Goal: Entertainment & Leisure: Browse casually

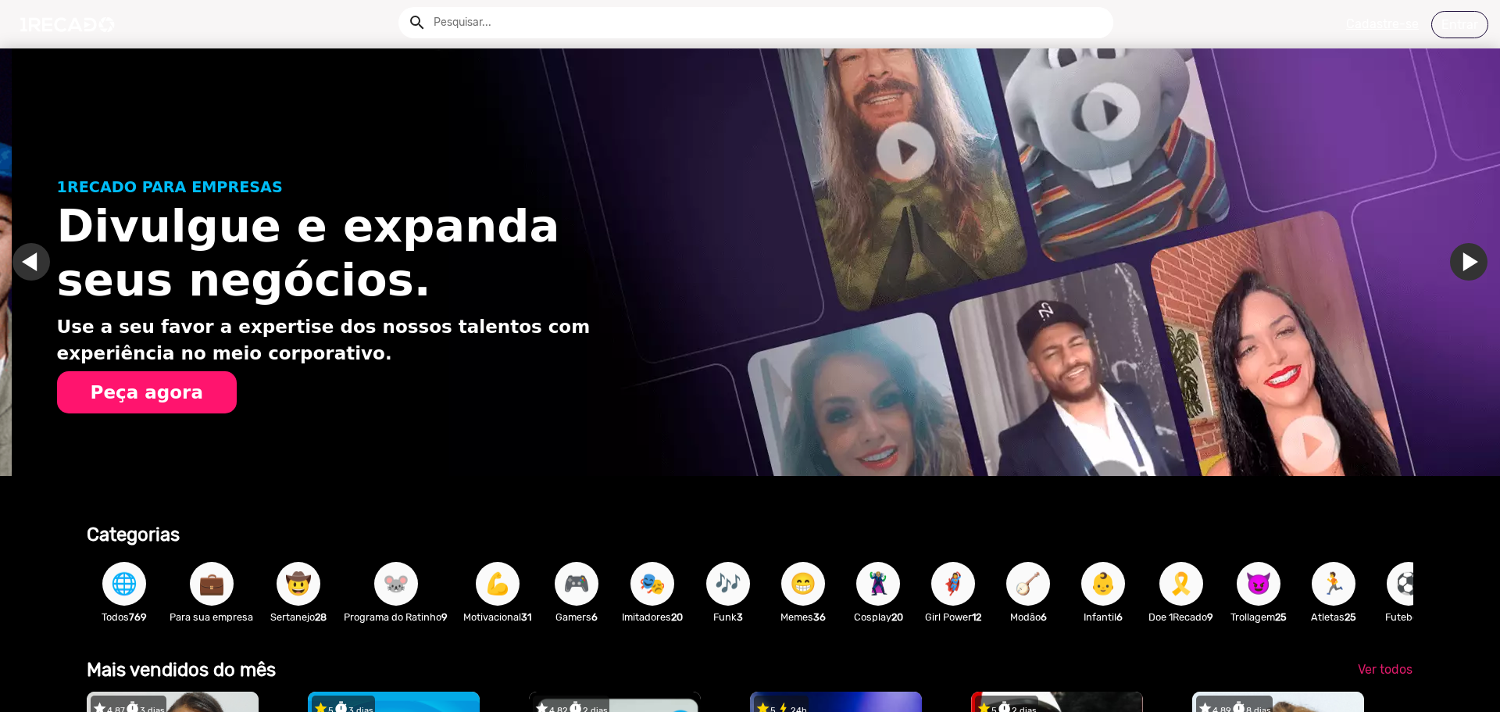
click at [889, 595] on span "🦹🏼‍♀️" at bounding box center [878, 584] width 27 height 44
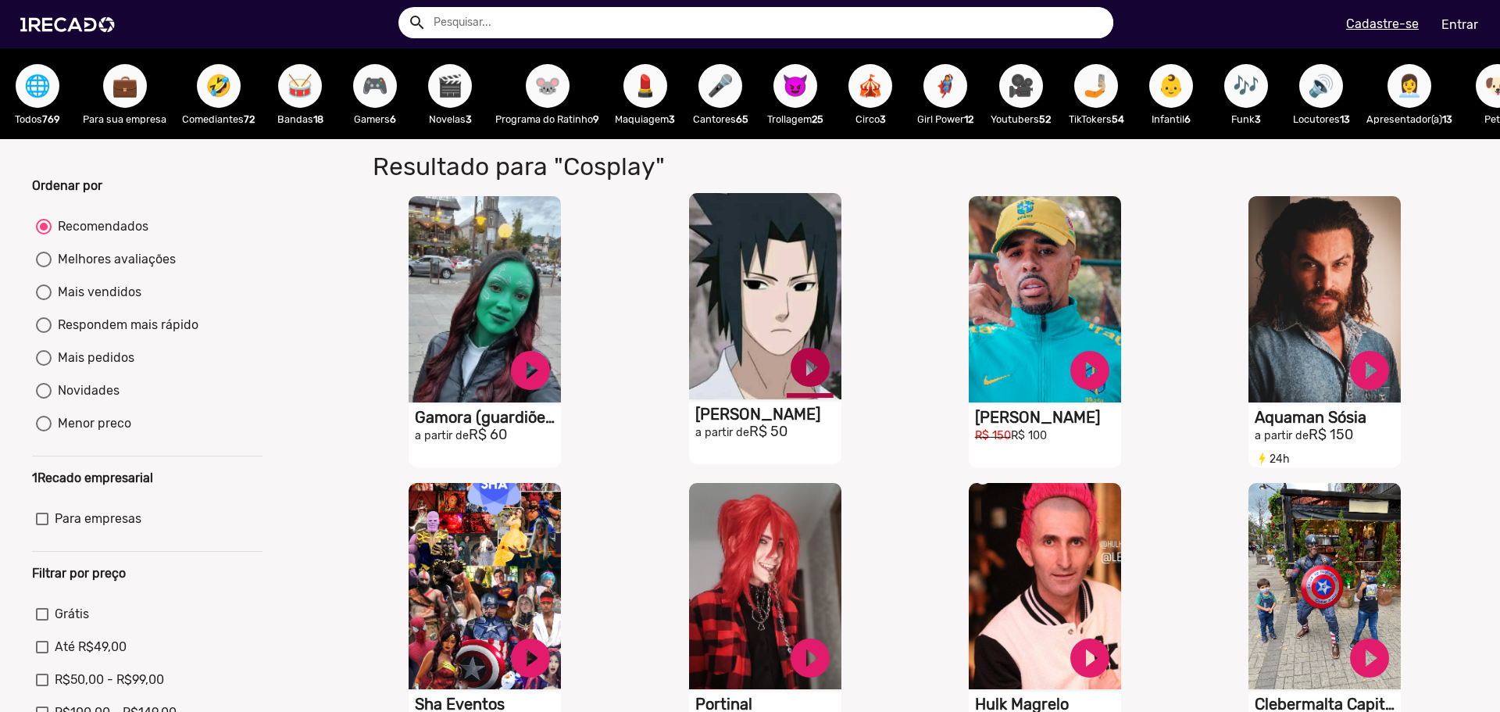
click at [804, 383] on link "play_circle_filled" at bounding box center [810, 367] width 47 height 47
click at [802, 380] on link "pause_circle" at bounding box center [810, 367] width 47 height 47
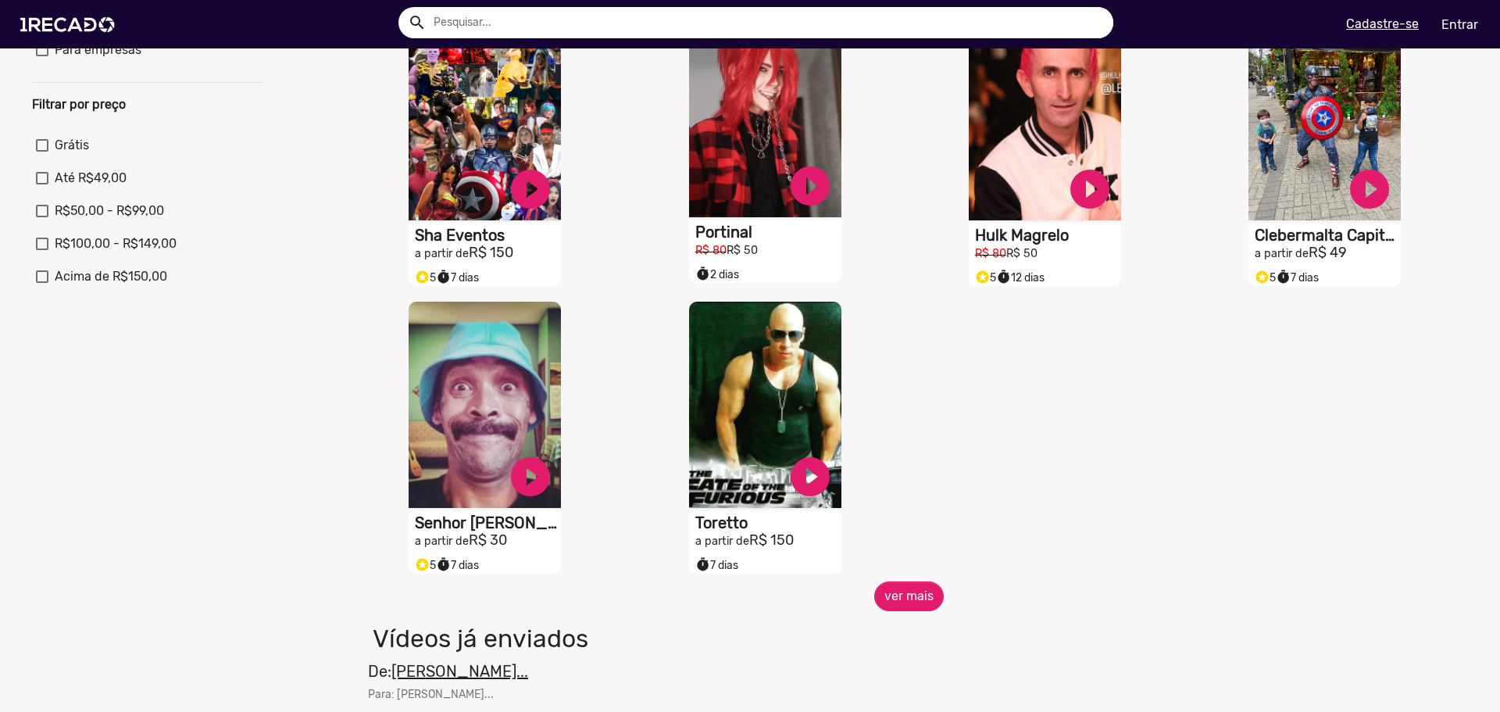
scroll to position [547, 0]
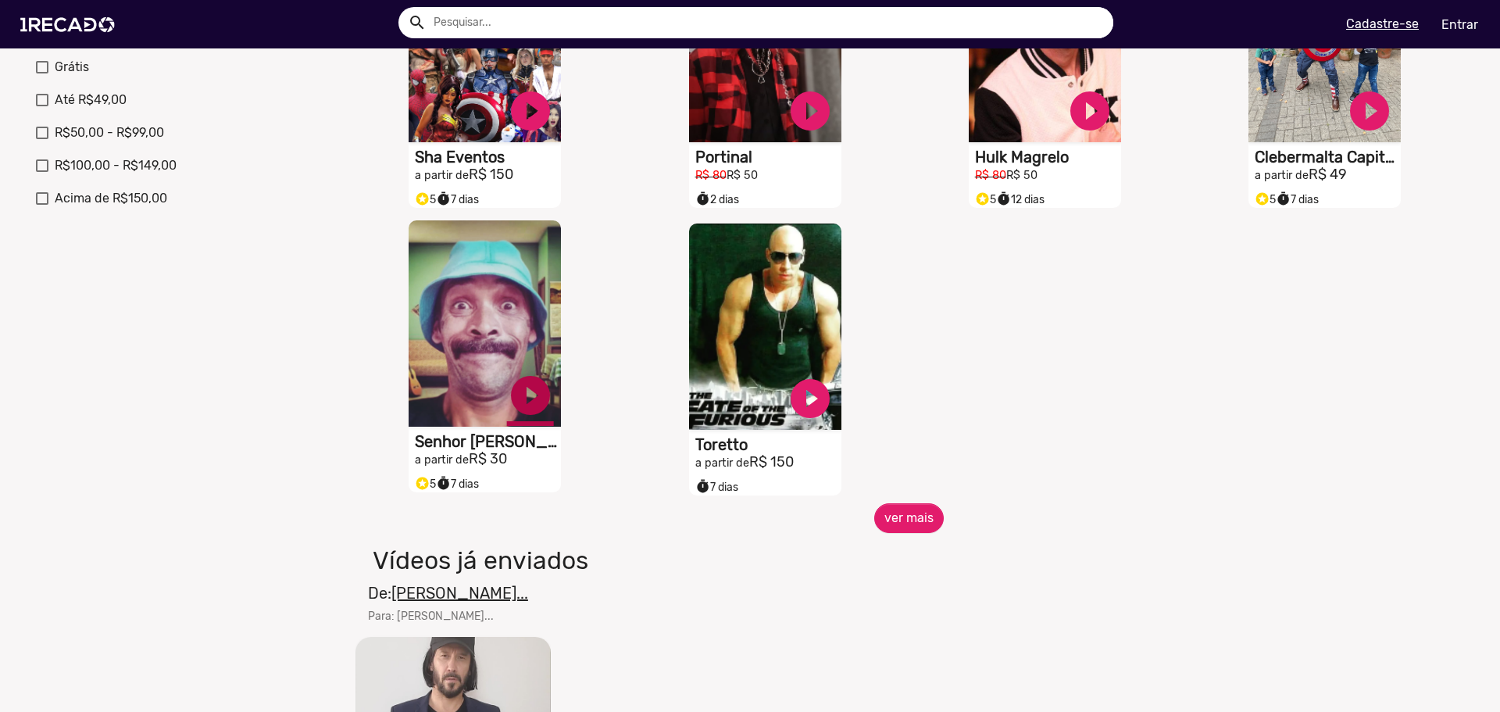
click at [529, 409] on link "play_circle_filled" at bounding box center [530, 395] width 47 height 47
click at [536, 409] on link "pause_circle" at bounding box center [530, 395] width 47 height 47
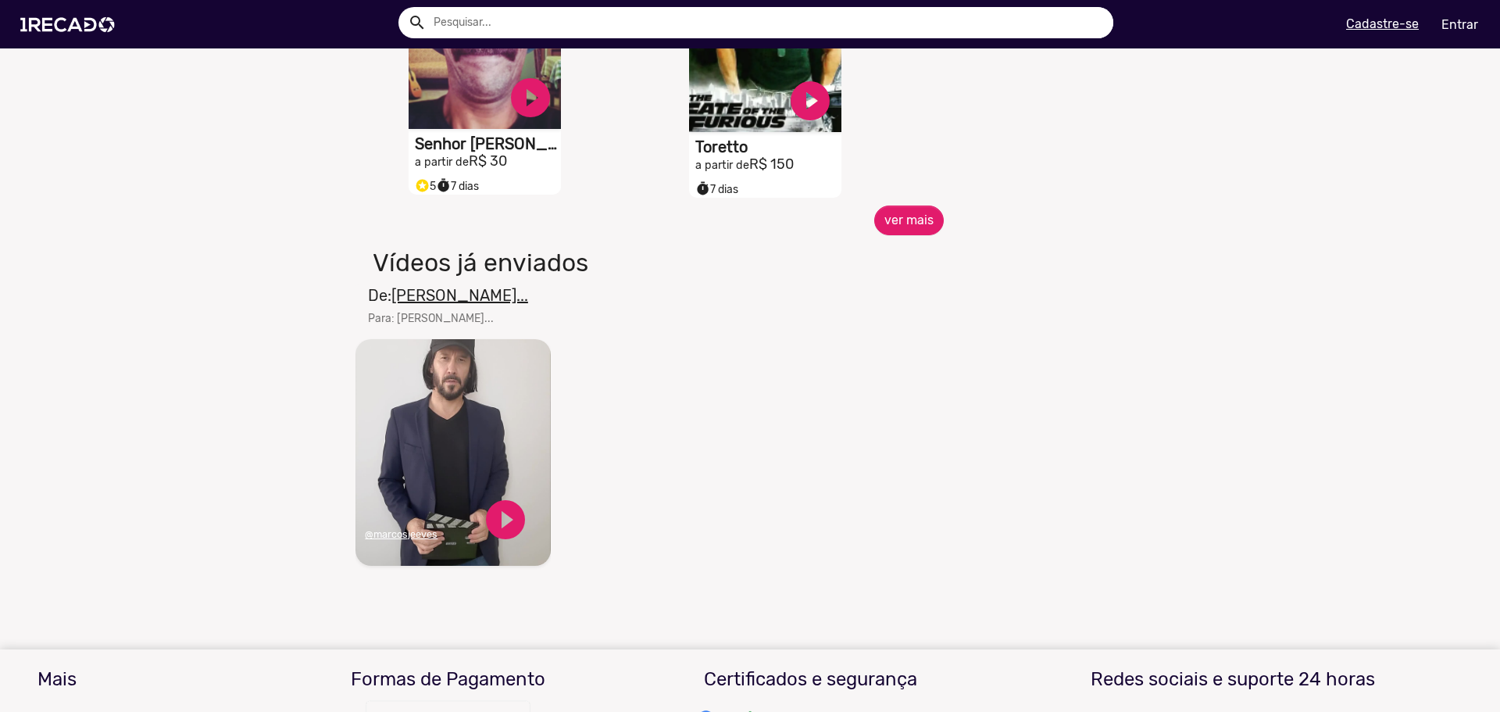
scroll to position [859, 0]
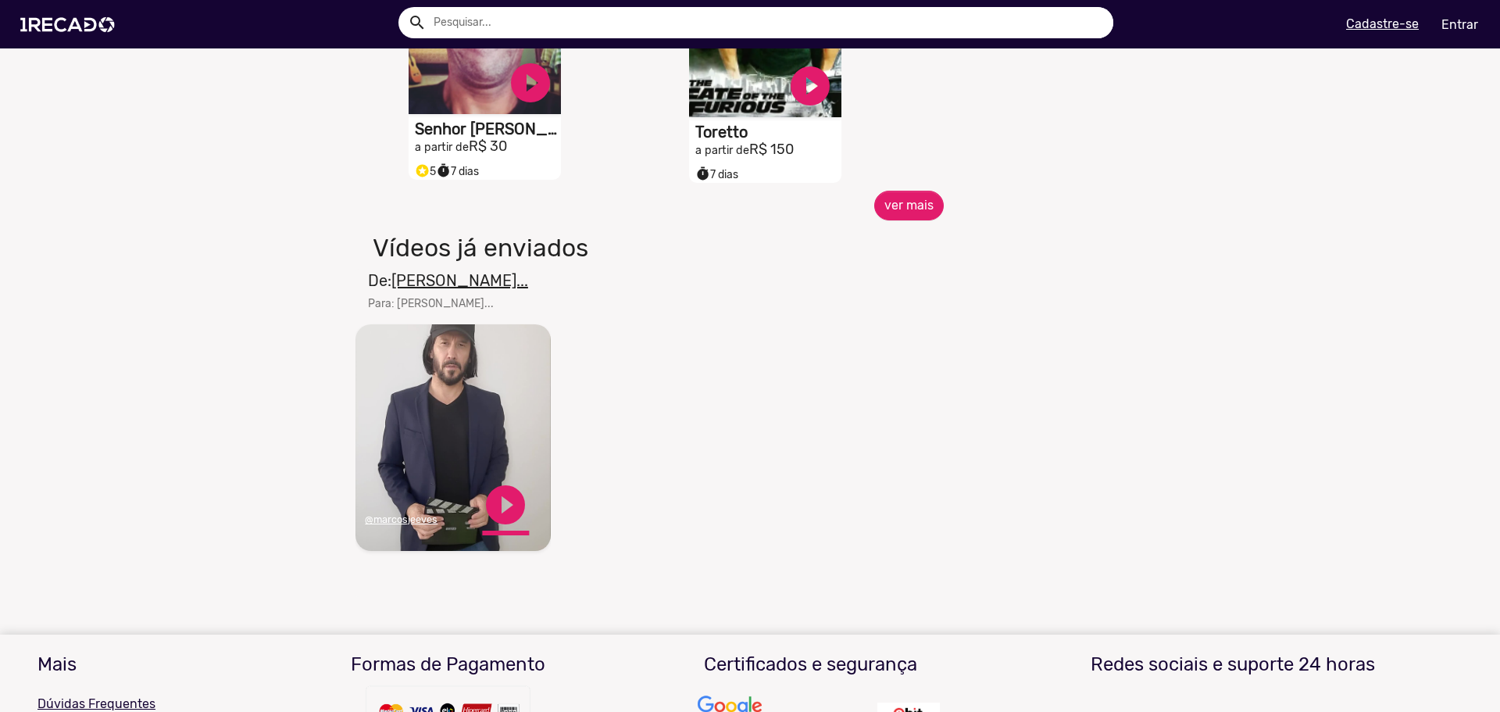
click at [512, 515] on link "play_circle_filled" at bounding box center [505, 504] width 47 height 47
click at [505, 501] on link "pause_circle" at bounding box center [505, 504] width 47 height 47
click at [505, 501] on link "play_circle_filled" at bounding box center [505, 504] width 47 height 47
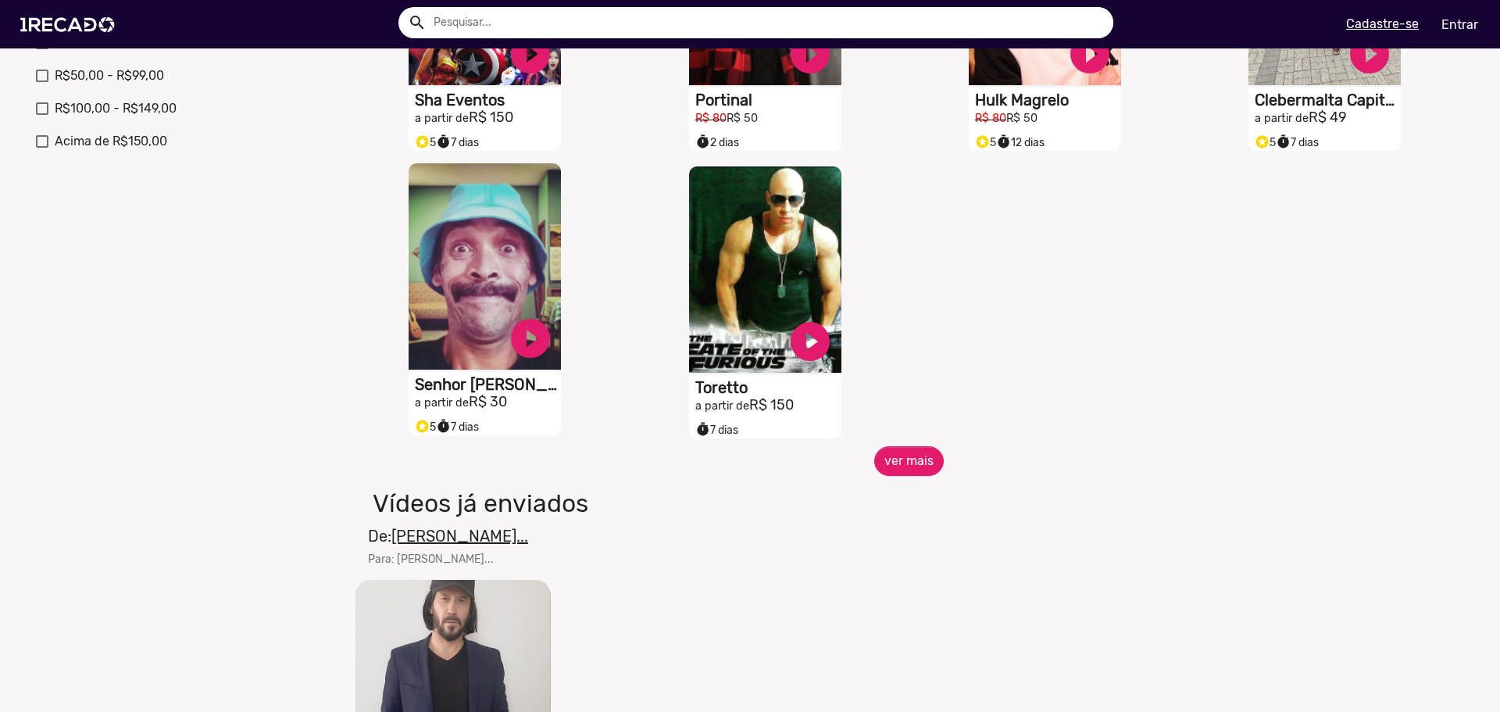
scroll to position [781, 0]
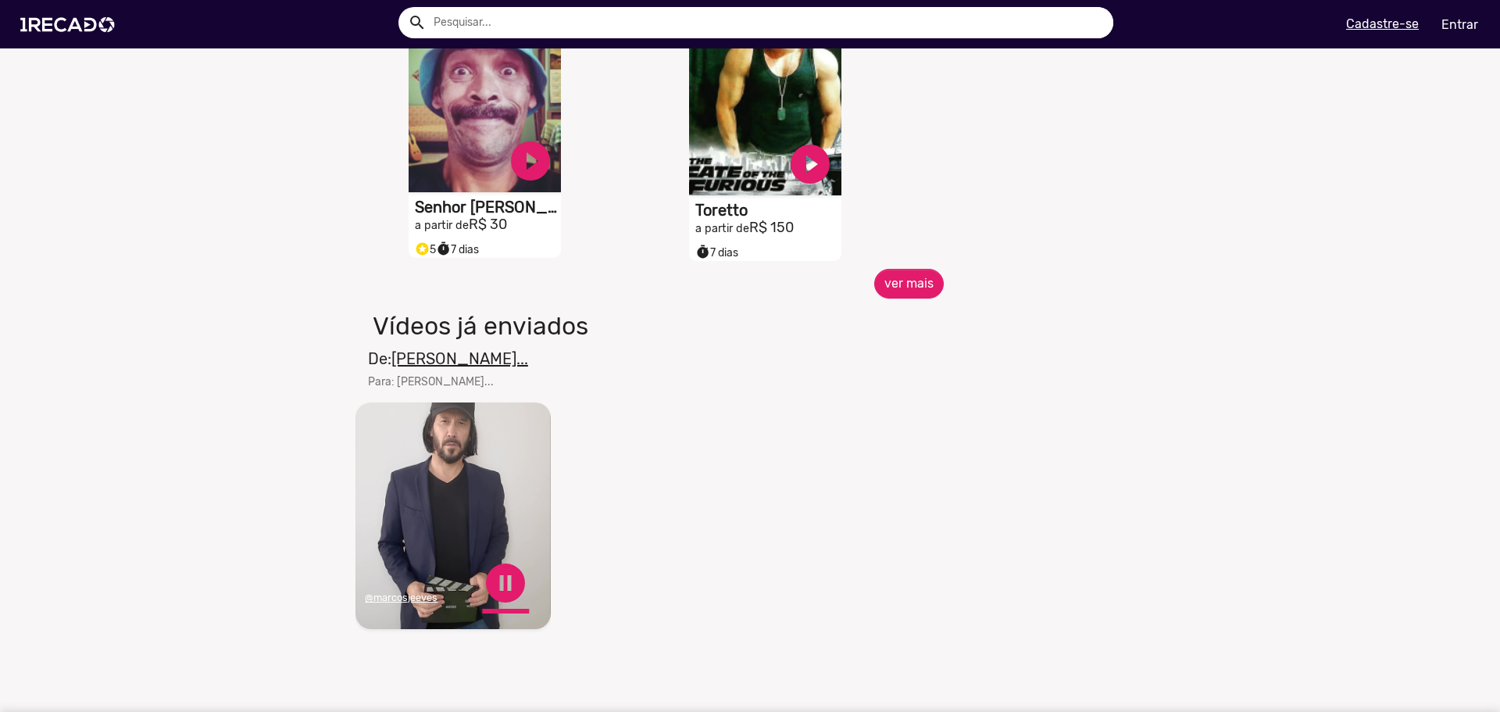
click at [516, 585] on link "pause_circle" at bounding box center [505, 582] width 47 height 47
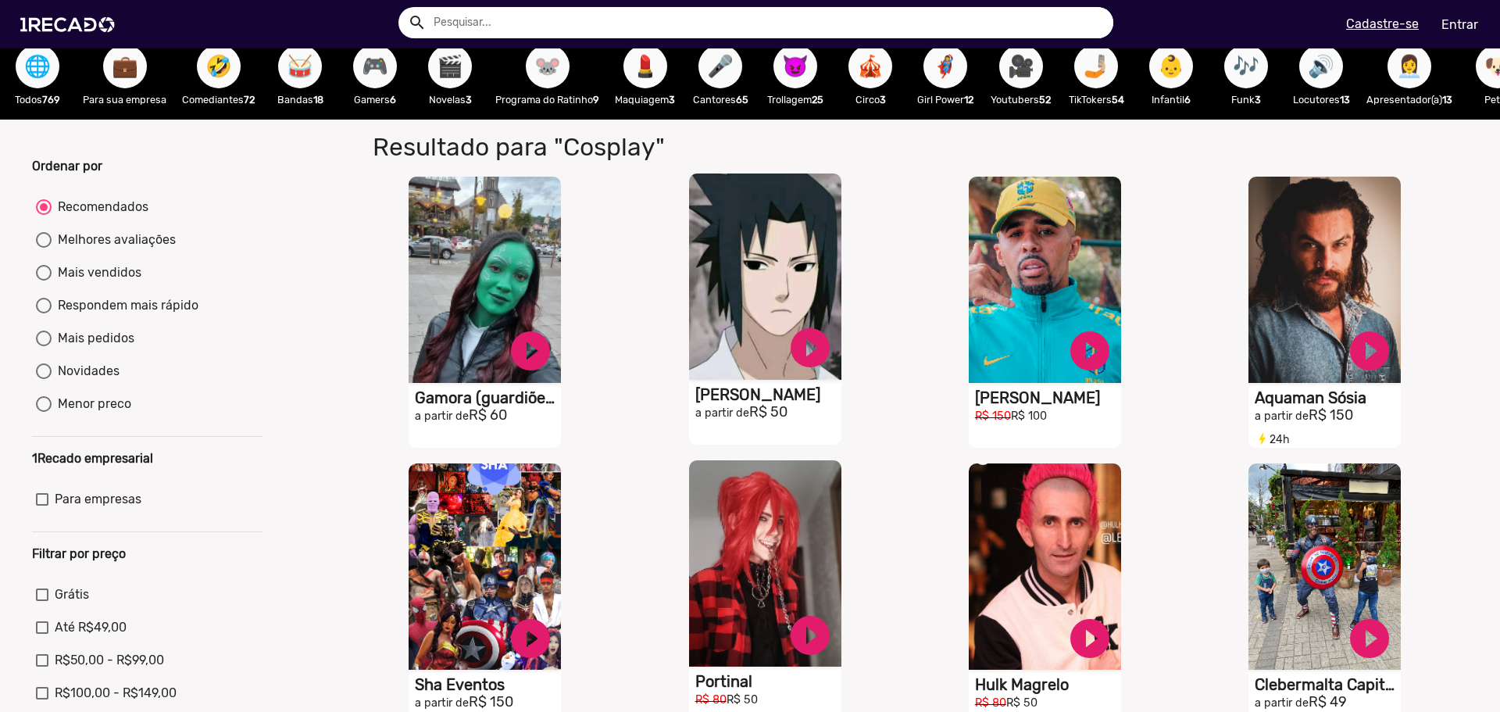
scroll to position [0, 0]
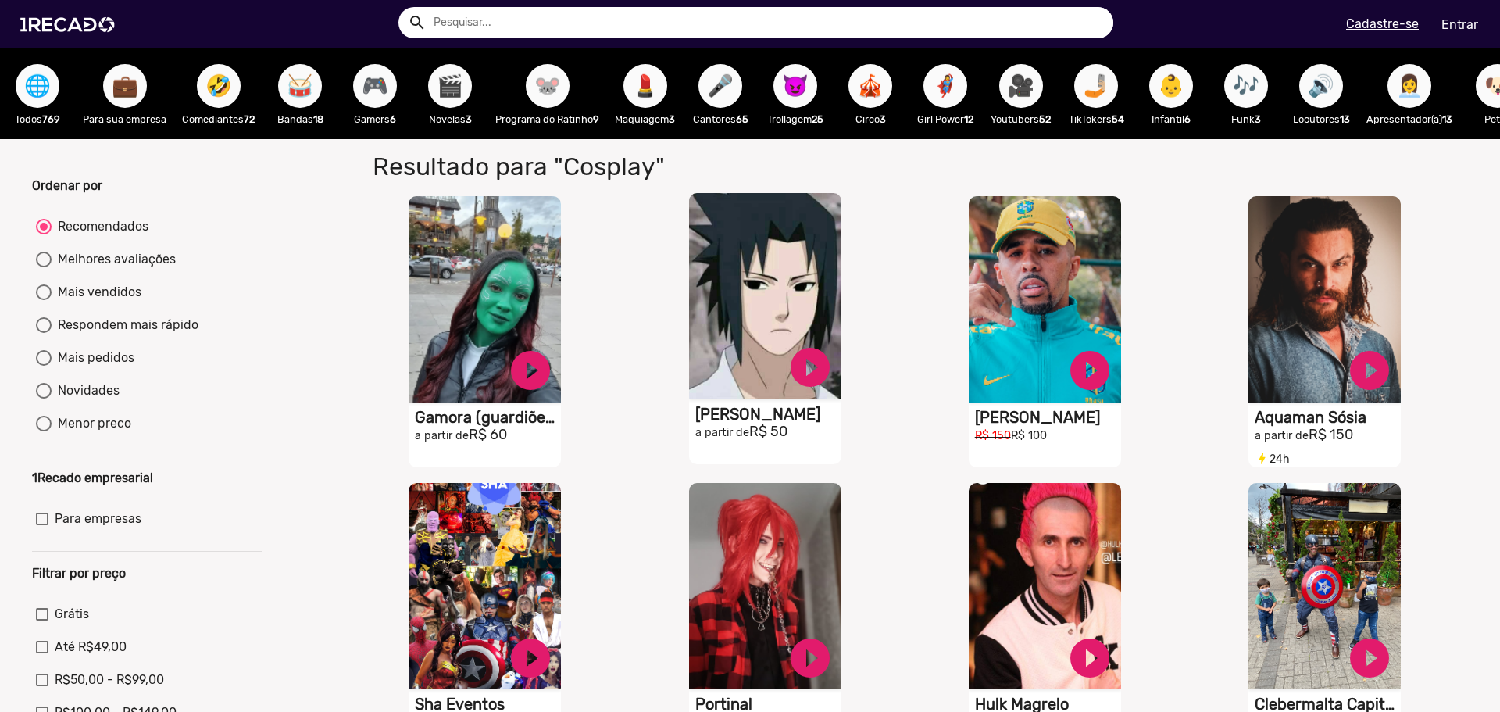
click at [539, 91] on span "🐭" at bounding box center [547, 86] width 27 height 44
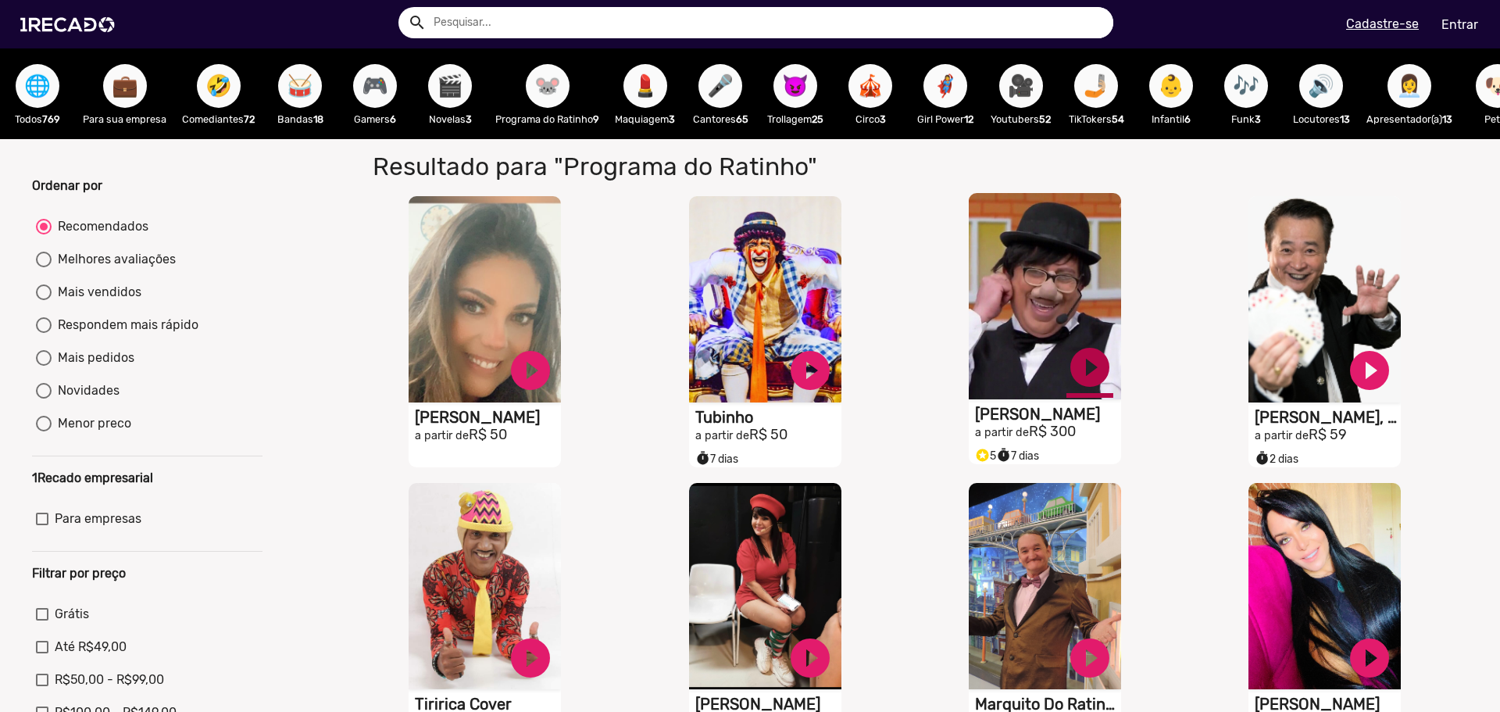
click at [1076, 387] on link "play_circle_filled" at bounding box center [1089, 367] width 47 height 47
click at [1077, 386] on link "pause_circle" at bounding box center [1089, 367] width 47 height 47
click at [1077, 386] on link "play_circle_filled" at bounding box center [1089, 367] width 47 height 47
click at [223, 93] on span "🤣" at bounding box center [218, 86] width 27 height 44
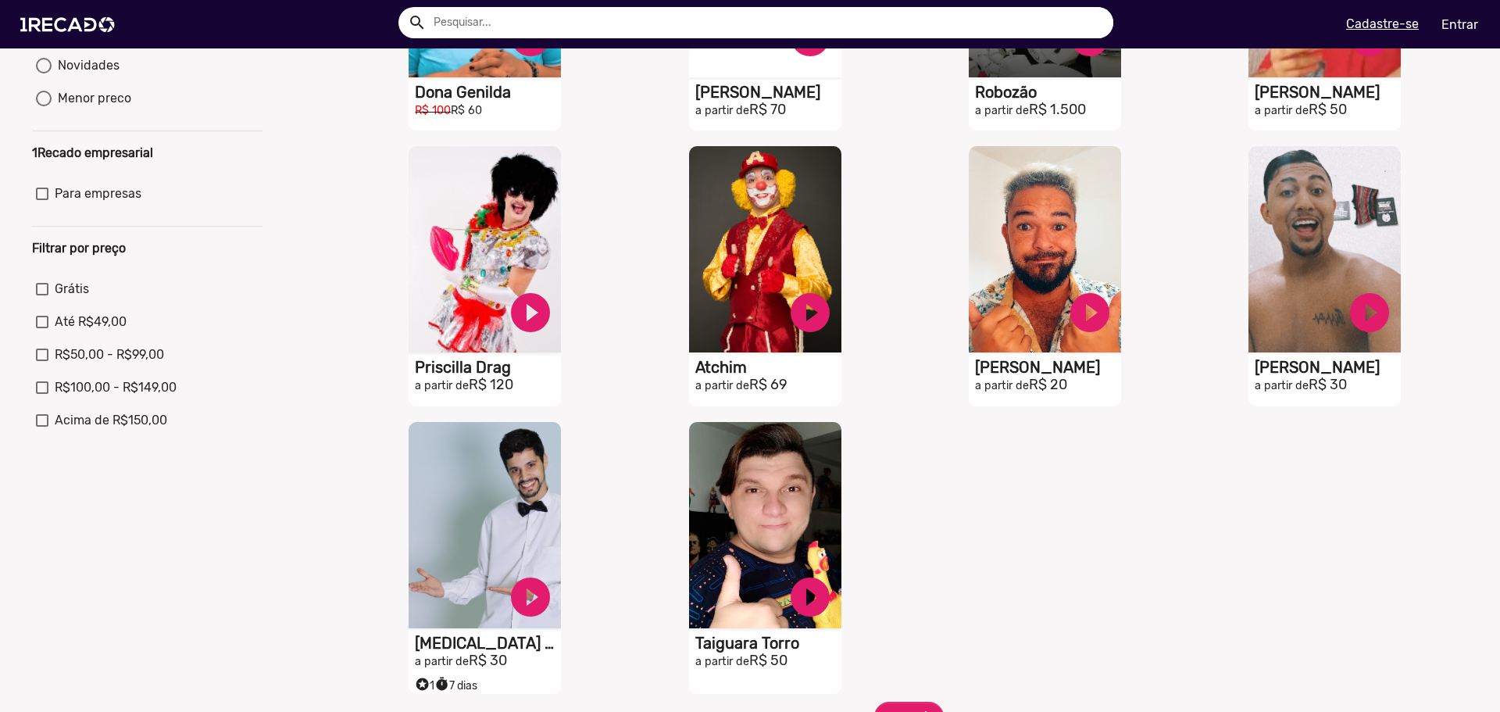
scroll to position [391, 0]
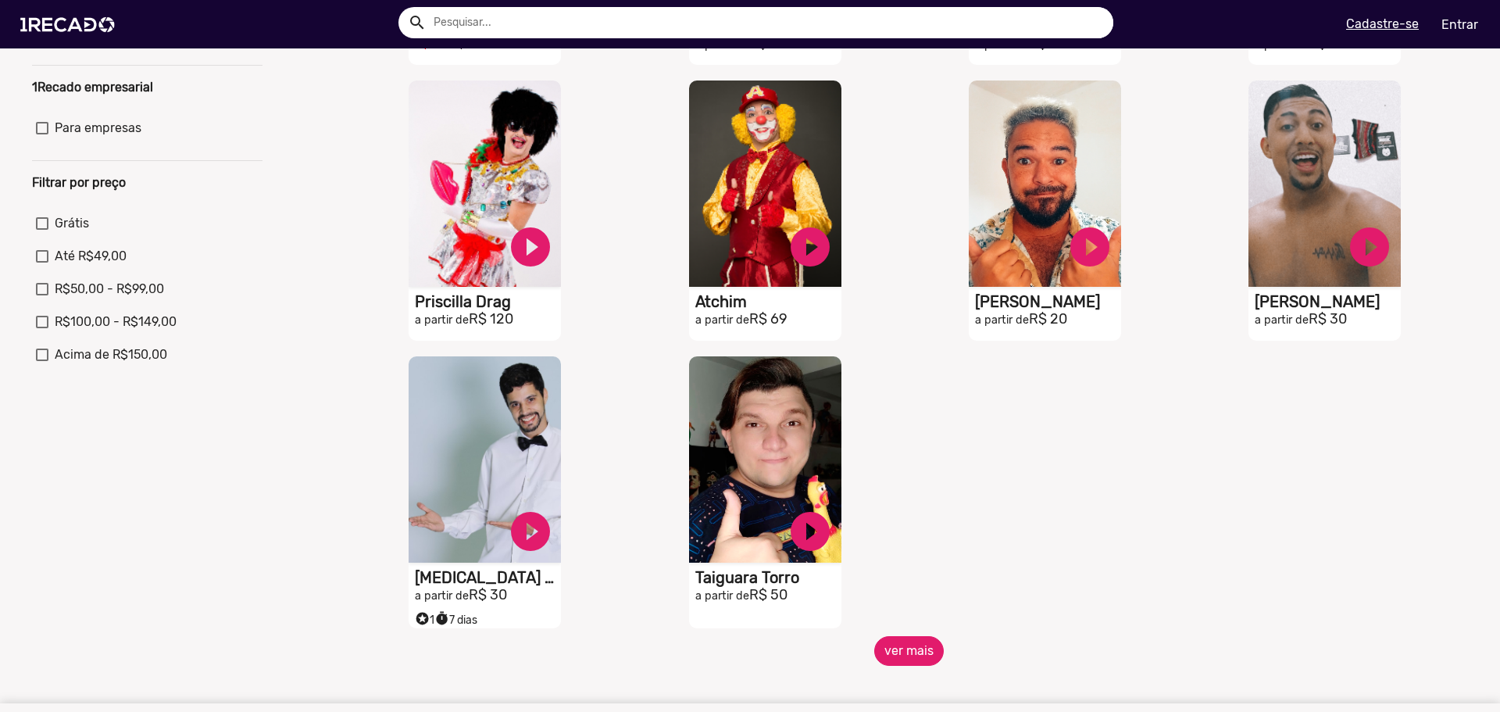
click at [903, 652] on button "ver mais" at bounding box center [909, 651] width 70 height 30
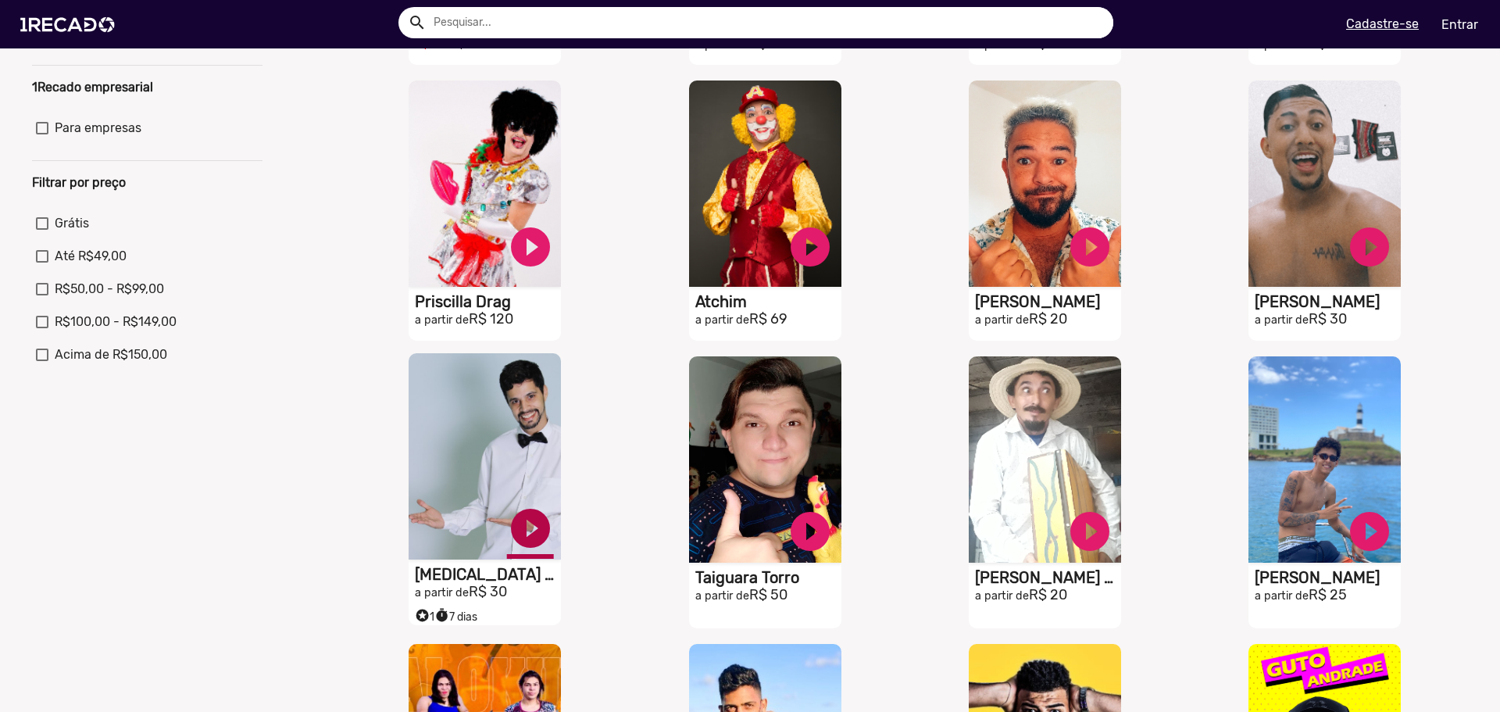
click at [536, 534] on link "play_circle_filled" at bounding box center [530, 528] width 47 height 47
click at [127, 355] on mat-radio-group "Grátis Até R$49,00 R$50,00 - R$99,00 R$100,00 - R$149,00 Acima de R$150,00" at bounding box center [147, 292] width 230 height 164
click at [128, 364] on span "Acima de R$150,00" at bounding box center [111, 354] width 112 height 19
click at [42, 362] on input "Acima de R$150,00" at bounding box center [41, 361] width 1 height 1
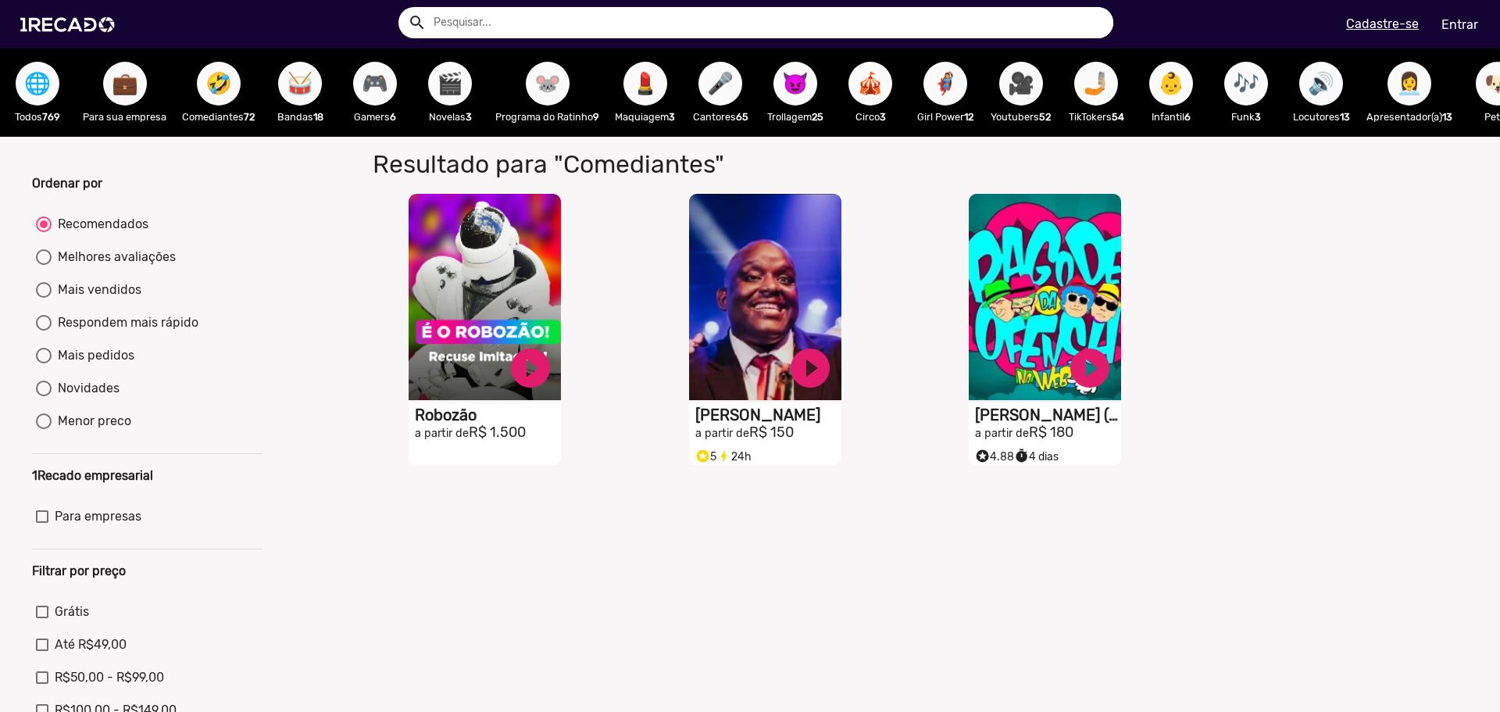
scroll to position [0, 0]
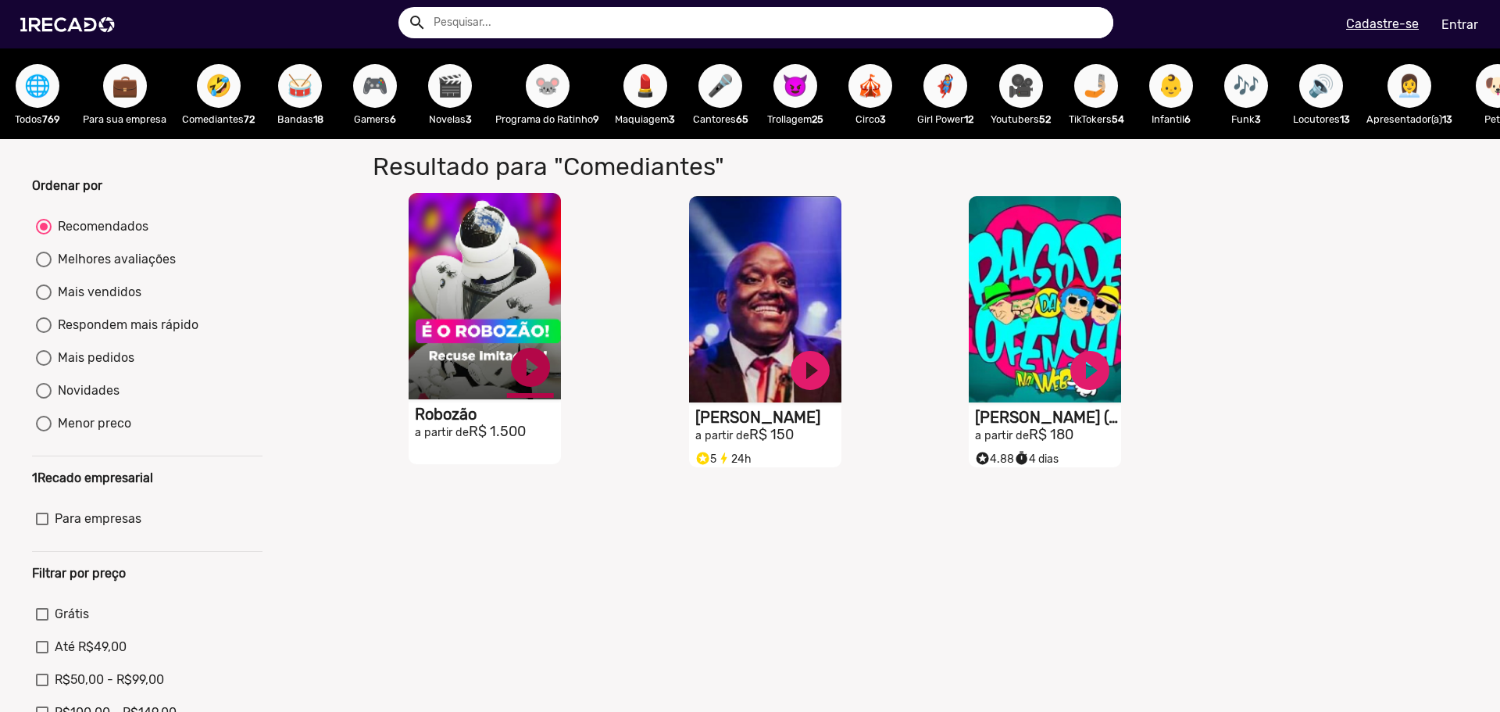
click at [517, 390] on link "play_circle_filled" at bounding box center [530, 367] width 47 height 47
click at [527, 386] on link "pause_circle" at bounding box center [530, 367] width 47 height 47
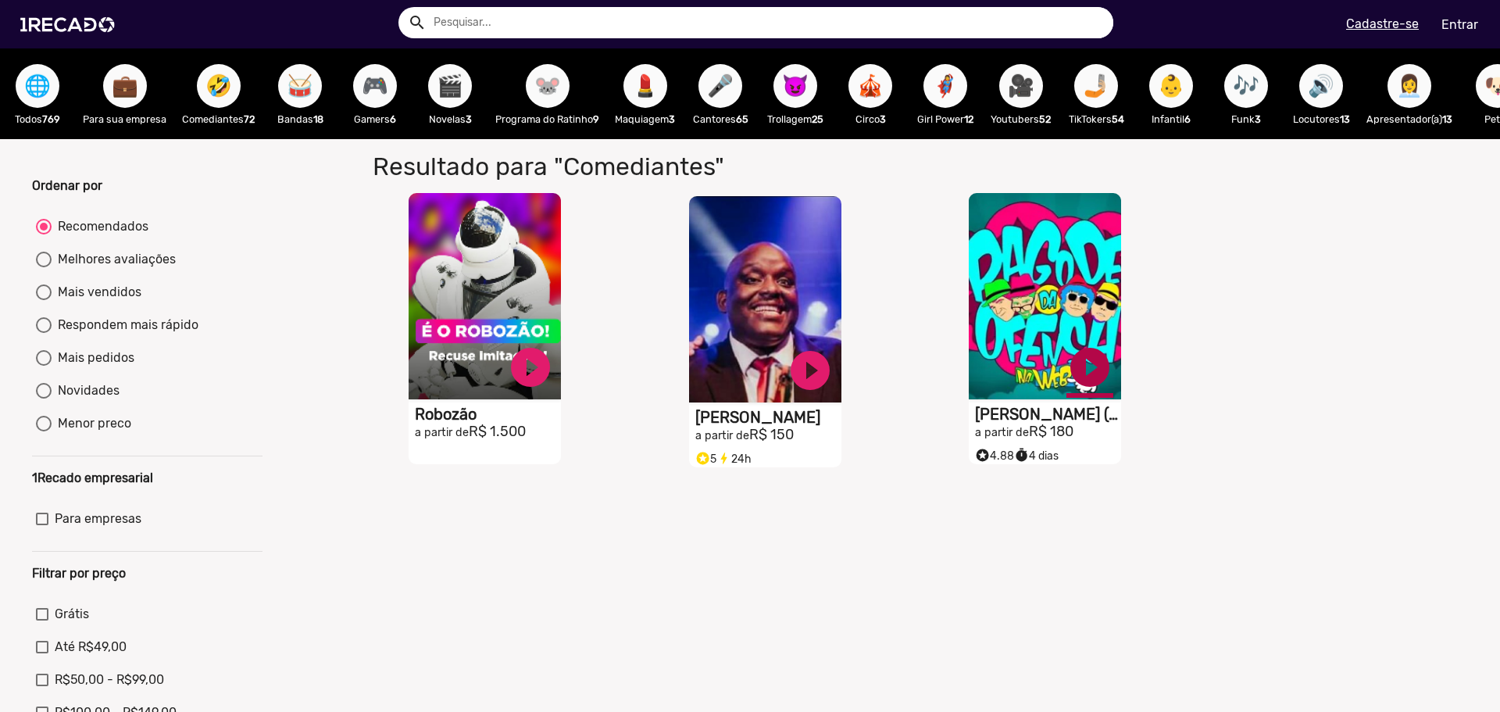
click at [1077, 373] on link "play_circle_filled" at bounding box center [1089, 367] width 47 height 47
click at [1078, 378] on link "pause_circle" at bounding box center [1089, 367] width 47 height 47
click at [955, 88] on span "🦸‍♀️" at bounding box center [945, 86] width 27 height 44
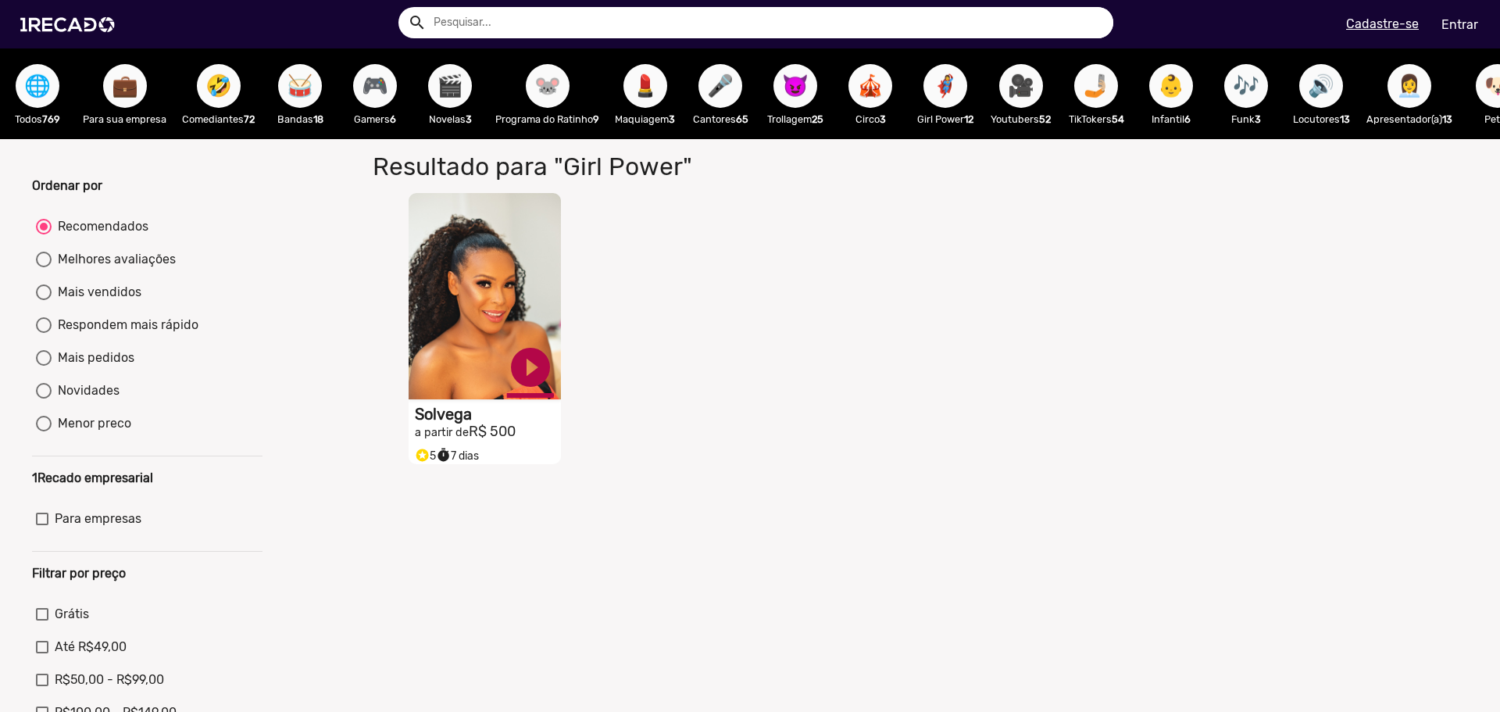
click at [530, 359] on link "play_circle_filled" at bounding box center [530, 367] width 47 height 47
click at [1318, 92] on span "🔊" at bounding box center [1321, 86] width 27 height 44
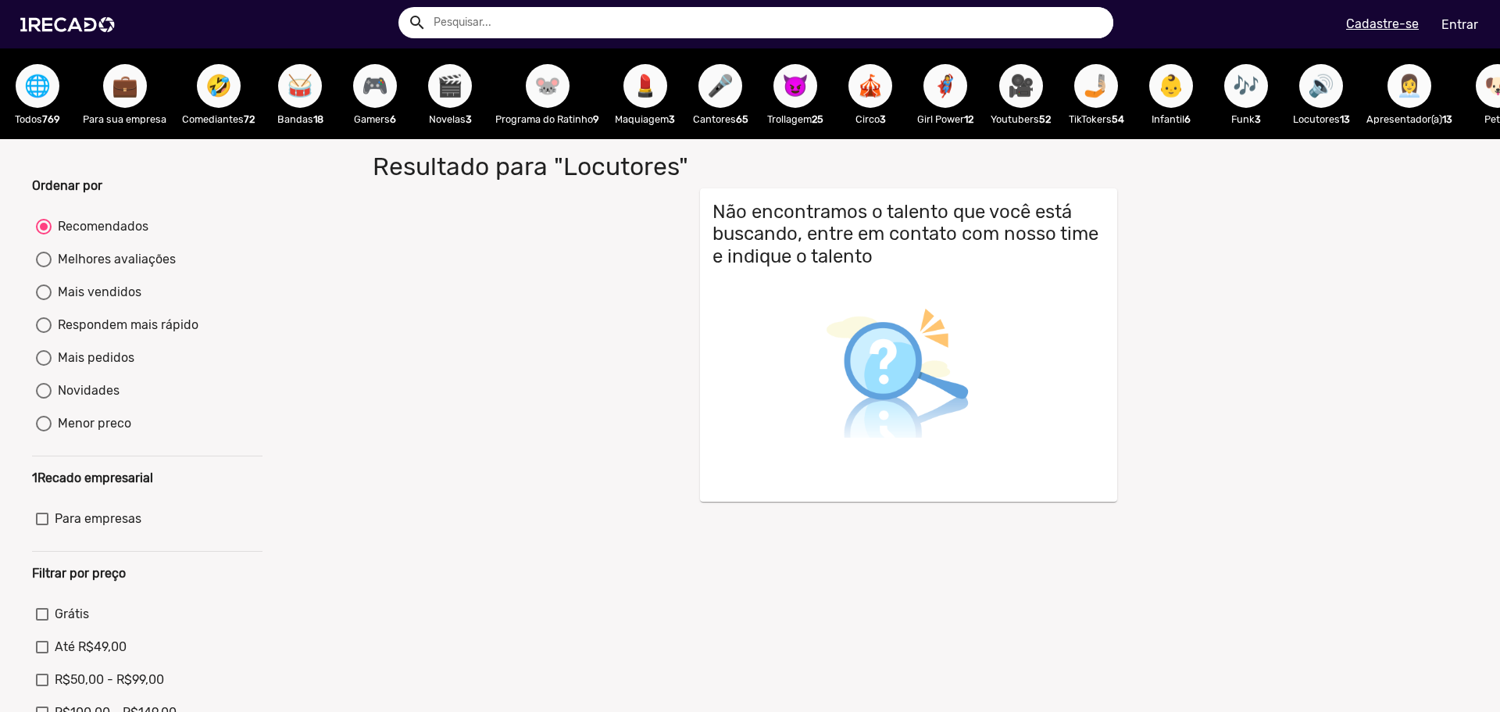
click at [1412, 86] on span "👩‍💼" at bounding box center [1409, 86] width 27 height 44
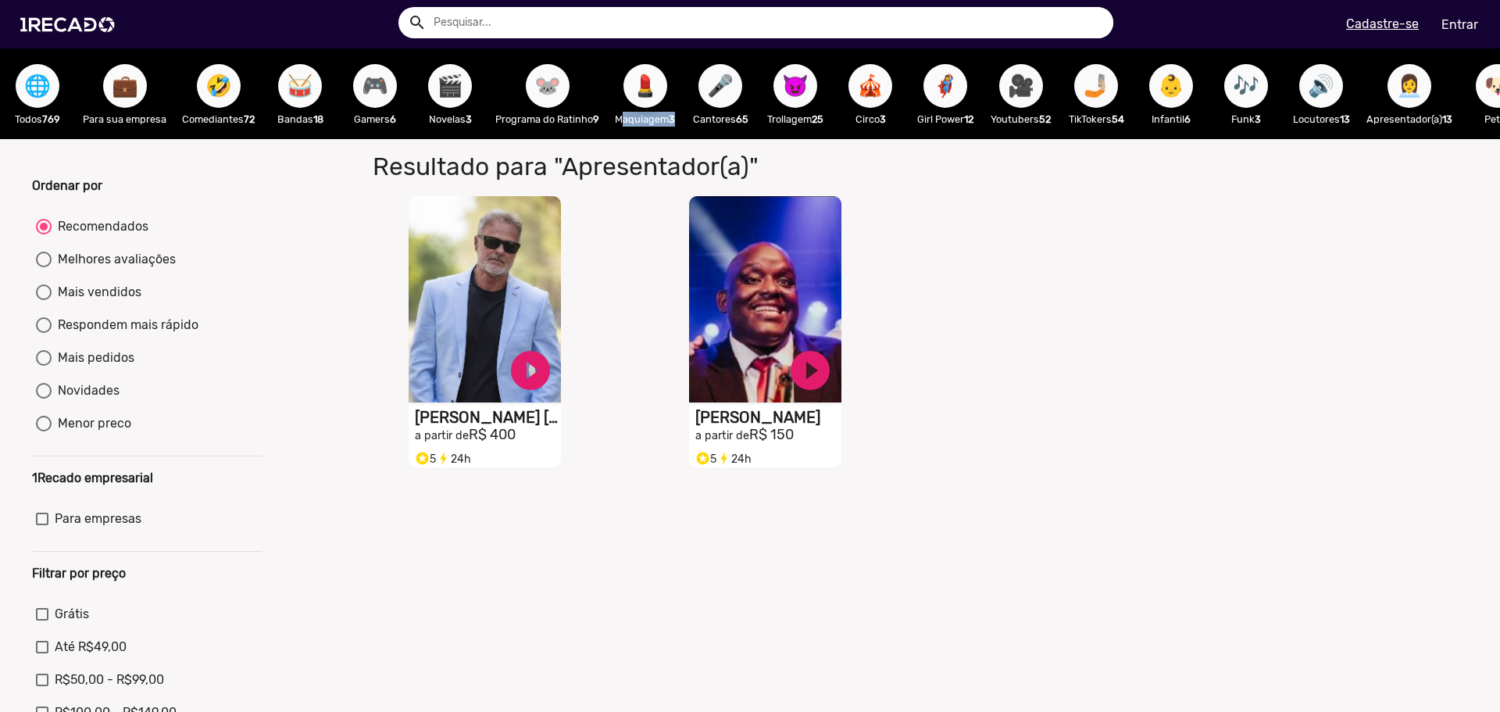
drag, startPoint x: 621, startPoint y: 137, endPoint x: 676, endPoint y: 147, distance: 55.5
click at [678, 139] on div "🌐 Todos 769 💼 Para sua empresa 🤣 Comediantes 72 🥁 Bandas 18 🎮 Gamers 6 🎬 Novela…" at bounding box center [750, 93] width 1500 height 91
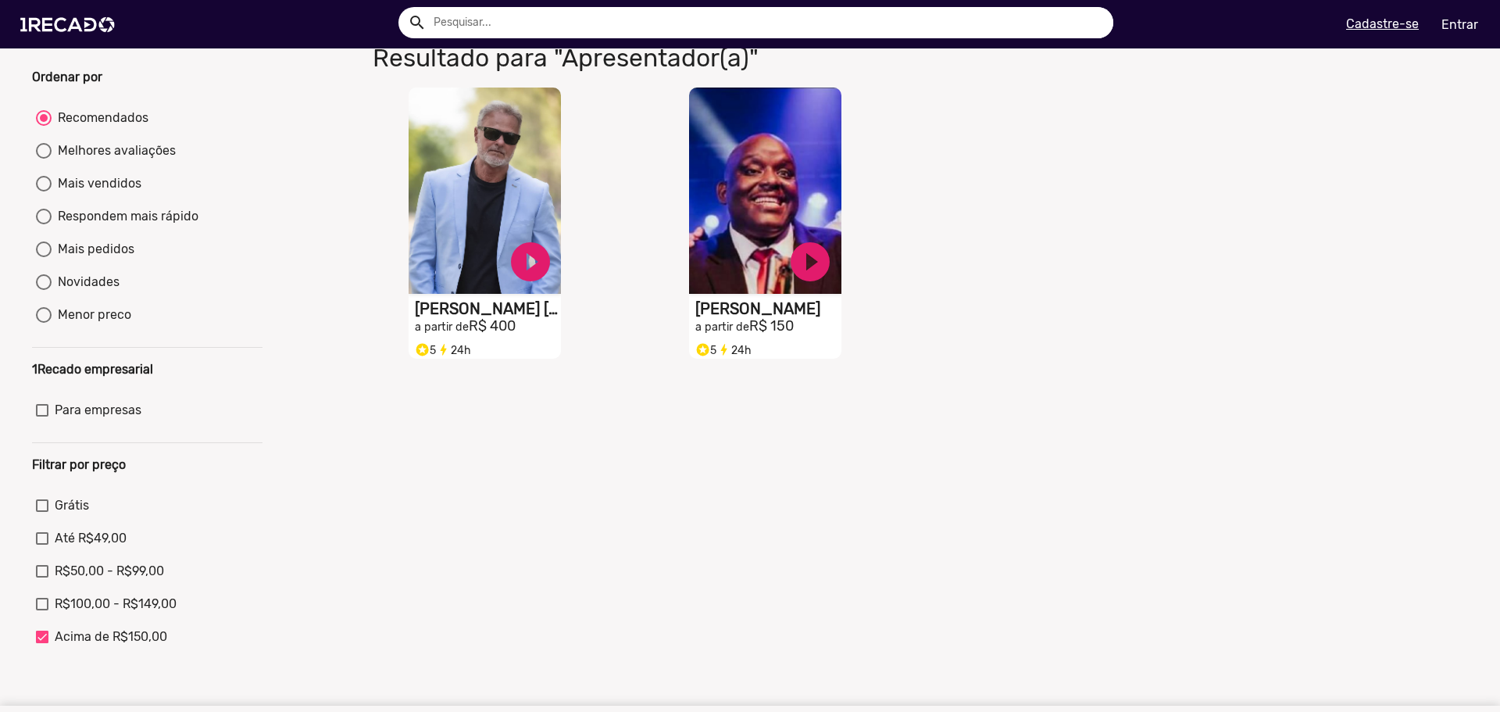
scroll to position [312, 0]
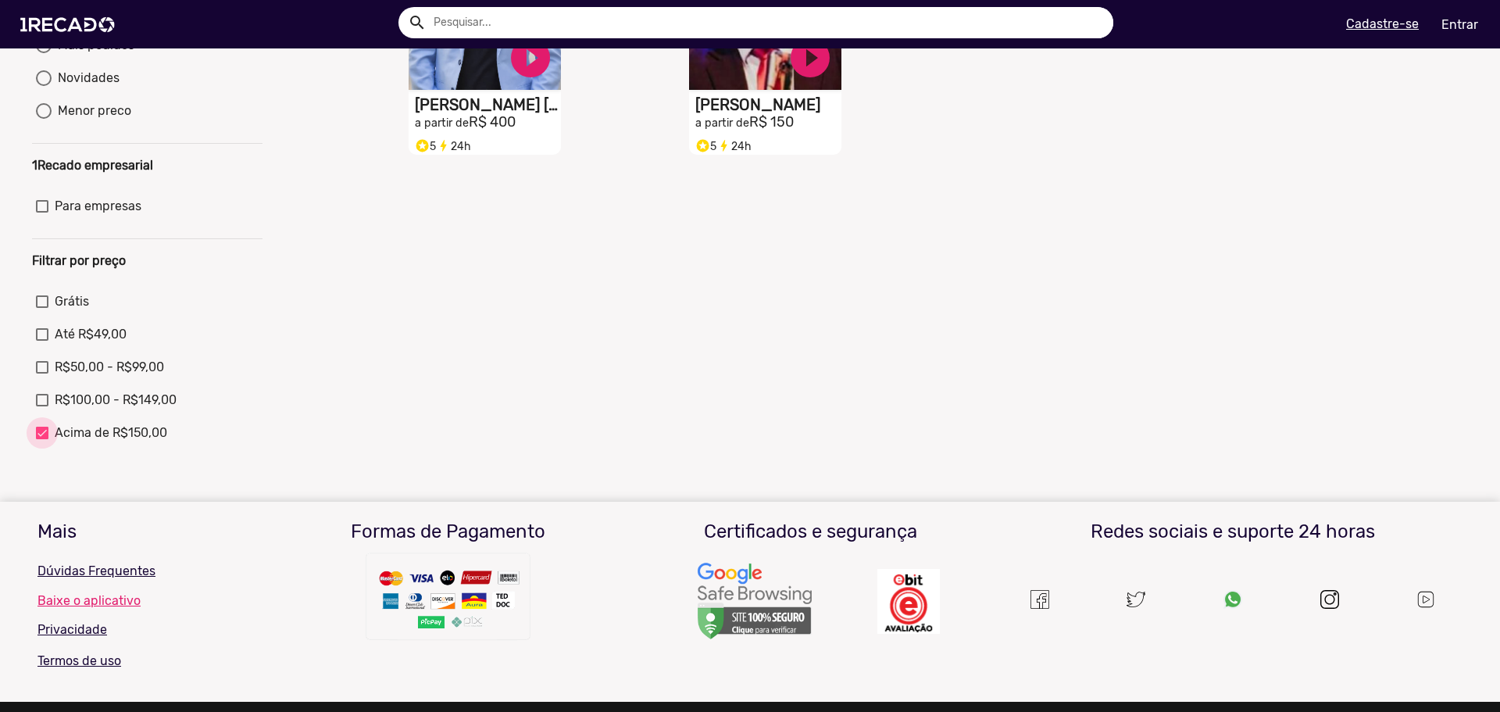
click at [119, 442] on span "Acima de R$150,00" at bounding box center [111, 432] width 112 height 19
click at [42, 440] on input "Acima de R$150,00" at bounding box center [41, 439] width 1 height 1
checkbox input "false"
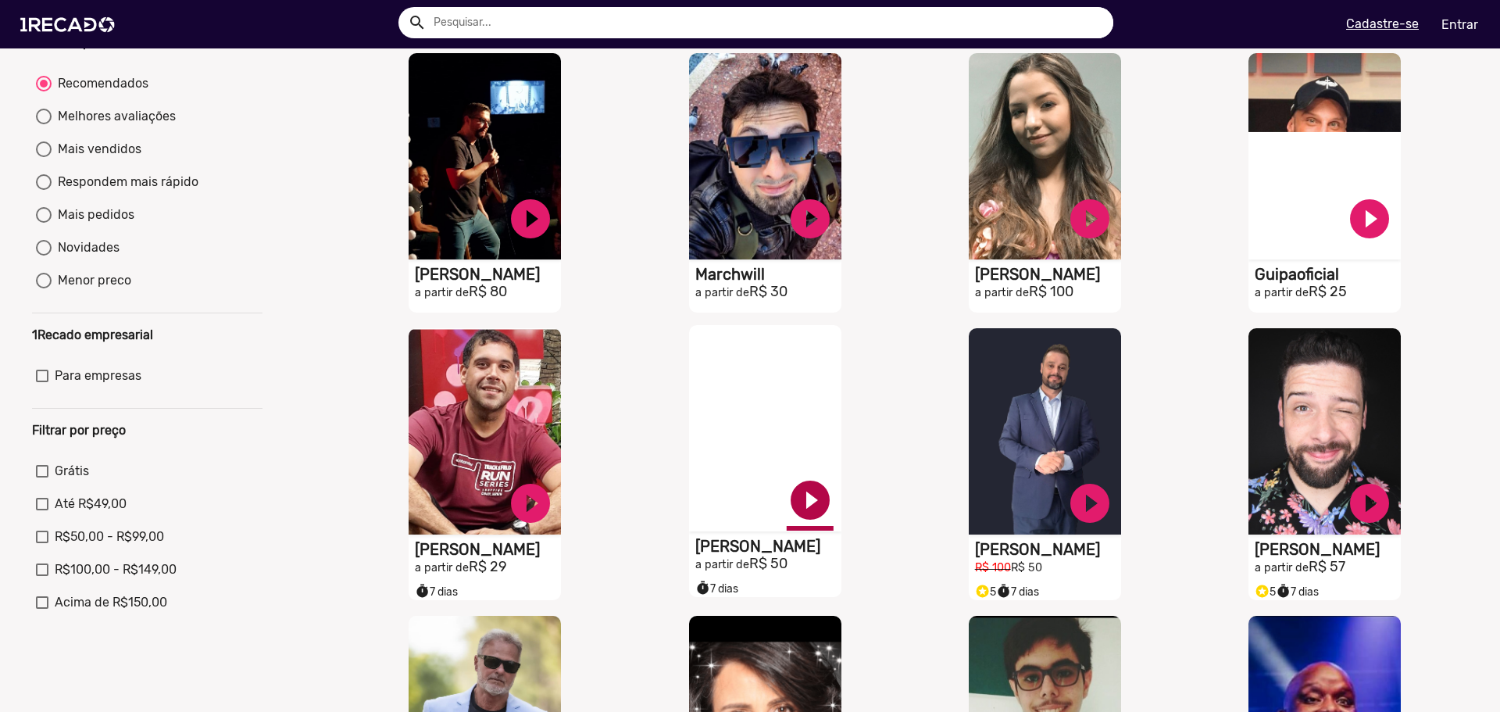
scroll to position [156, 0]
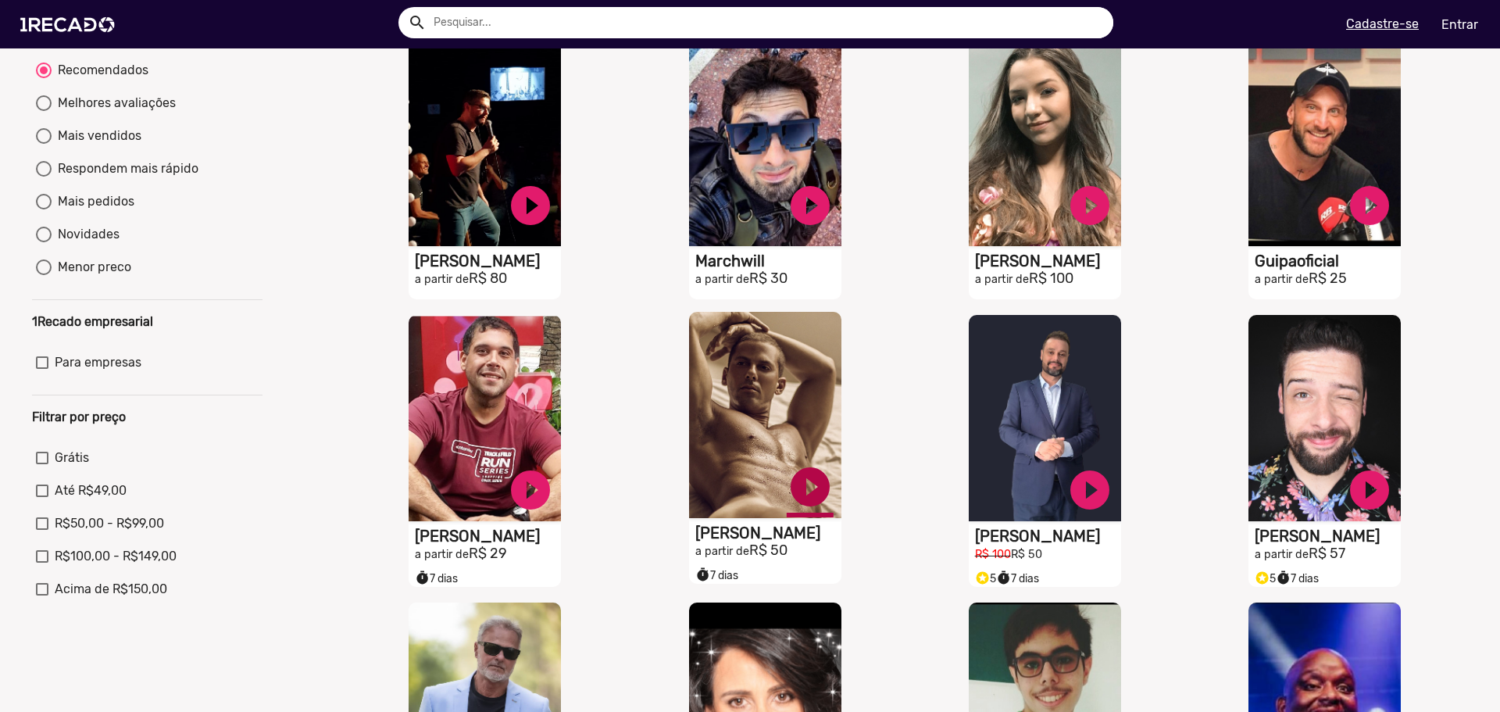
click at [814, 502] on link "play_circle_filled" at bounding box center [810, 486] width 47 height 47
click at [812, 498] on link "pause_circle" at bounding box center [810, 486] width 47 height 47
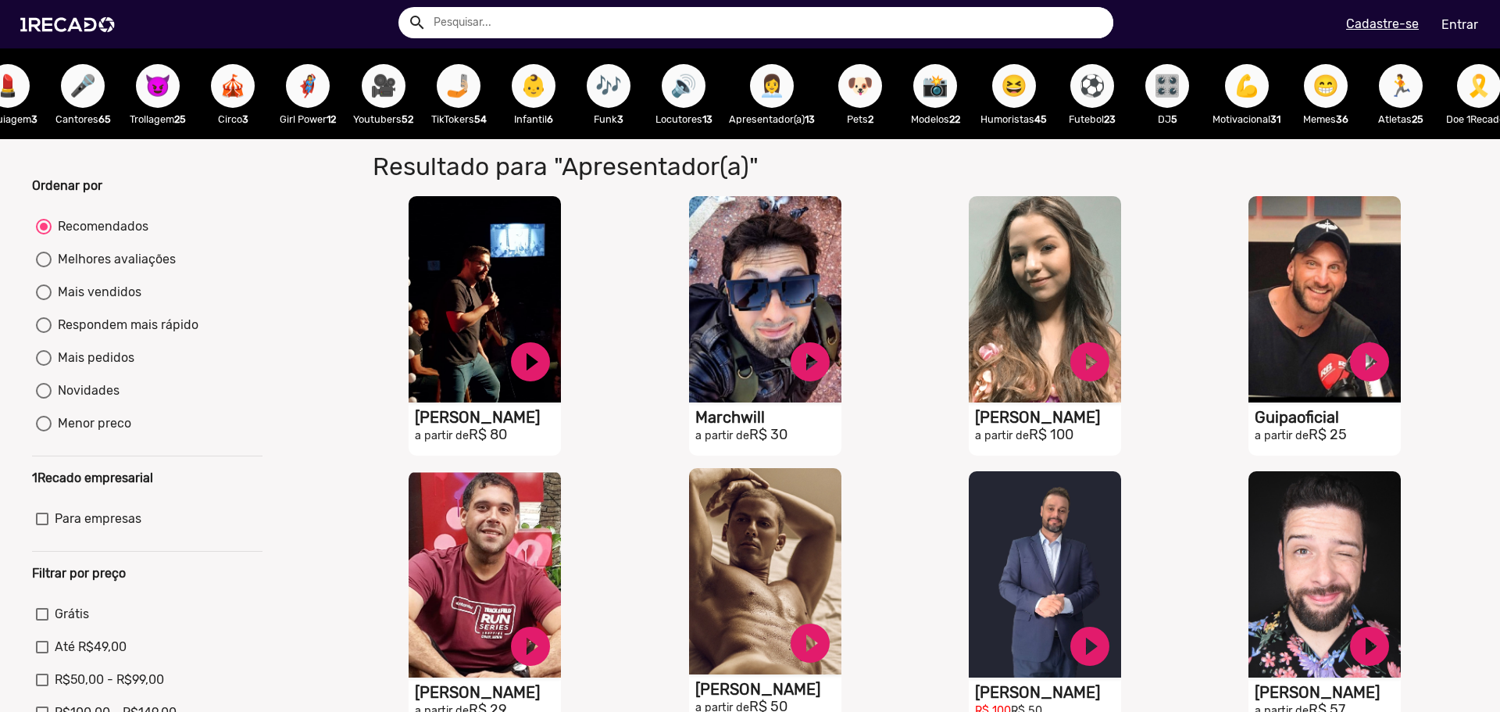
scroll to position [0, 641]
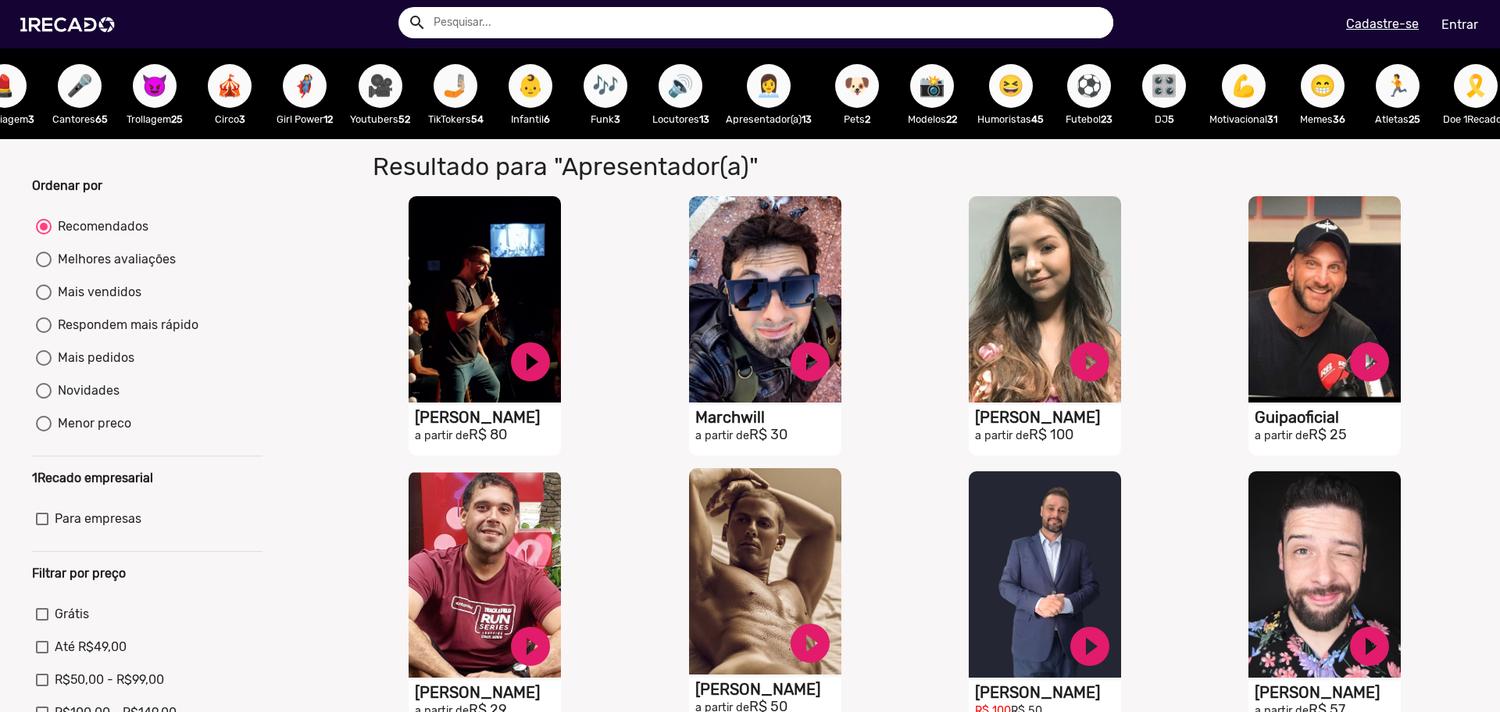
click at [1010, 102] on span "😆" at bounding box center [1011, 86] width 27 height 44
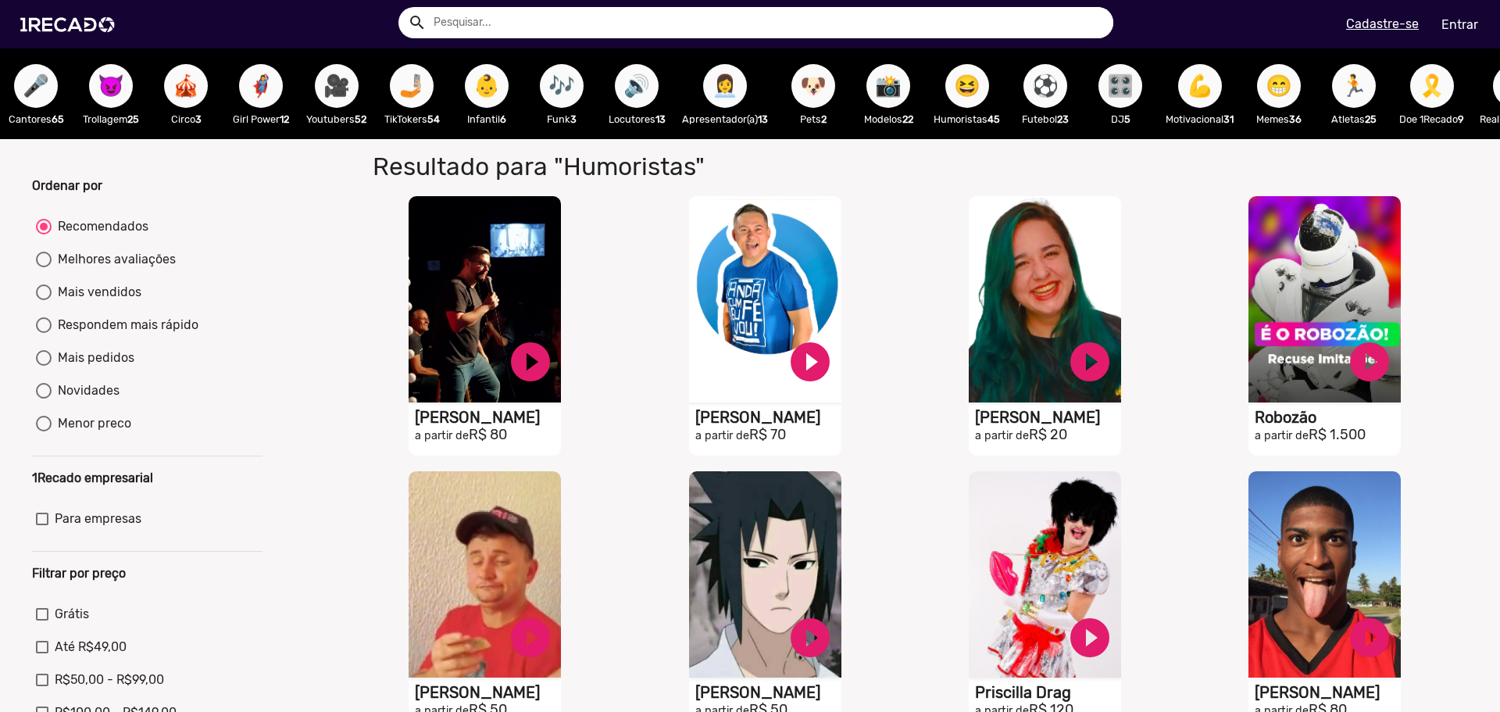
scroll to position [0, 756]
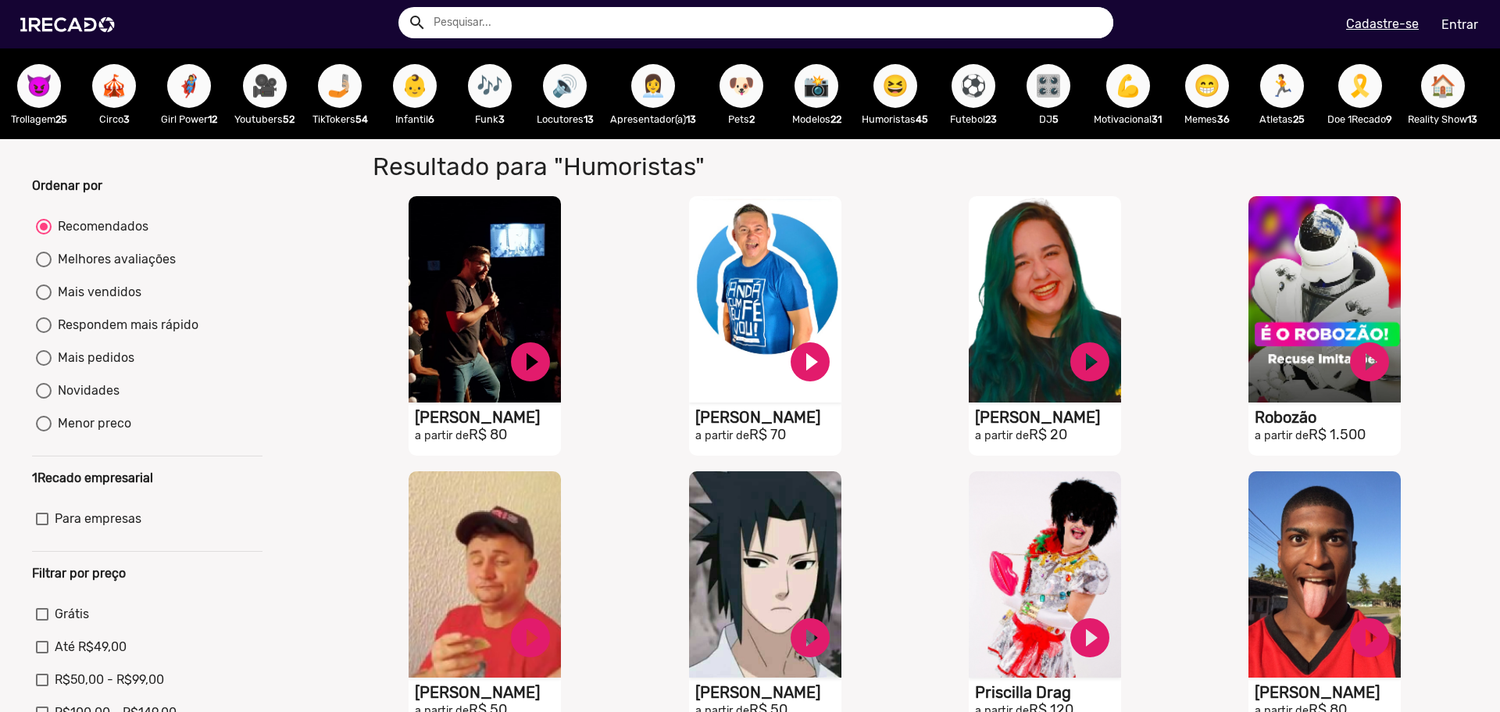
click at [838, 90] on button "📸" at bounding box center [817, 86] width 44 height 44
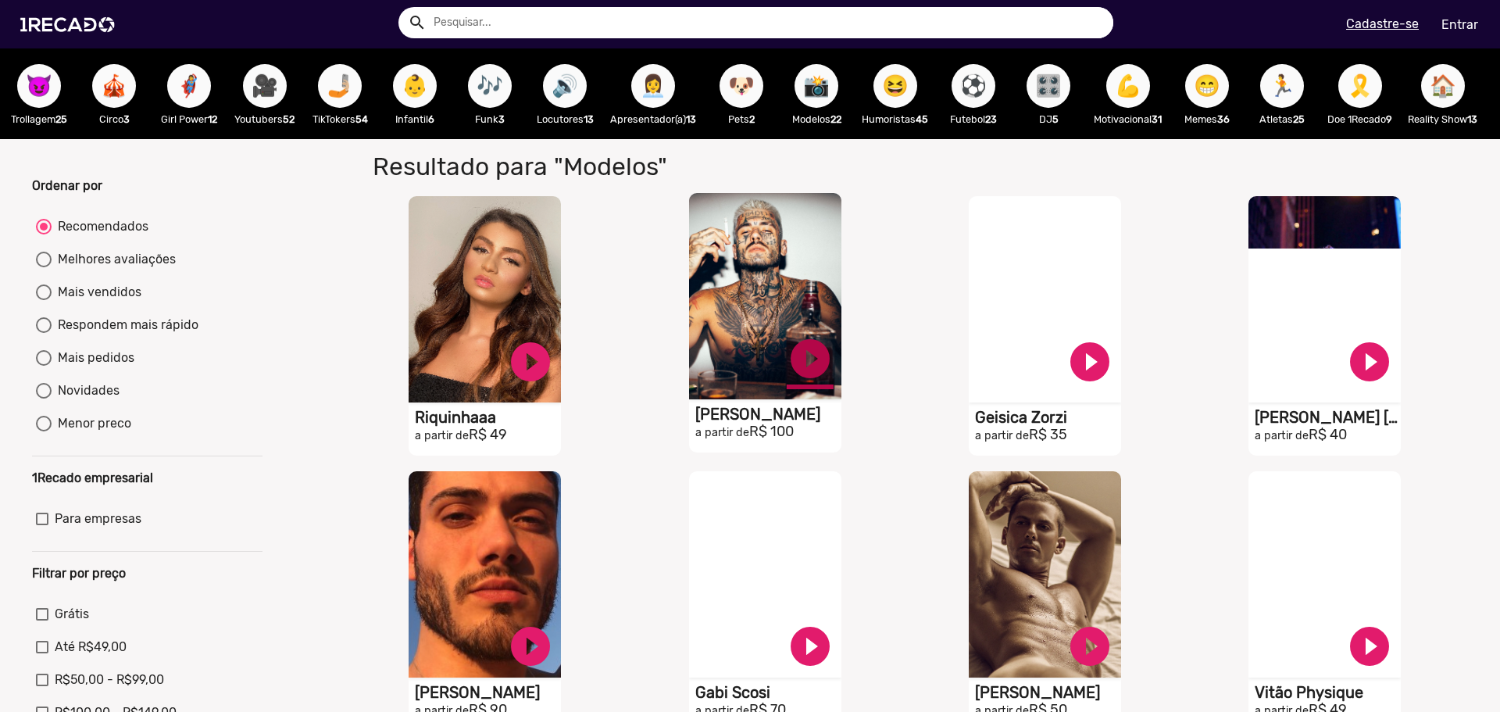
click at [798, 366] on link "play_circle_filled" at bounding box center [810, 358] width 47 height 47
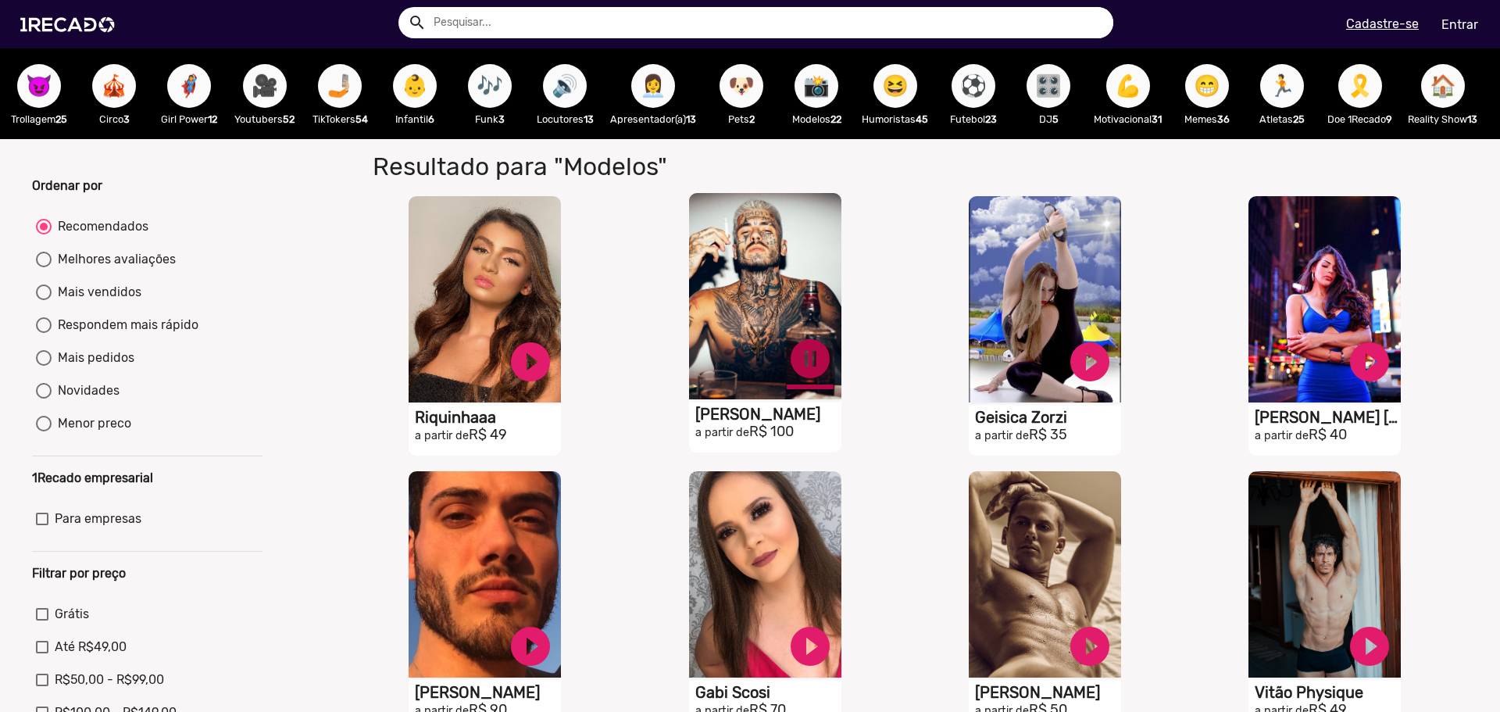
click at [802, 373] on link "pause_circle" at bounding box center [810, 358] width 47 height 47
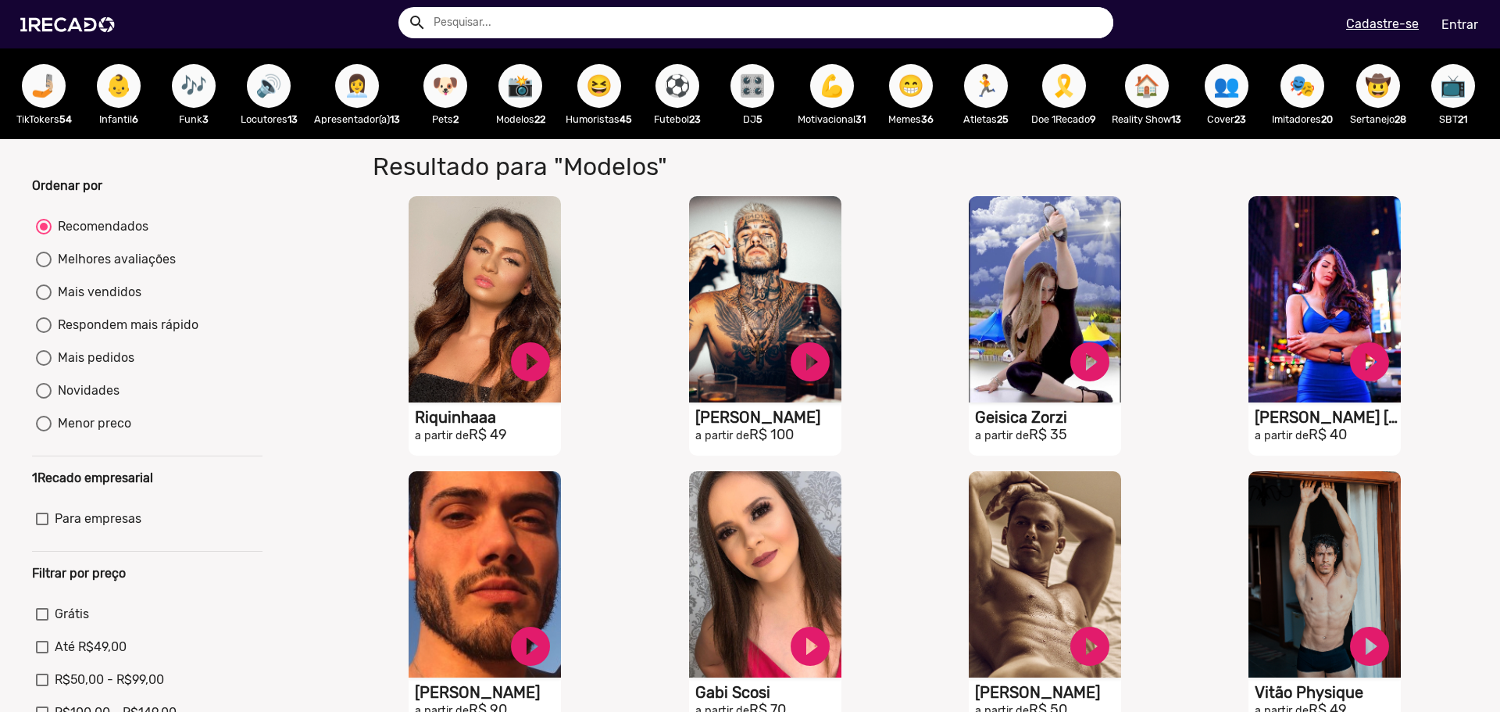
scroll to position [0, 1062]
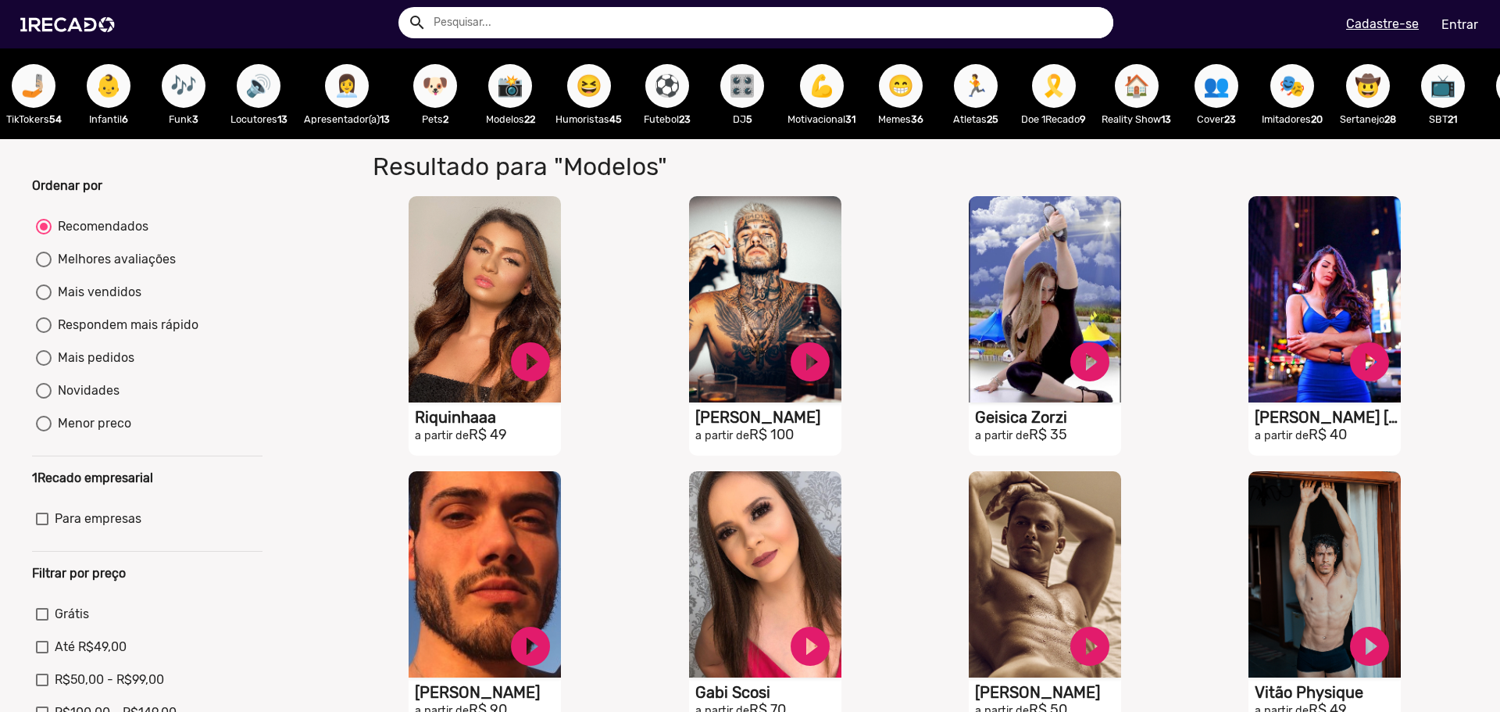
click at [1230, 77] on span "👥" at bounding box center [1216, 86] width 27 height 44
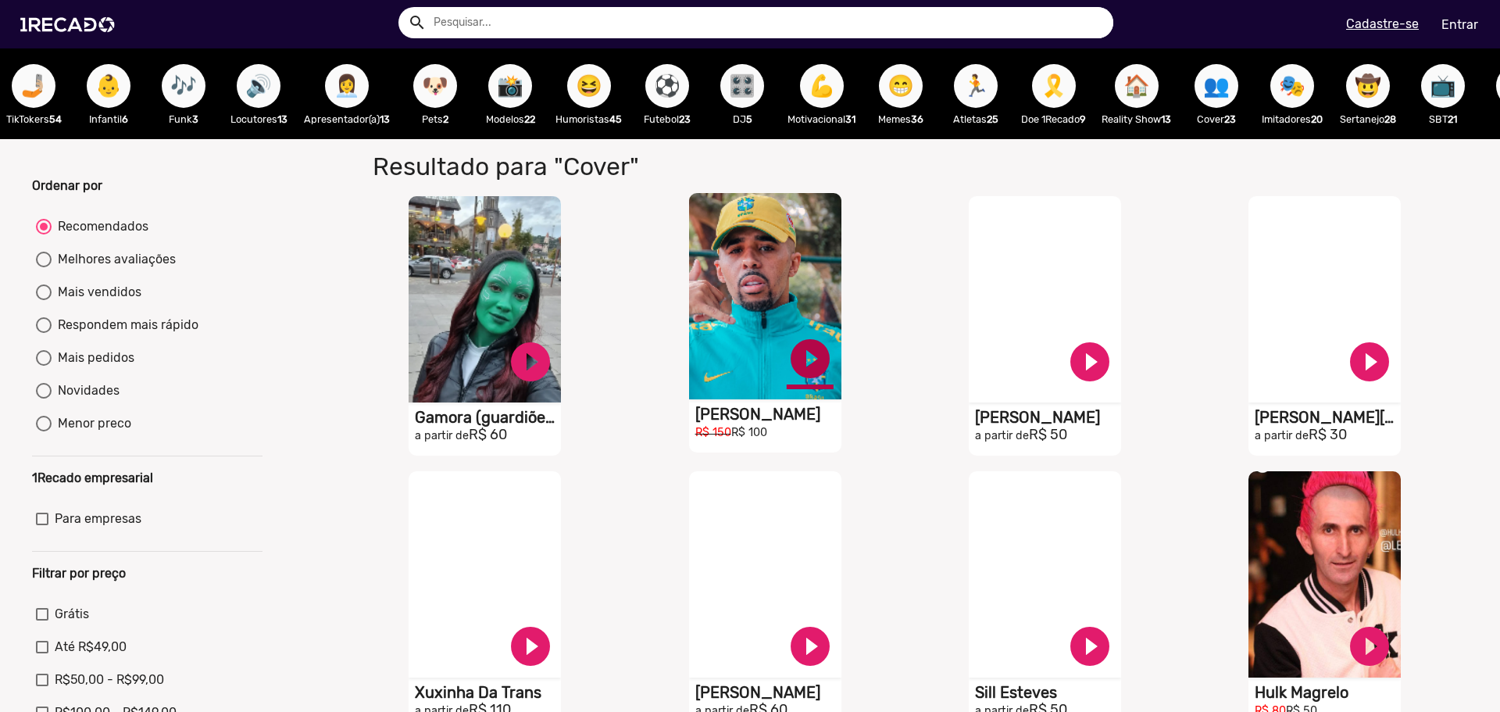
click at [798, 372] on link "play_circle_filled" at bounding box center [810, 358] width 47 height 47
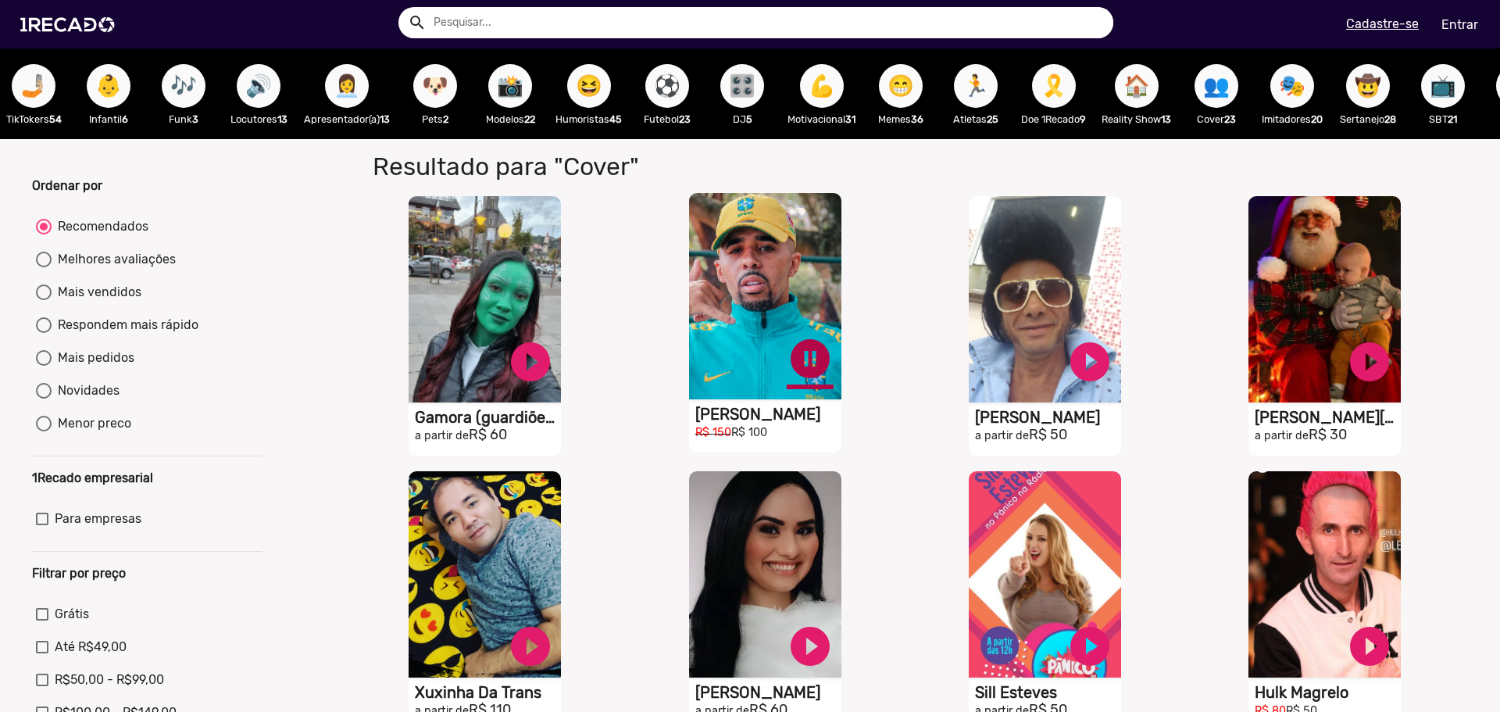
click at [804, 365] on link "pause_circle" at bounding box center [810, 358] width 47 height 47
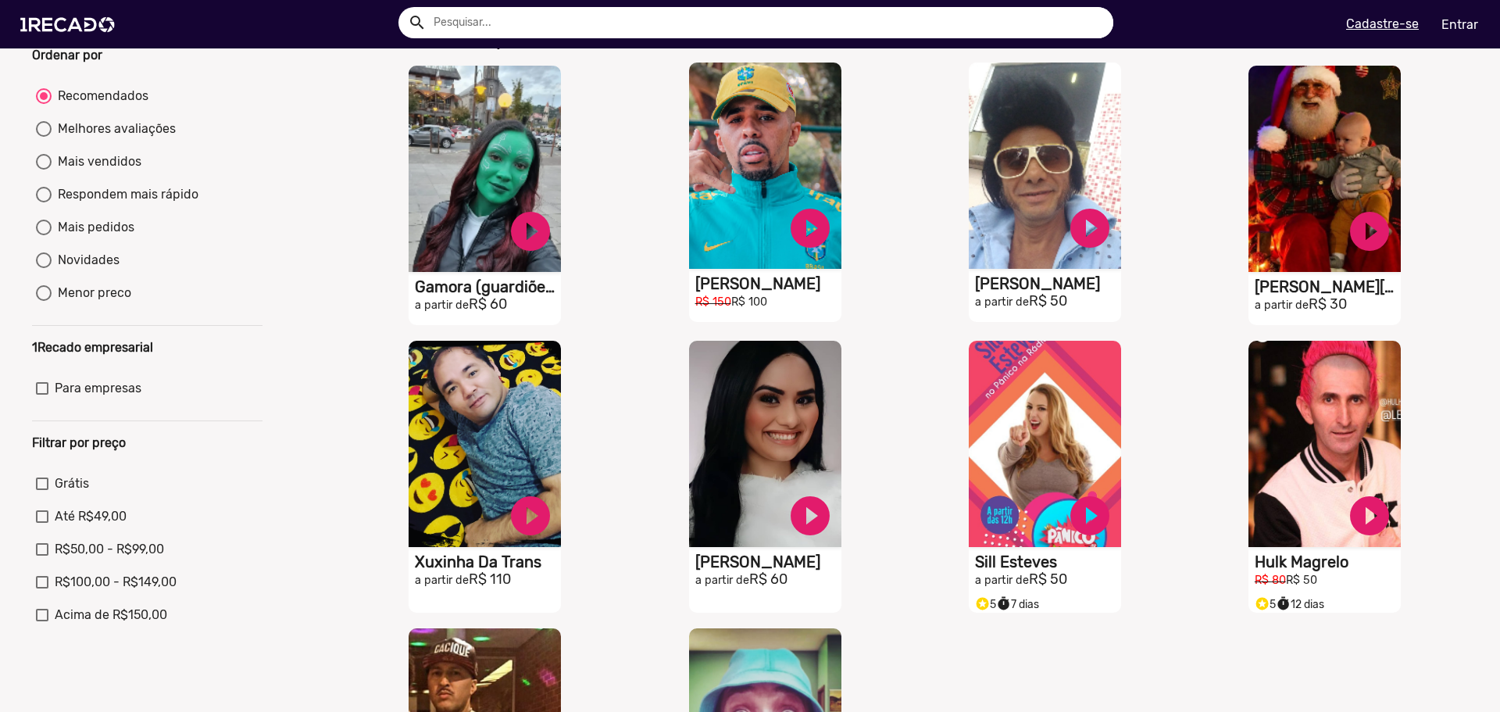
scroll to position [78, 0]
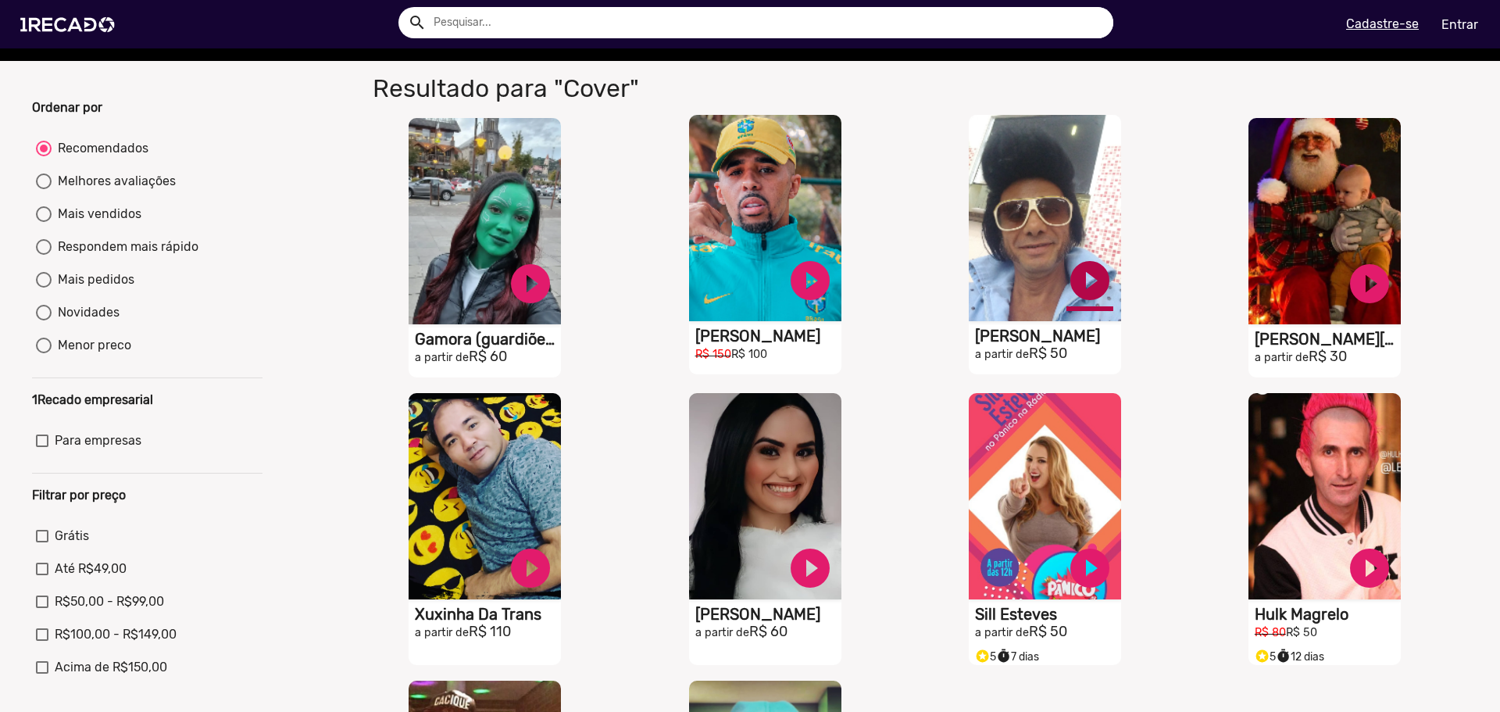
click at [1092, 288] on link "play_circle_filled" at bounding box center [1089, 280] width 47 height 47
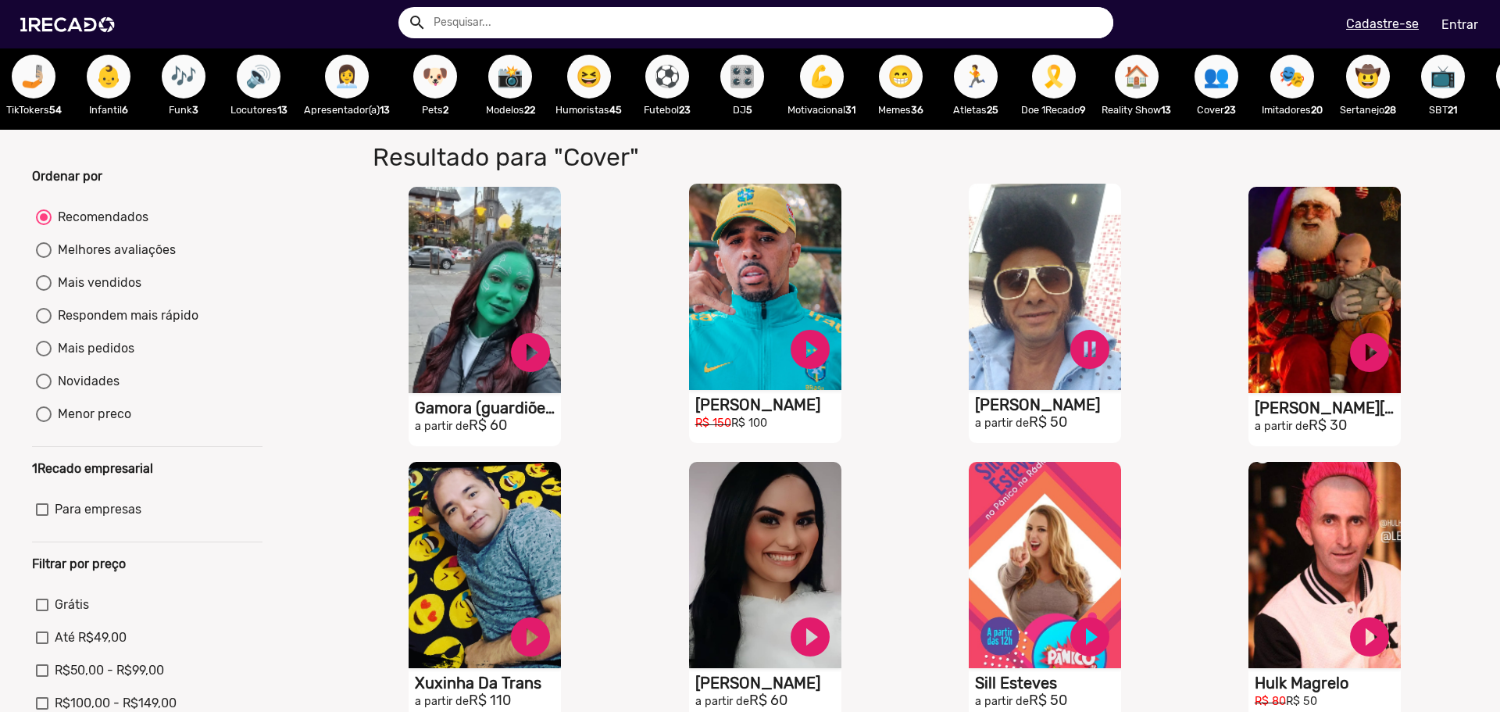
scroll to position [0, 0]
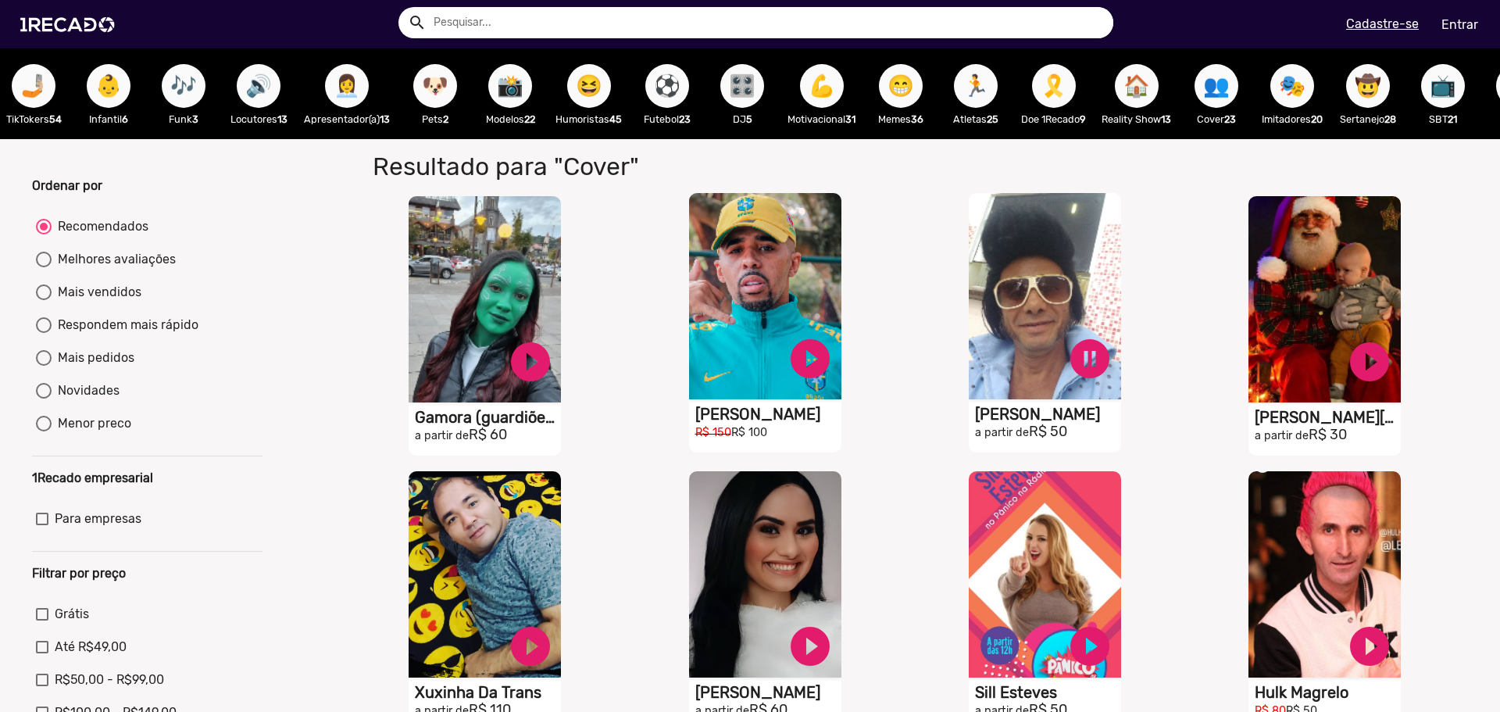
click at [1052, 441] on h2 "a partir de R$ 50" at bounding box center [1048, 431] width 146 height 17
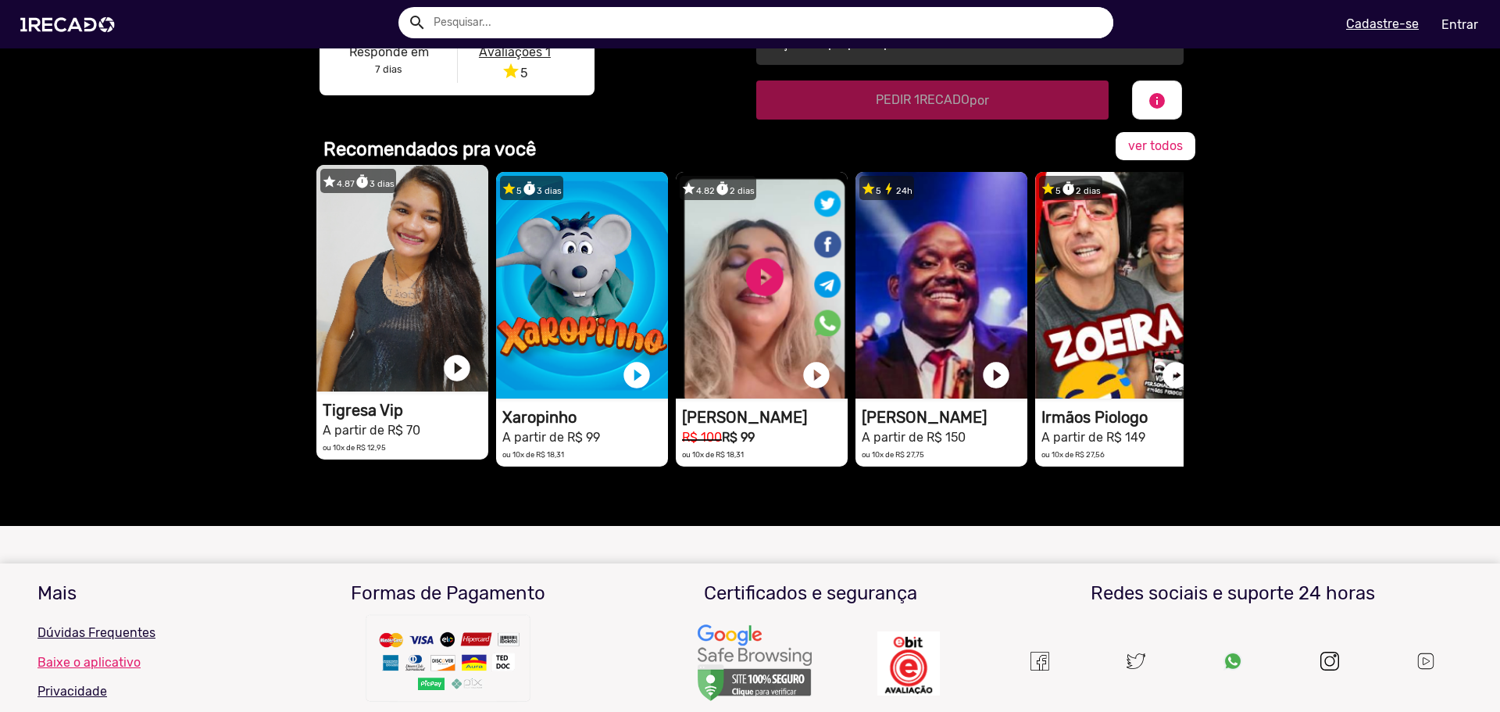
scroll to position [547, 0]
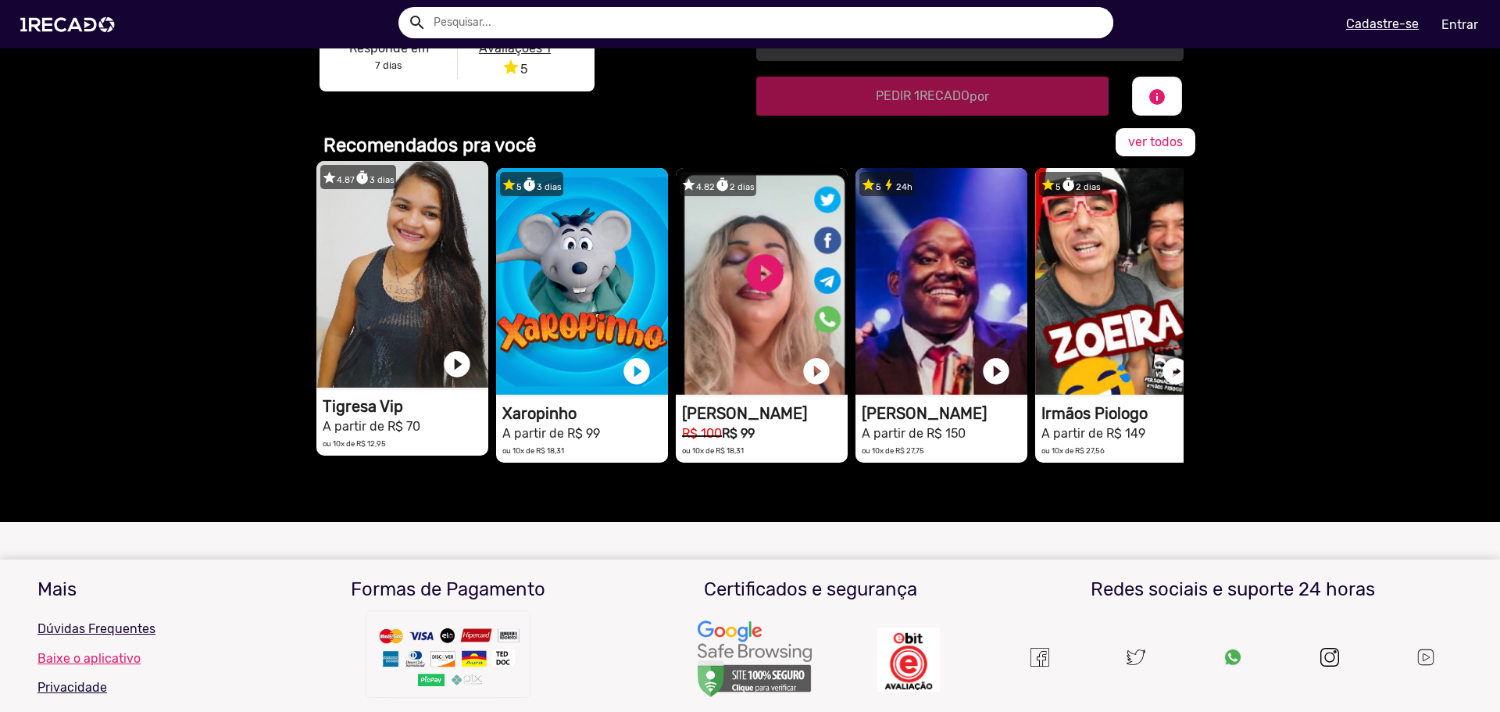
click at [428, 332] on video "1RECADO vídeos dedicados para fãs e empresas" at bounding box center [402, 274] width 172 height 227
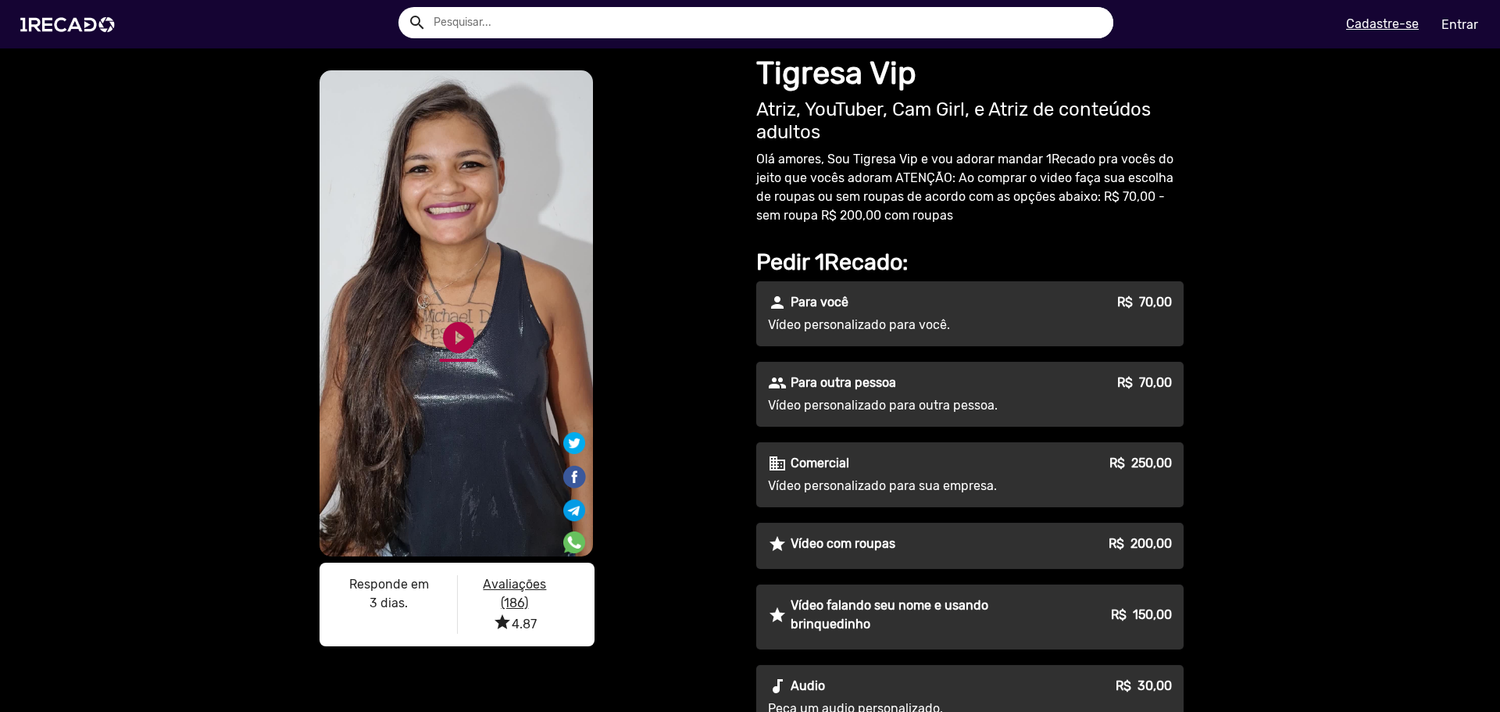
click at [453, 352] on link "play_circle_filled" at bounding box center [458, 337] width 37 height 37
click at [712, 456] on div "S1RECADO vídeos dedicados para fãs e empresas S1RECADO vídeos dedicados para fã…" at bounding box center [527, 361] width 422 height 588
click at [452, 340] on link "pause_circle" at bounding box center [458, 337] width 37 height 37
click at [941, 402] on p "Vídeo personalizado para outra pessoa." at bounding box center [909, 405] width 283 height 19
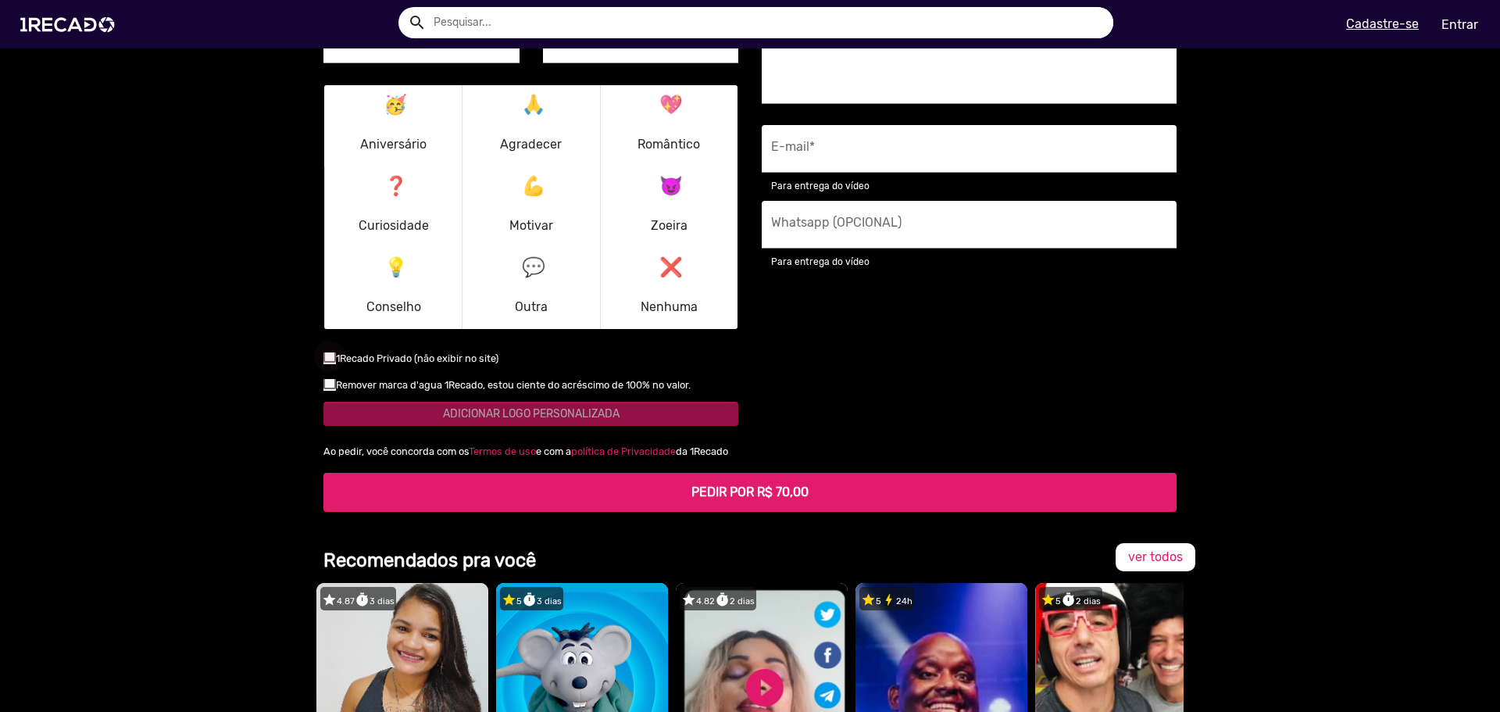
scroll to position [1250, 0]
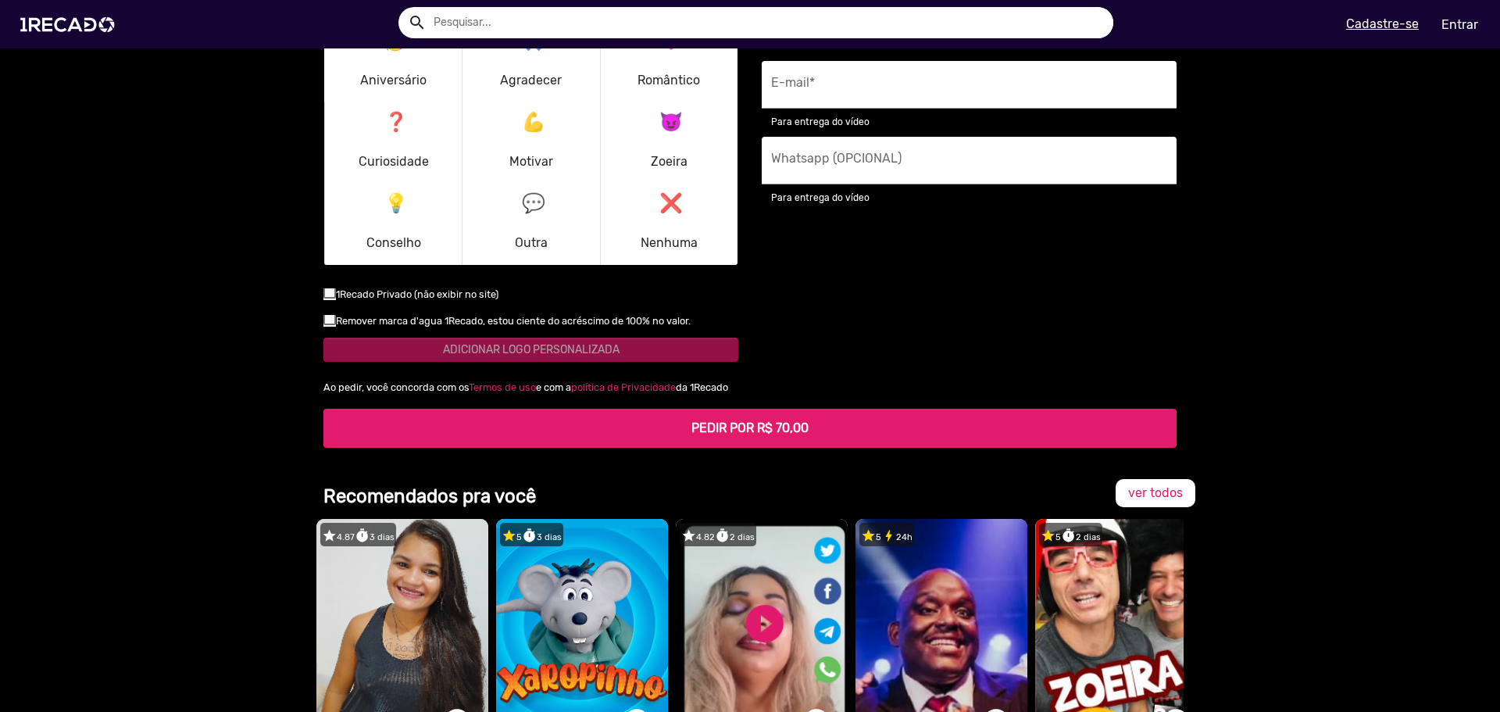
click at [336, 320] on small "Remover marca d'agua 1Recado, estou ciente do acréscimo de 100% no valor." at bounding box center [513, 321] width 355 height 12
click at [330, 325] on input "checkbox" at bounding box center [329, 325] width 1 height 1
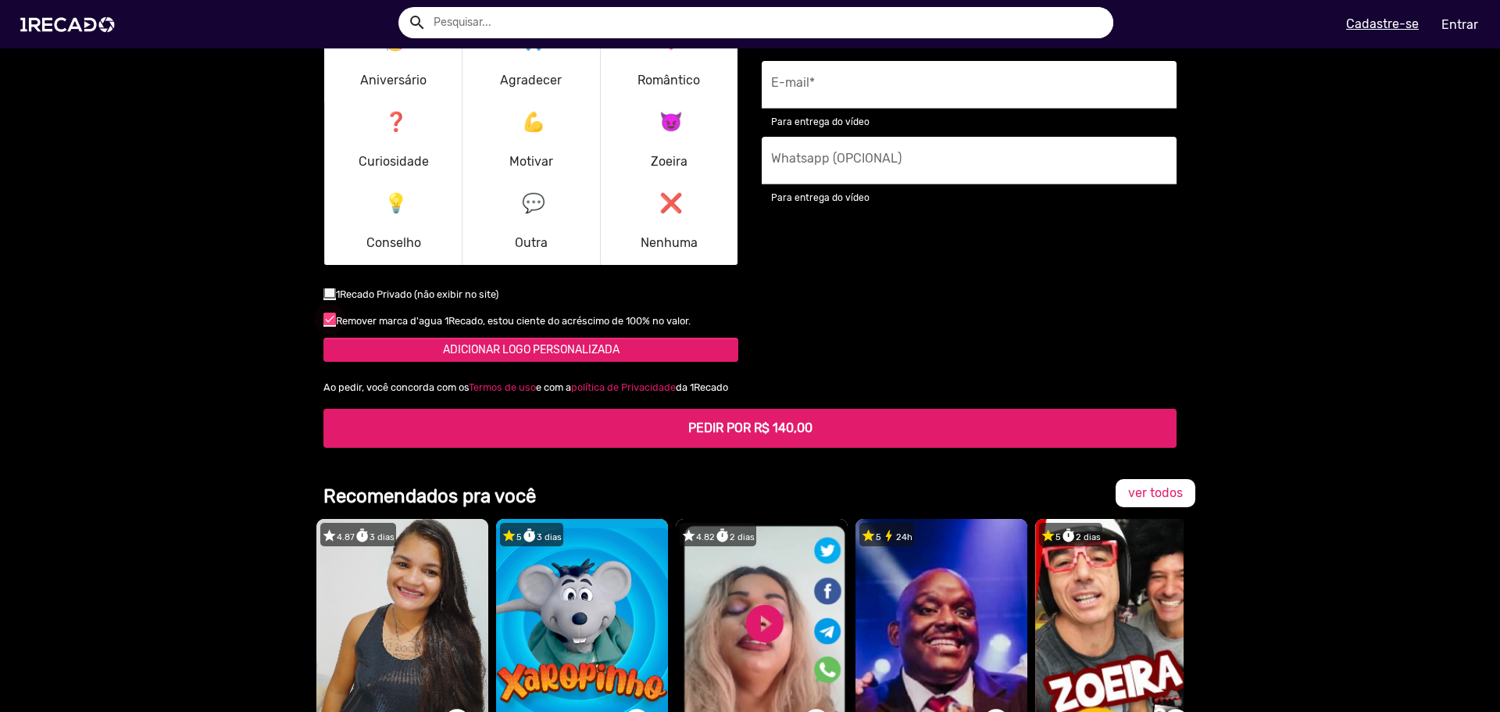
click at [328, 320] on div at bounding box center [329, 318] width 12 height 12
click at [329, 325] on input "checkbox" at bounding box center [329, 325] width 1 height 1
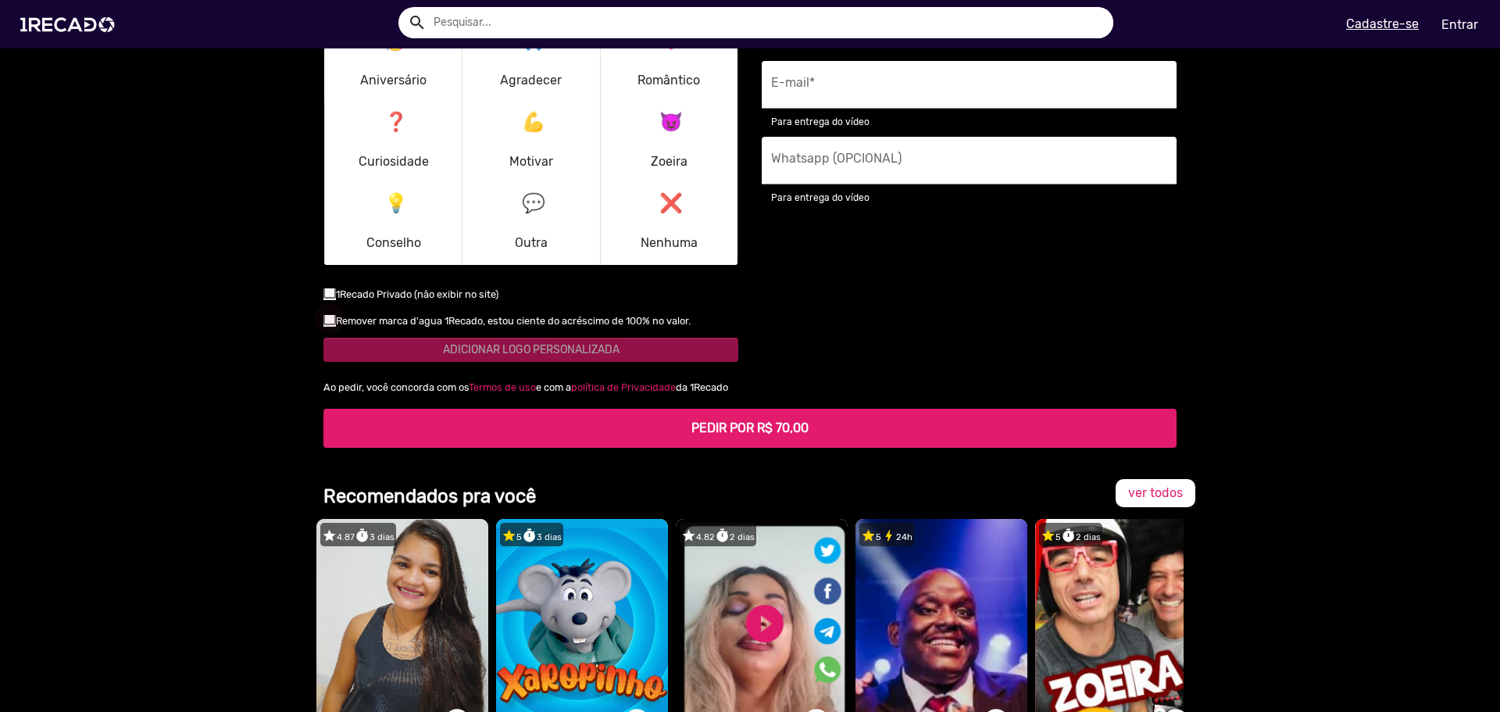
click at [328, 320] on div at bounding box center [329, 318] width 12 height 12
click at [329, 325] on input "checkbox" at bounding box center [329, 325] width 1 height 1
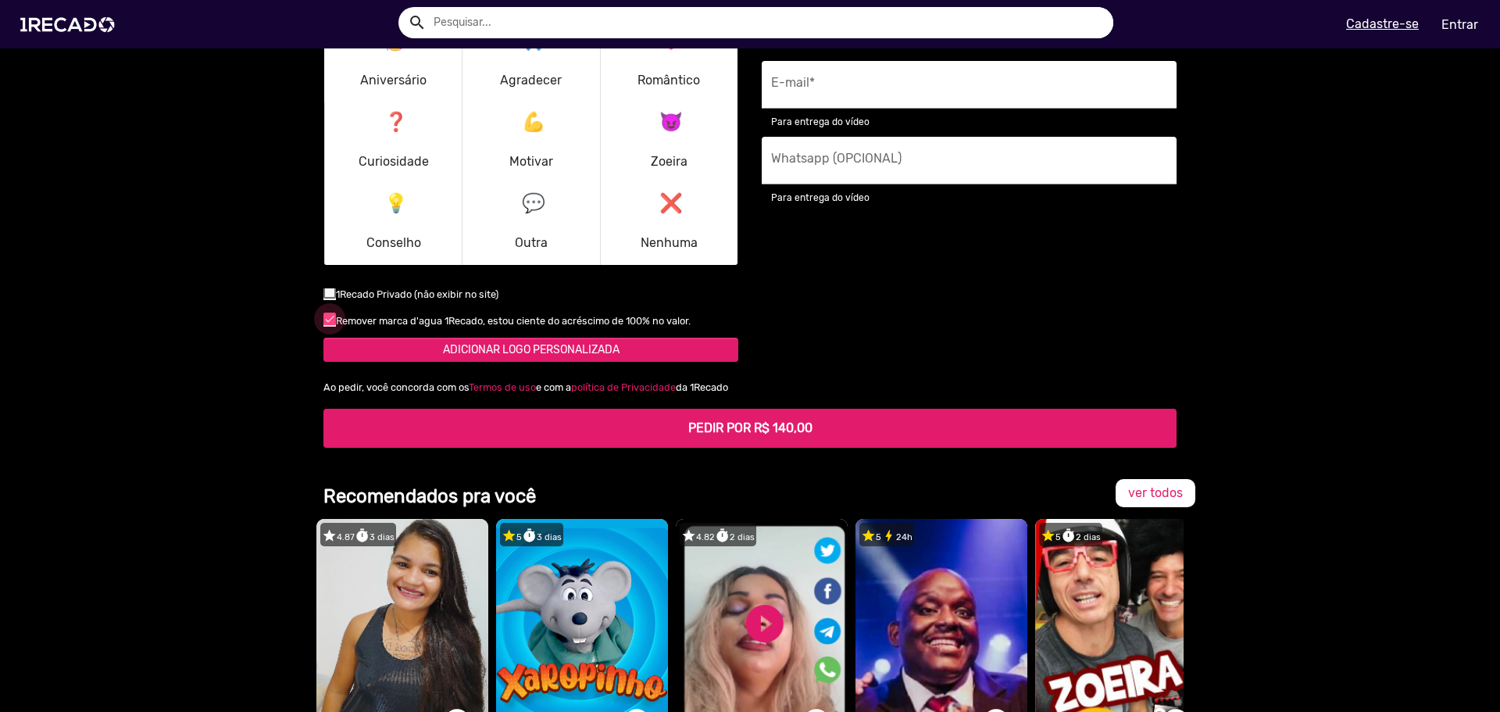
click at [328, 320] on div at bounding box center [329, 318] width 12 height 12
click at [329, 325] on input "checkbox" at bounding box center [329, 325] width 1 height 1
checkbox input "false"
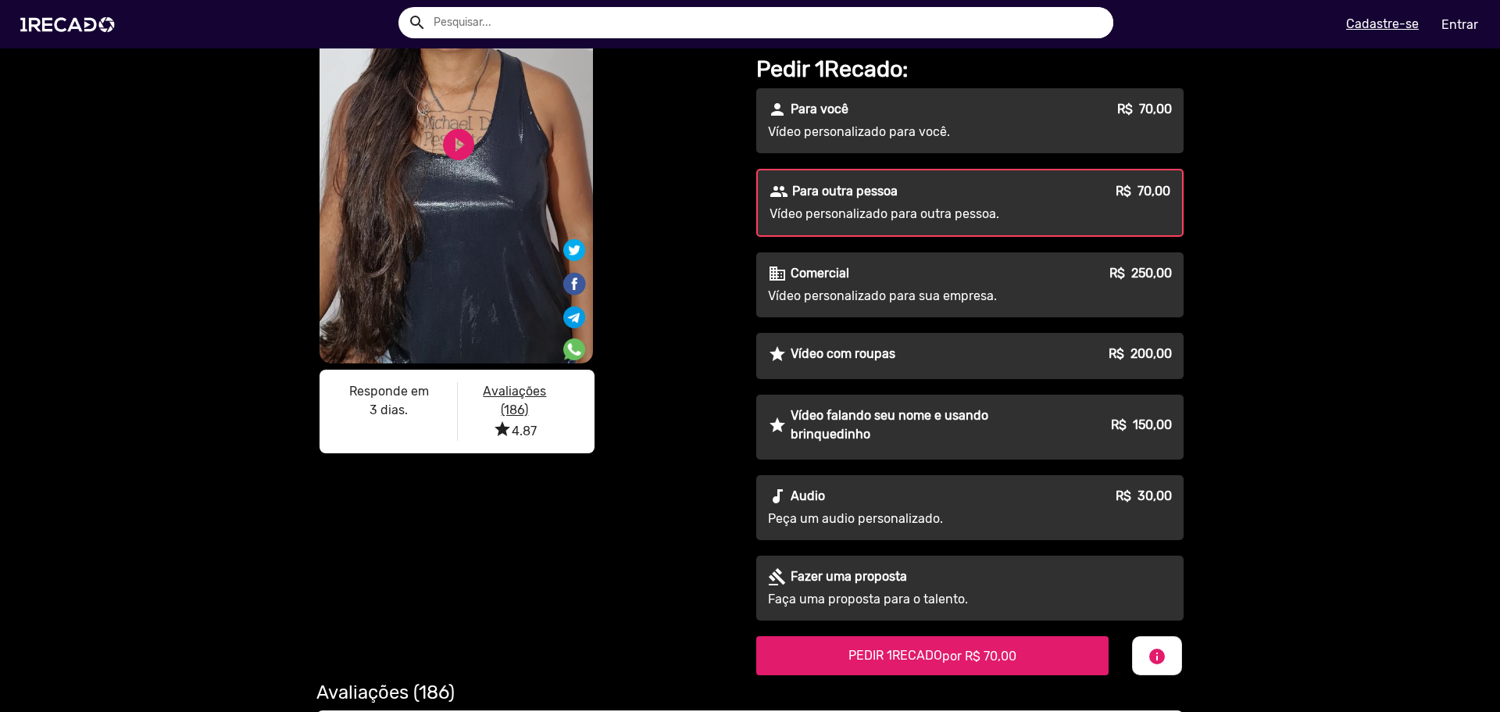
scroll to position [156, 0]
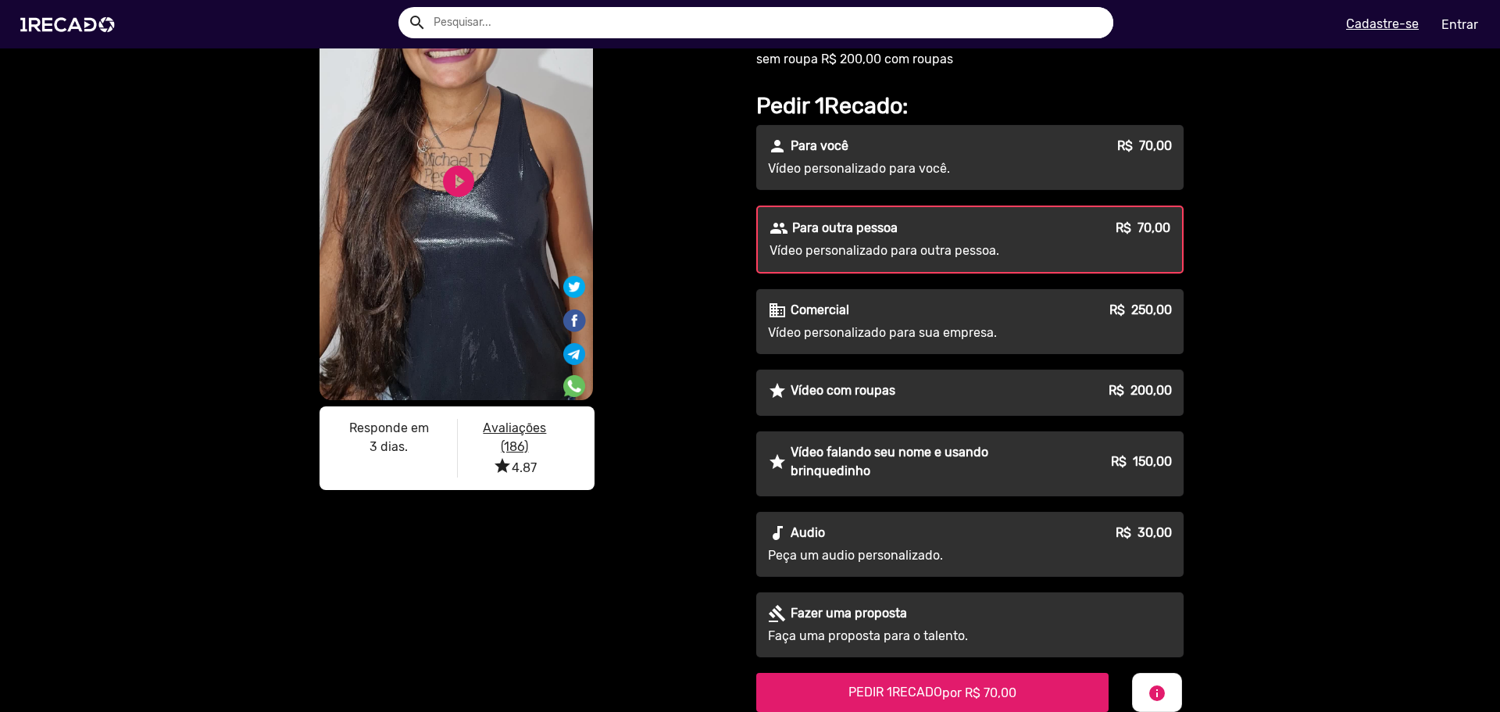
click at [1281, 337] on div "S1RECADO vídeos dedicados para fãs e empresas S1RECADO vídeos dedicados para fã…" at bounding box center [750, 443] width 1500 height 1103
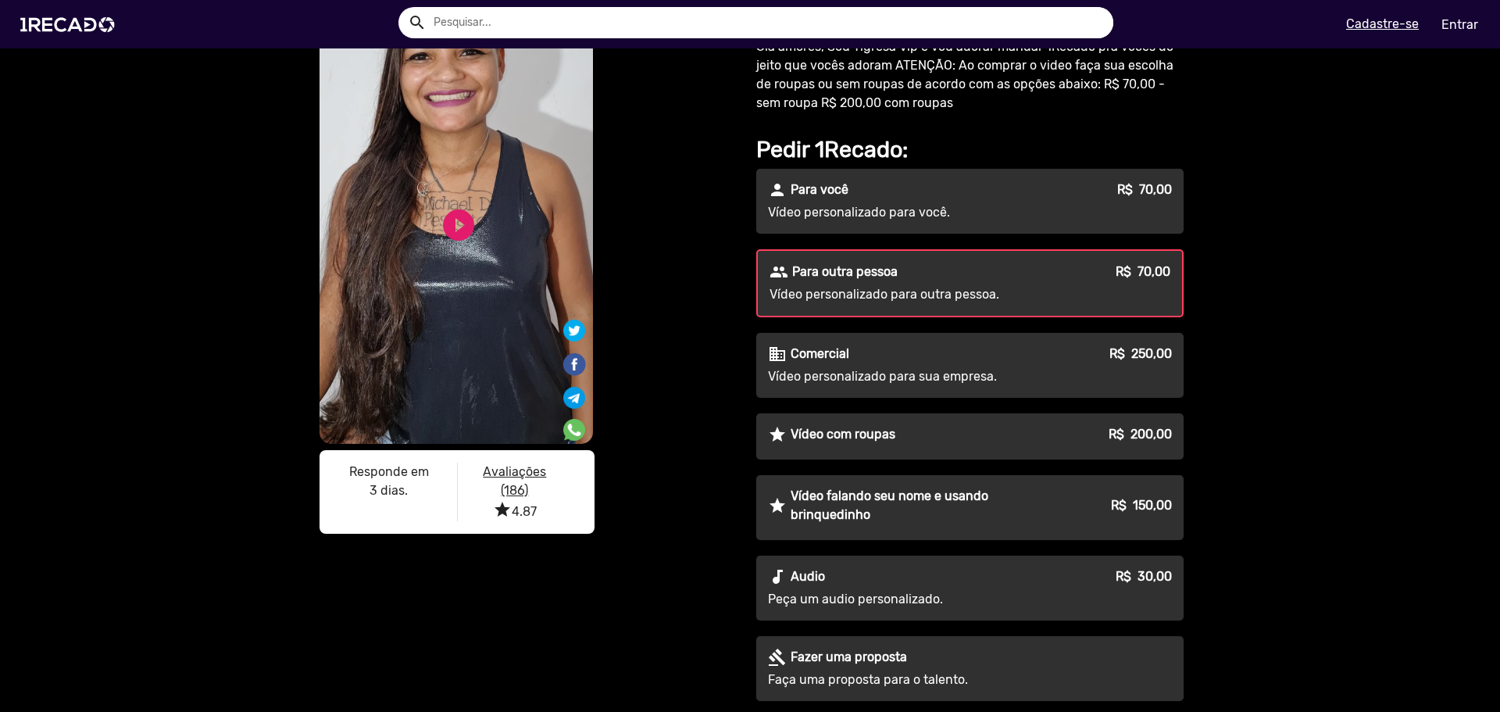
scroll to position [0, 0]
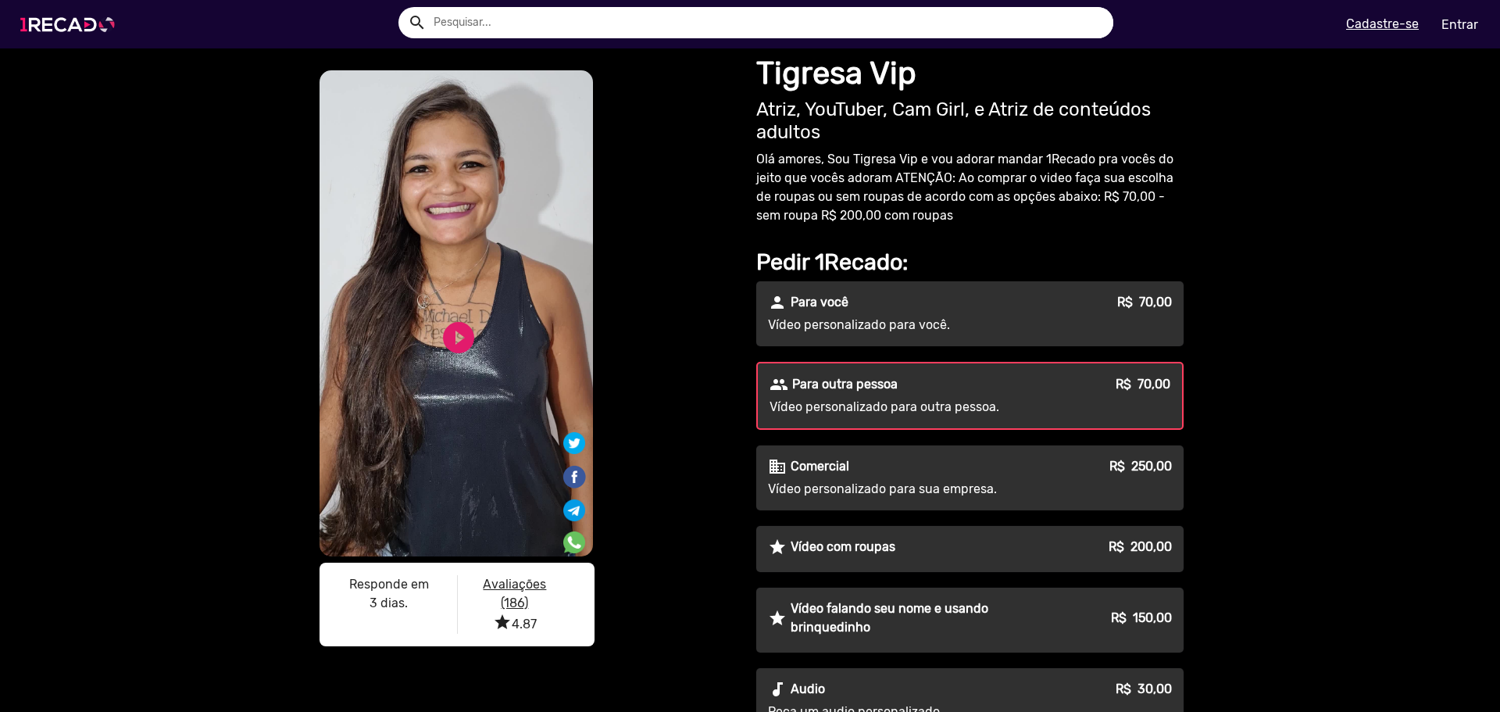
click at [92, 19] on img at bounding box center [71, 24] width 118 height 66
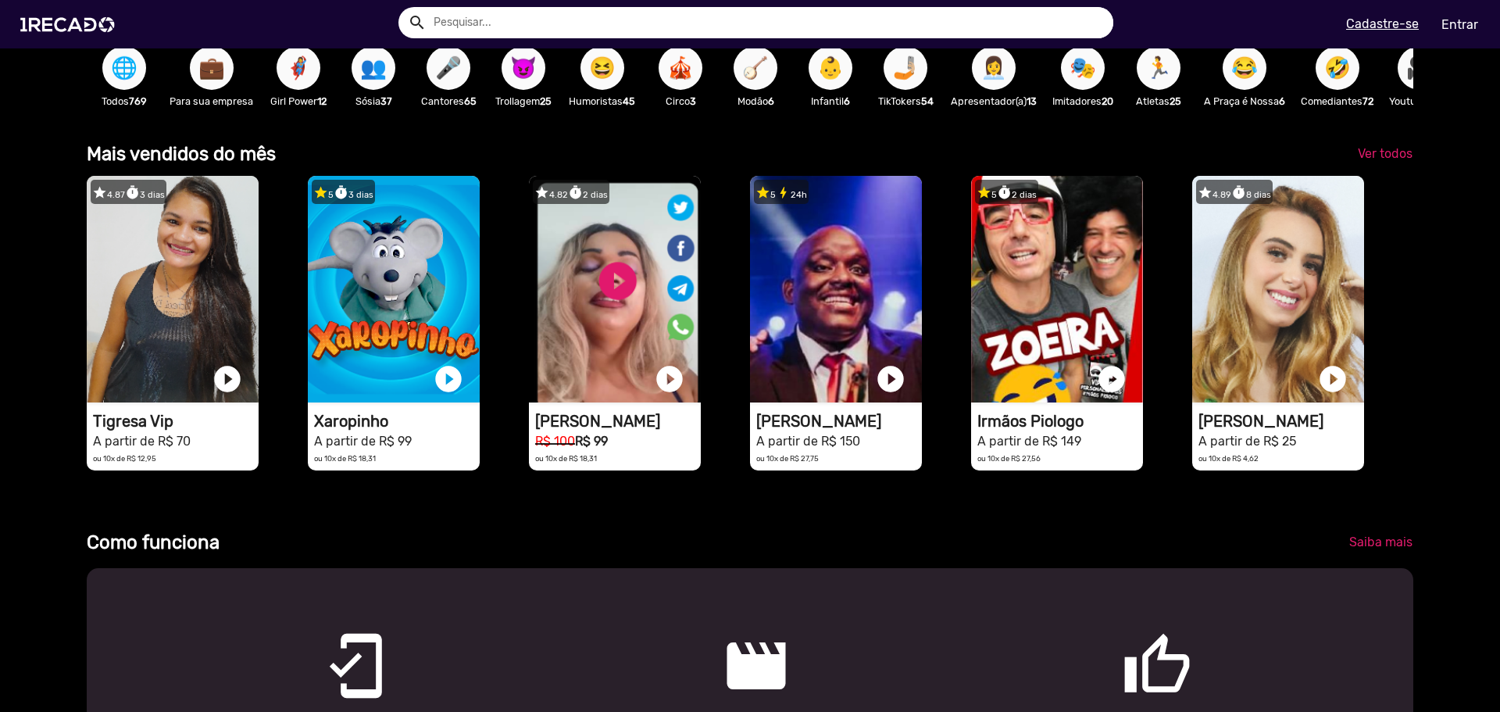
scroll to position [469, 0]
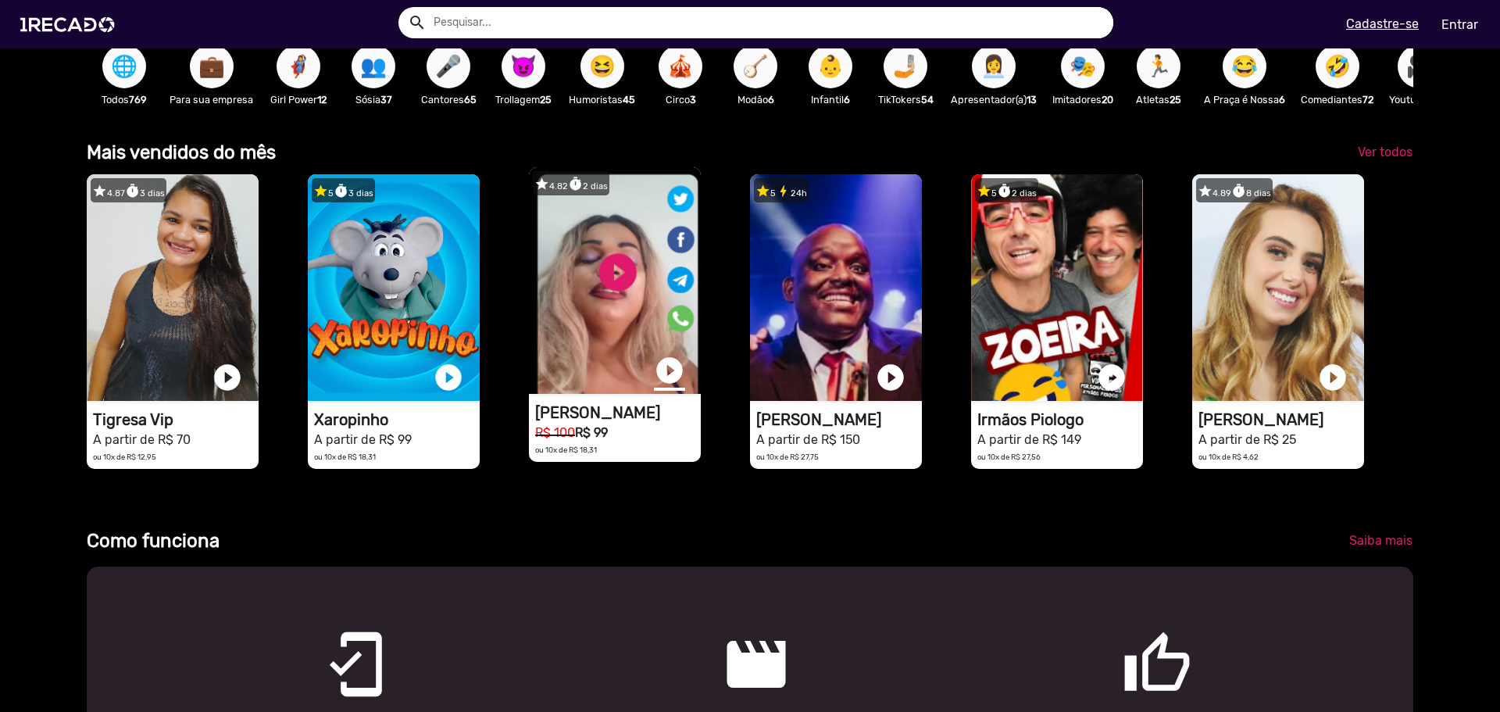
click at [667, 380] on link "play_circle_filled" at bounding box center [669, 370] width 31 height 31
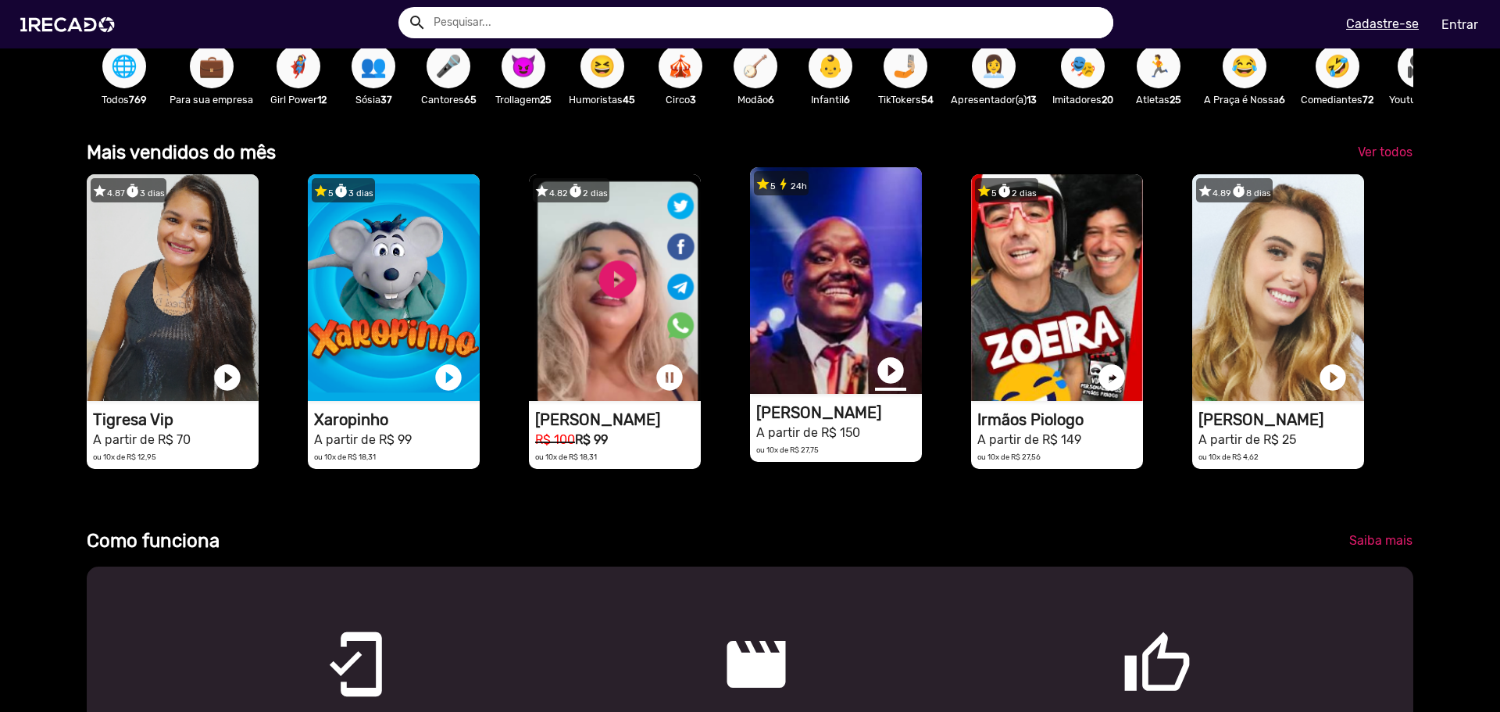
click at [886, 380] on link "play_circle_filled" at bounding box center [890, 370] width 31 height 31
click at [659, 371] on link "pause_circle" at bounding box center [669, 377] width 31 height 31
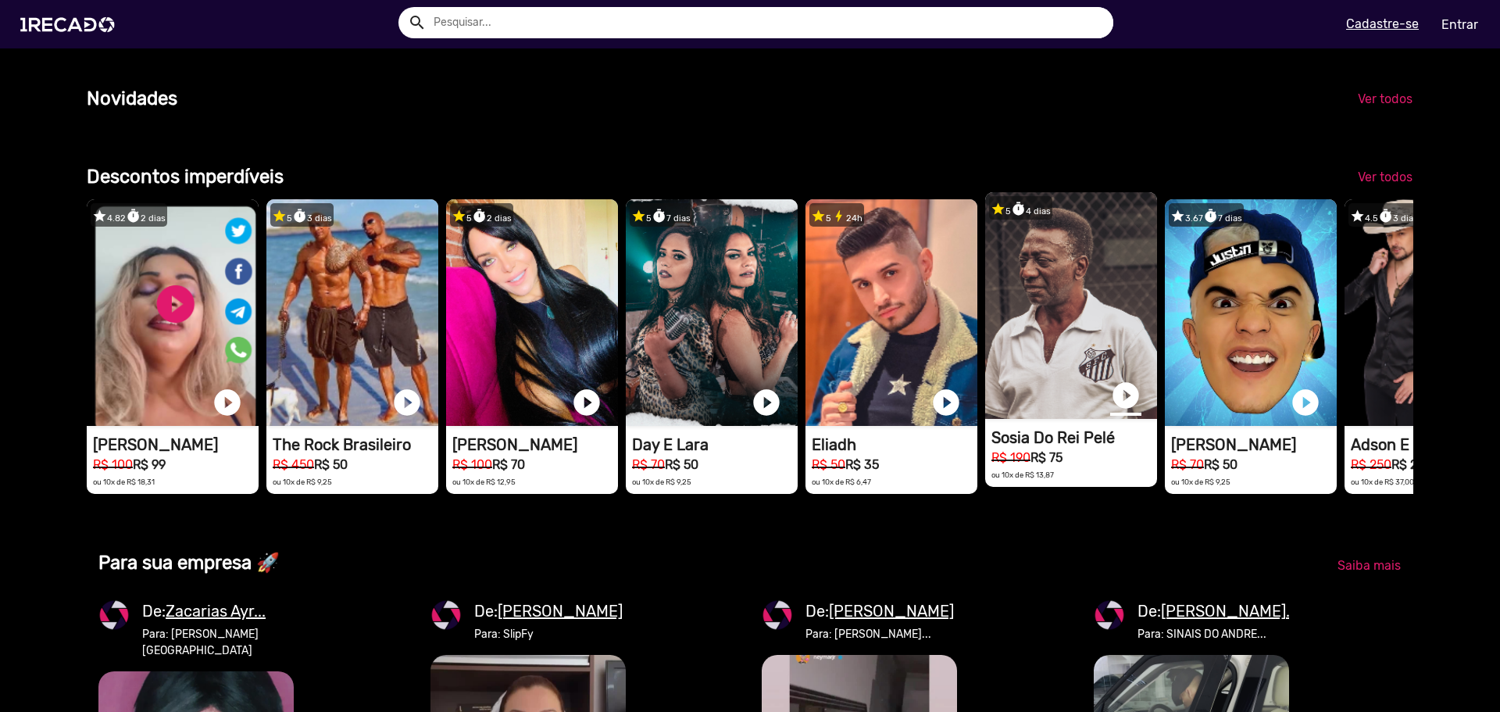
click at [1124, 411] on link "play_circle_filled" at bounding box center [1125, 395] width 31 height 31
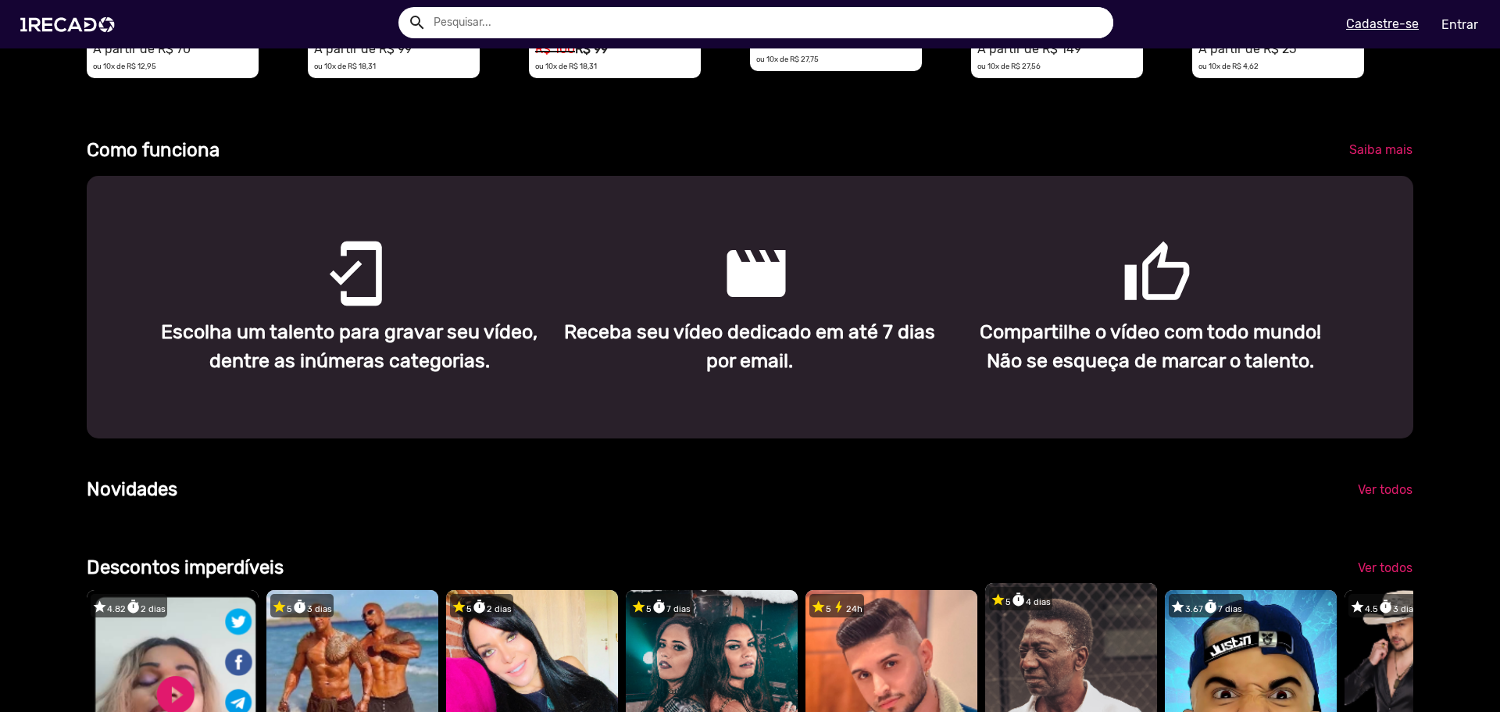
scroll to position [625, 0]
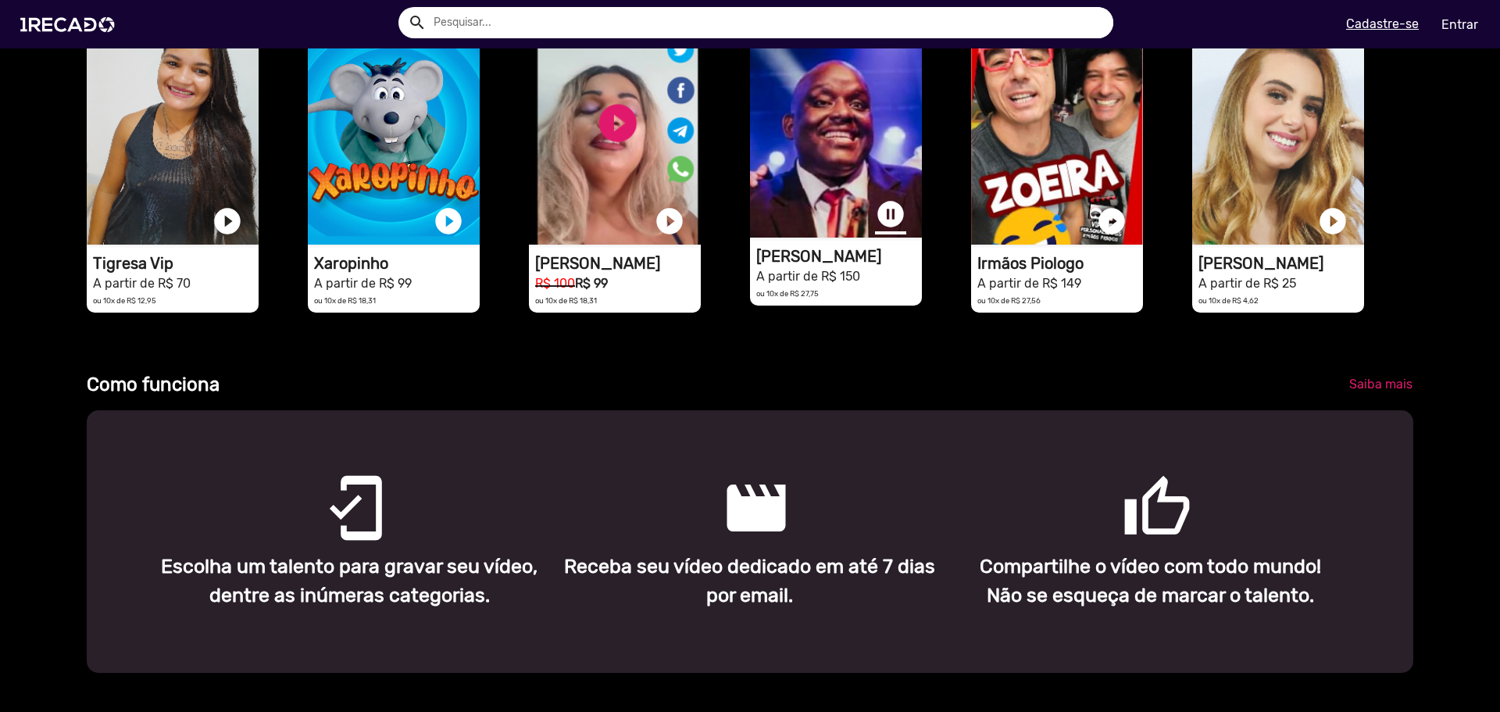
click at [884, 220] on link "pause_circle" at bounding box center [890, 213] width 31 height 31
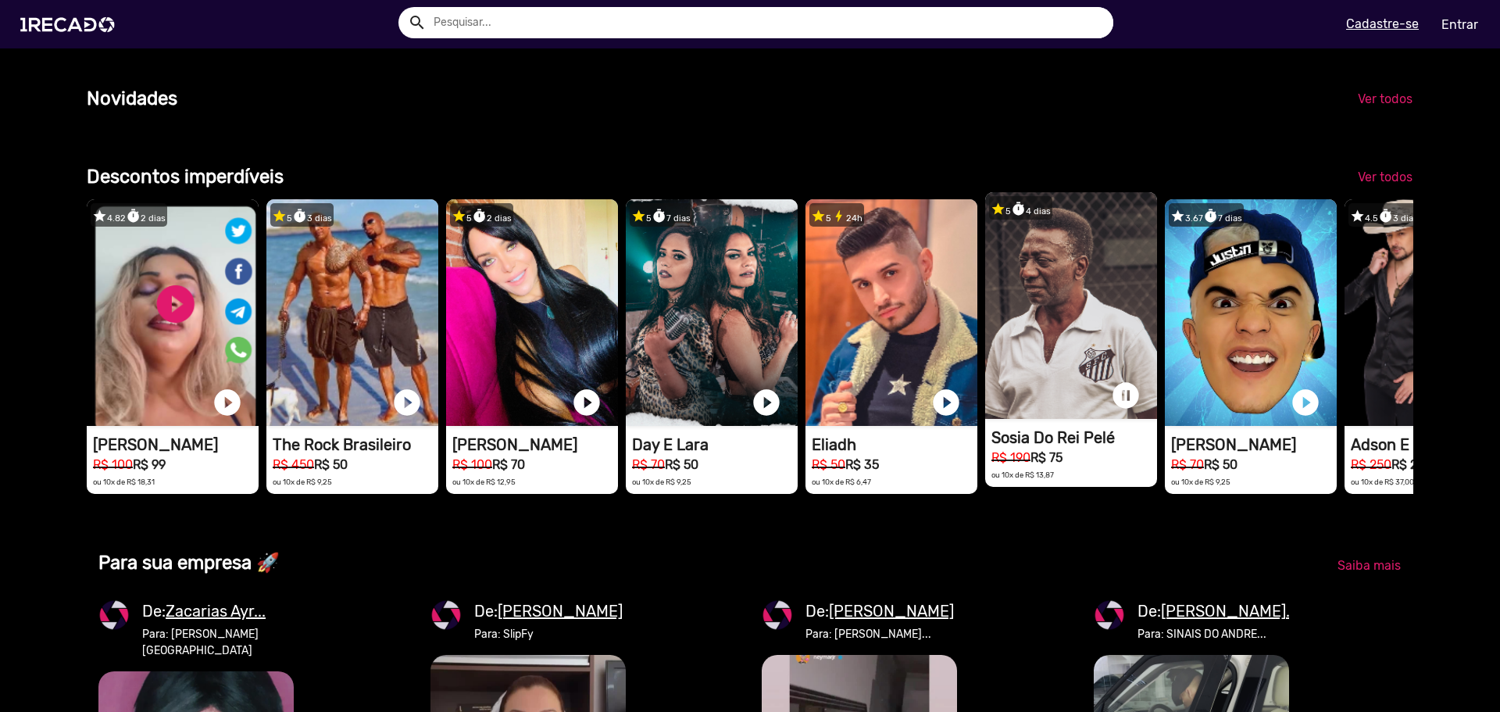
scroll to position [0, 1488]
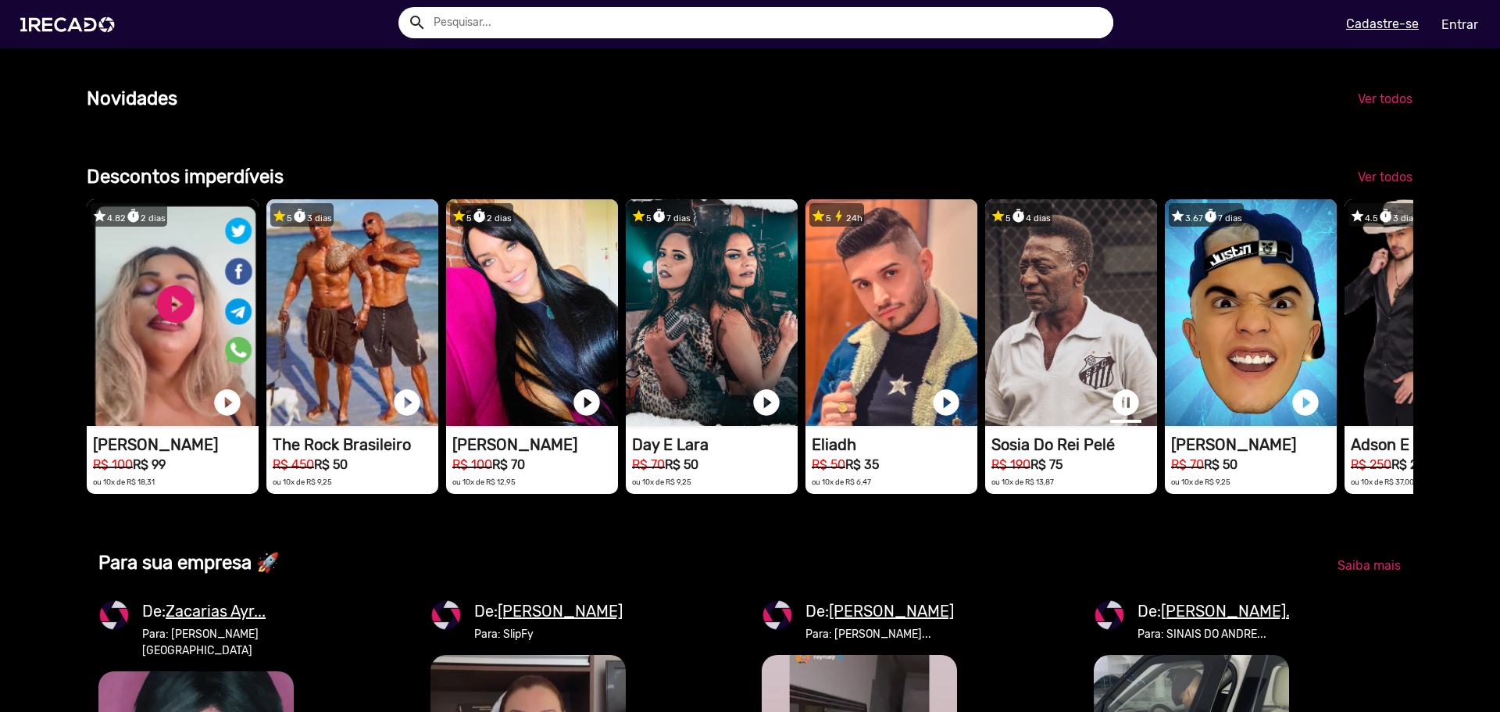
click at [1128, 418] on link "pause_circle" at bounding box center [1125, 402] width 31 height 31
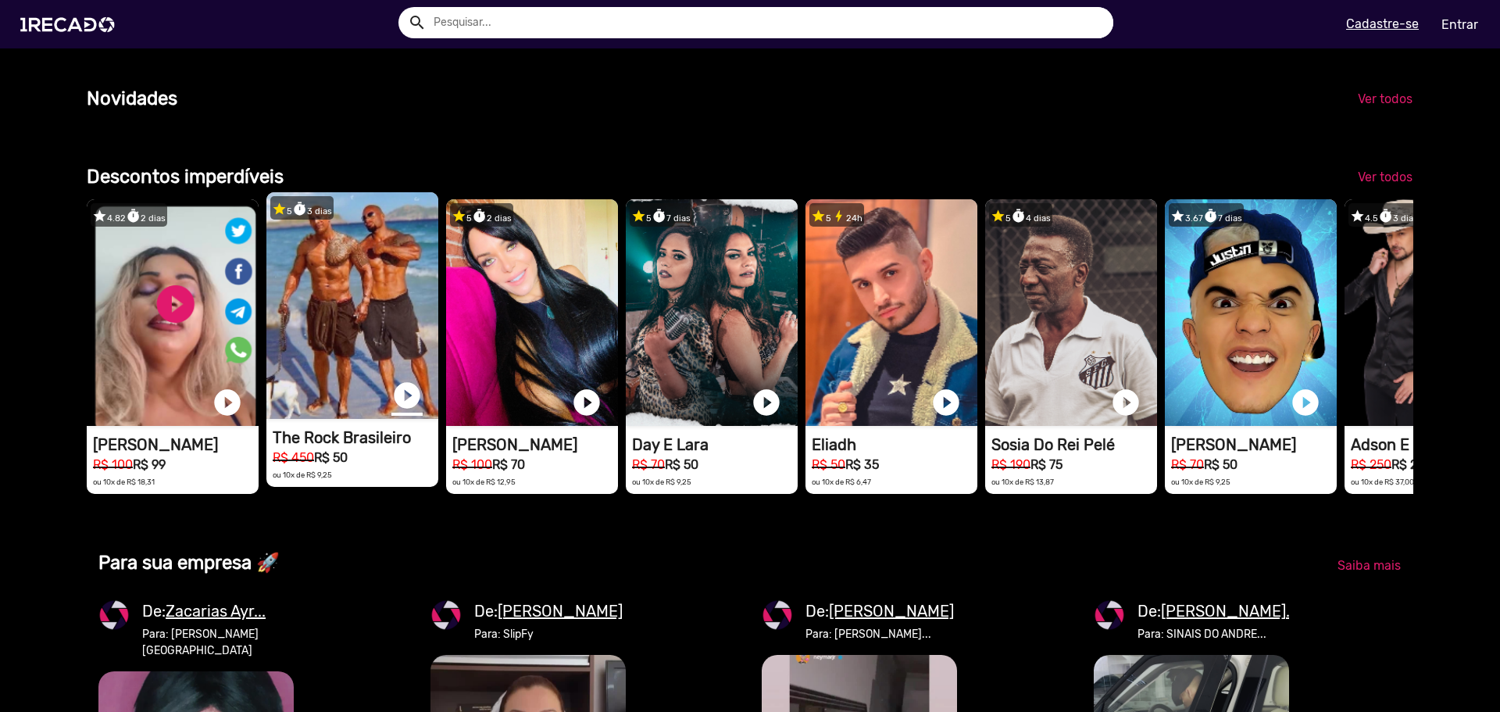
click at [401, 411] on link "play_circle_filled" at bounding box center [406, 395] width 31 height 31
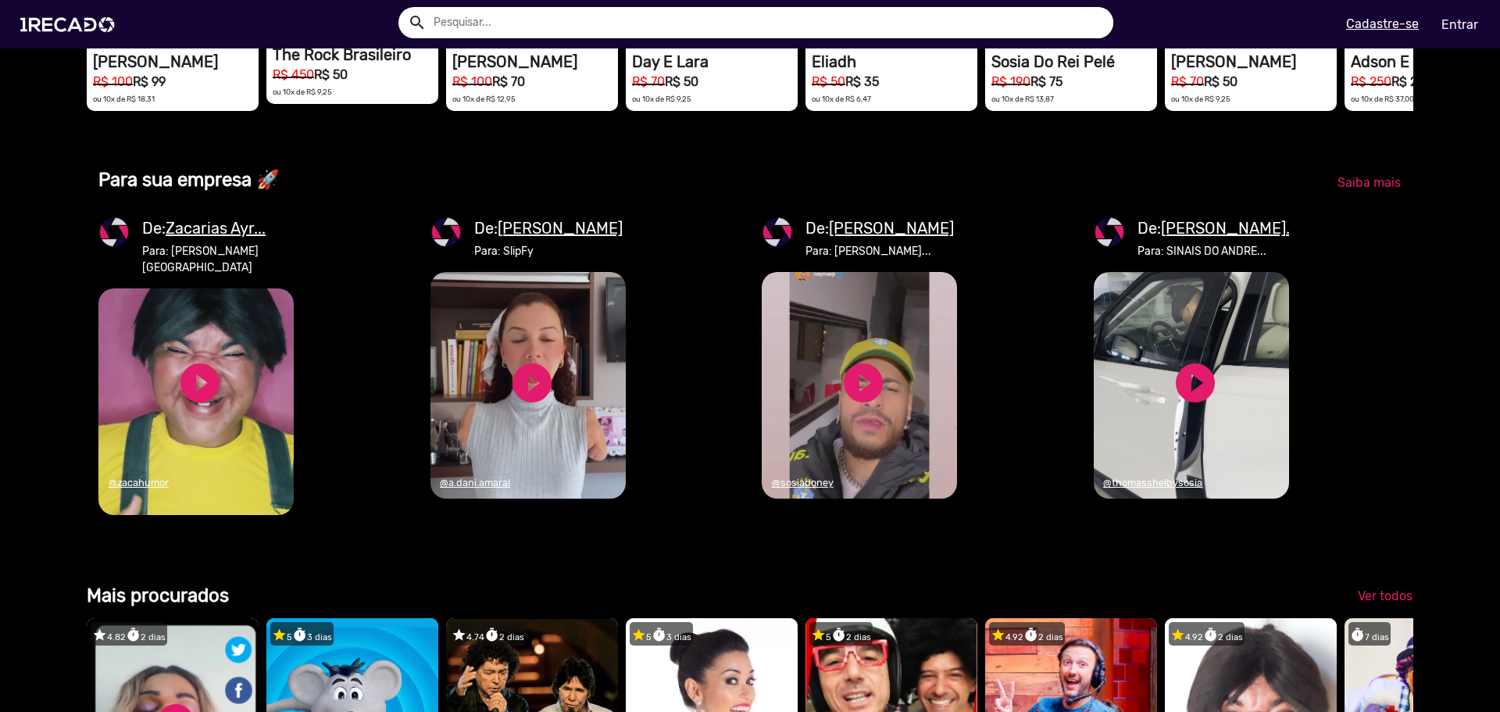
scroll to position [1641, 0]
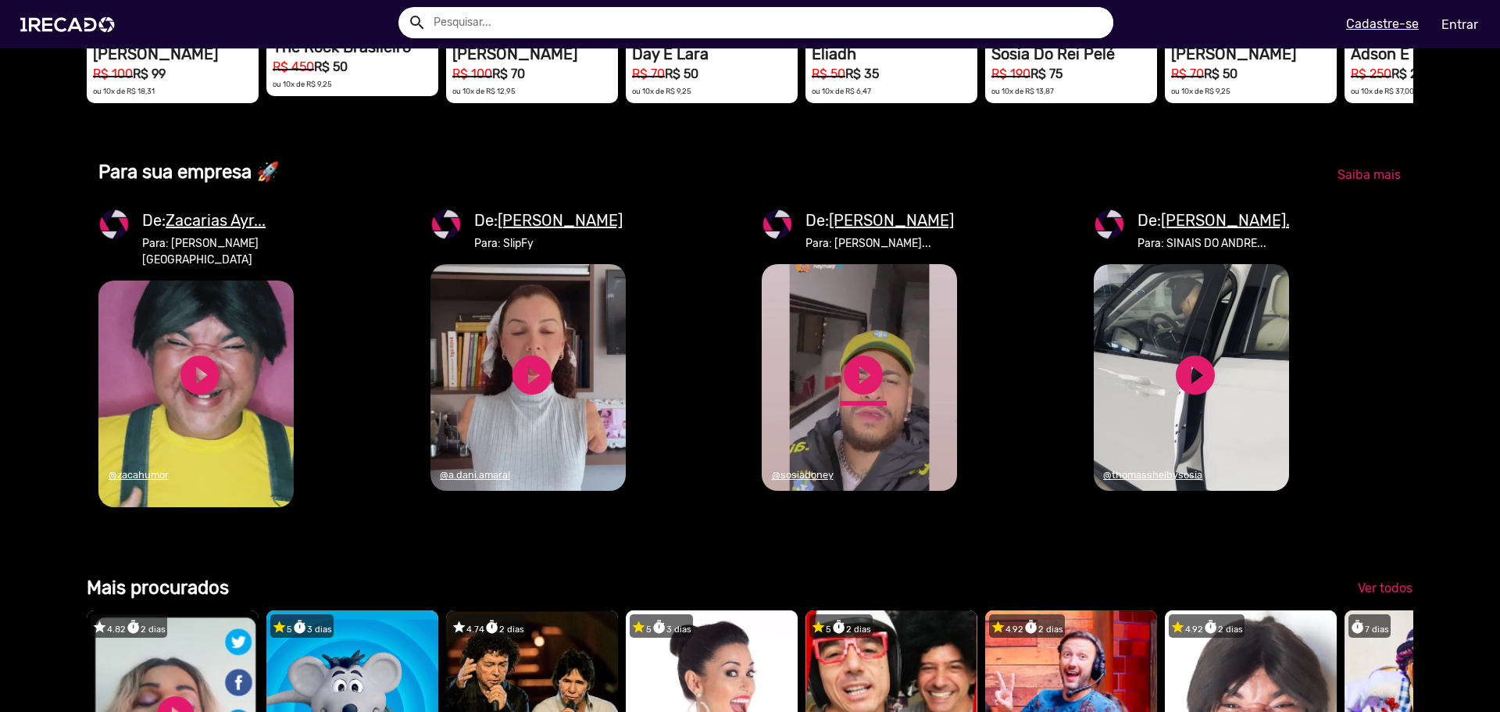
click at [869, 398] on link "play_circle_filled" at bounding box center [863, 375] width 47 height 47
click at [862, 537] on mat-card "De: [PERSON_NAME] Para: [PERSON_NAME]... 1RECADO vídeos dedicados para fãs e em…" at bounding box center [859, 373] width 195 height 328
click at [899, 491] on video "1RECADO vídeos dedicados para fãs e empresas" at bounding box center [859, 377] width 195 height 227
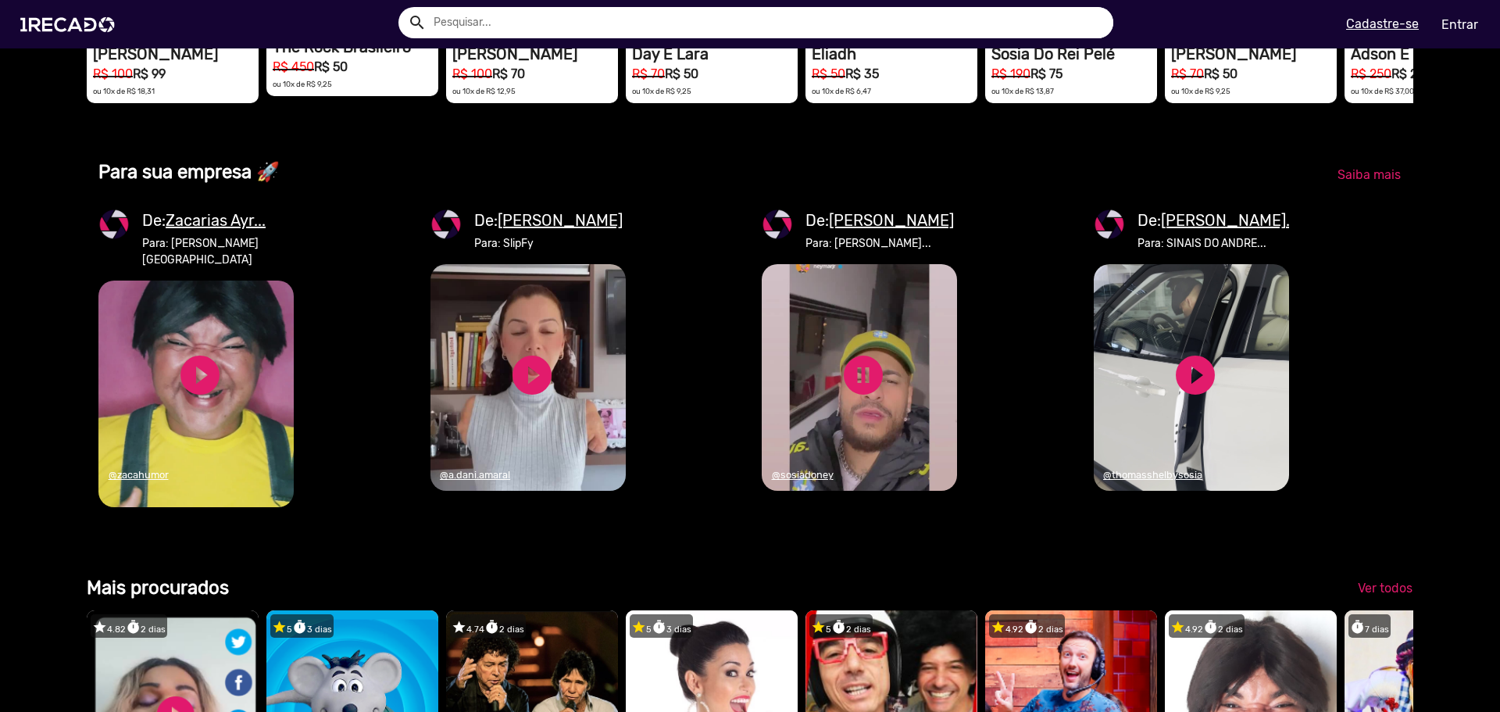
click at [899, 491] on video "1RECADO vídeos dedicados para fãs e empresas" at bounding box center [859, 377] width 195 height 227
click at [845, 398] on link "pause_circle" at bounding box center [863, 375] width 47 height 47
click at [848, 398] on link "play_circle_filled" at bounding box center [863, 375] width 47 height 47
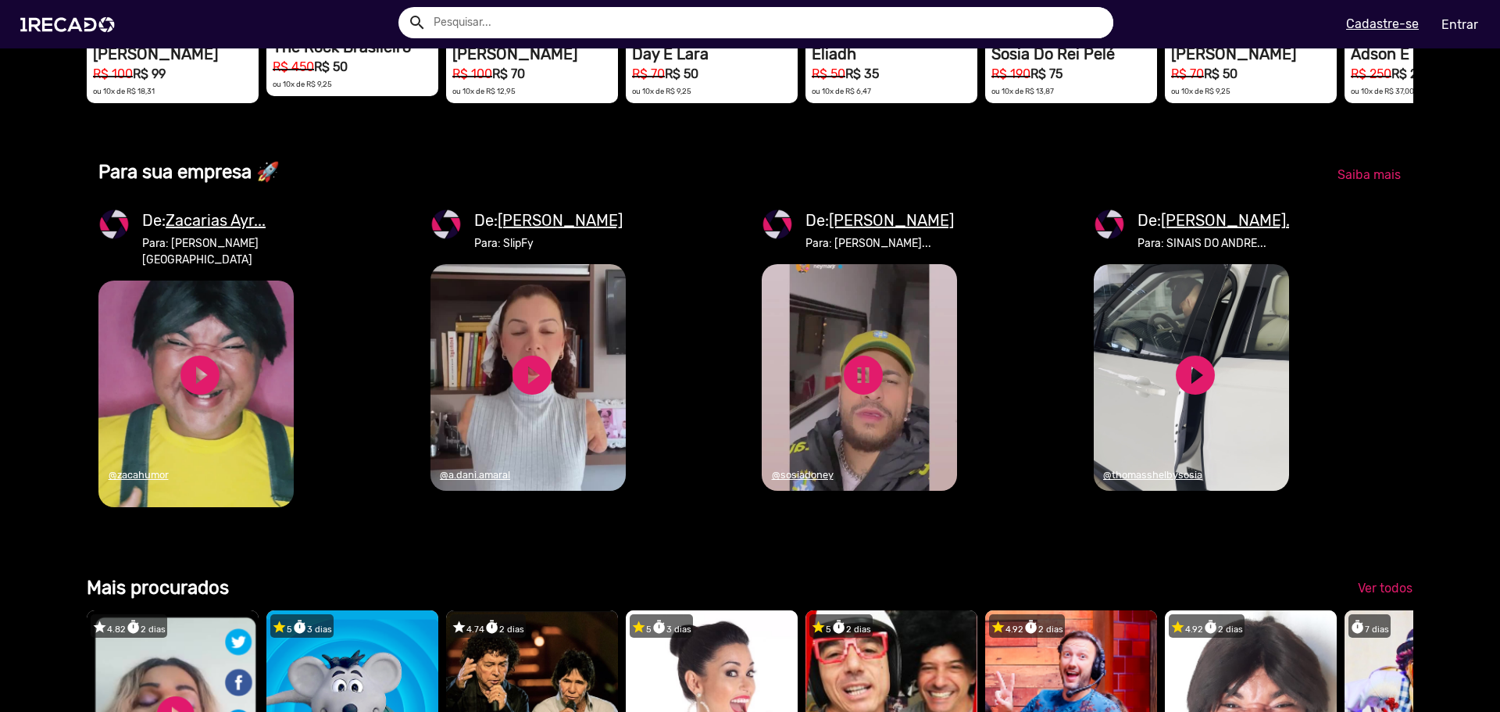
click at [898, 599] on div "Categorias 🌐 Todos 769 💼 Para sua empresa 🦸‍♀️ Girl Power 12 👥 Sósia 37 🎤 Canto…" at bounding box center [750, 719] width 1350 height 3795
click at [934, 448] on video "1RECADO vídeos dedicados para fãs e empresas" at bounding box center [859, 377] width 195 height 227
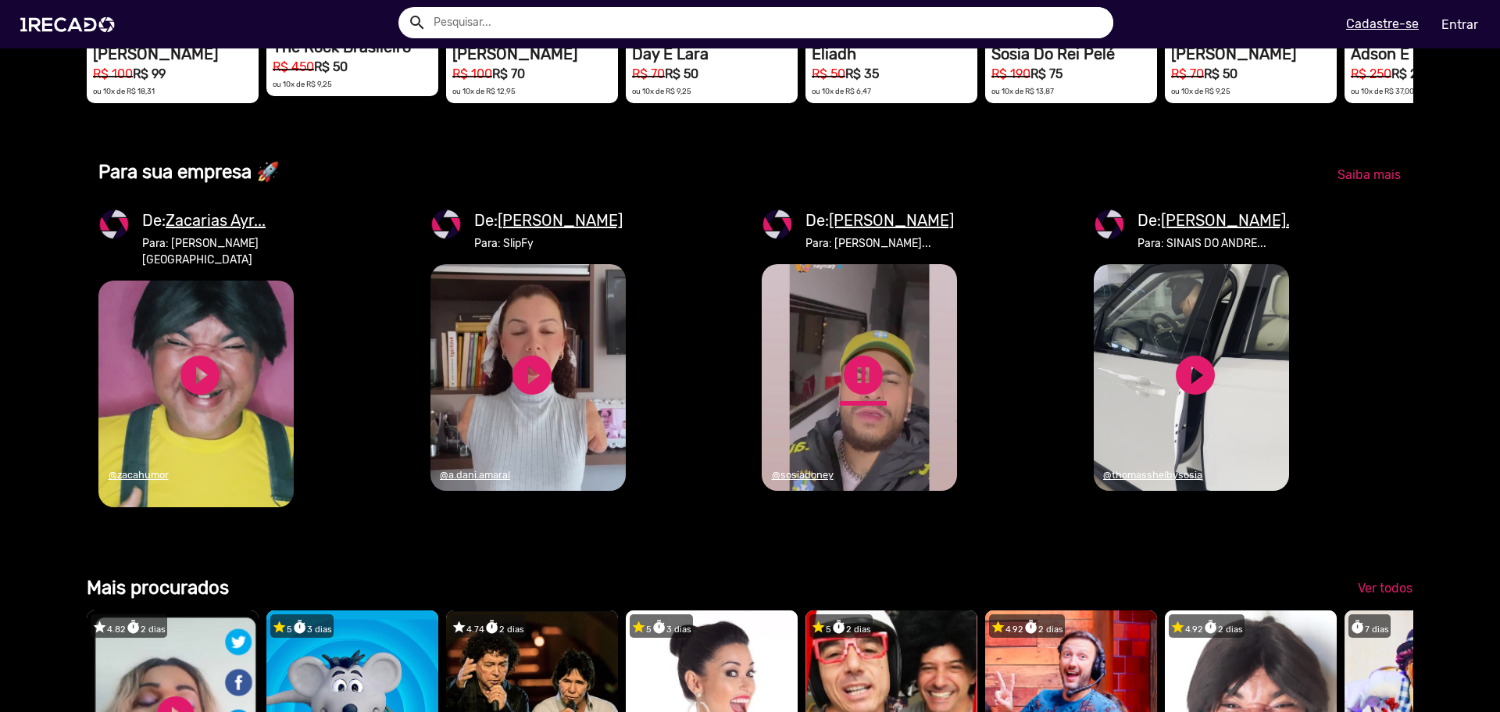
click at [855, 398] on link "pause_circle" at bounding box center [863, 375] width 47 height 47
click at [216, 398] on link "play_circle_filled" at bounding box center [200, 375] width 47 height 47
click at [213, 398] on link "pause_circle" at bounding box center [200, 375] width 47 height 47
click at [530, 398] on link "play_circle_filled" at bounding box center [532, 375] width 47 height 47
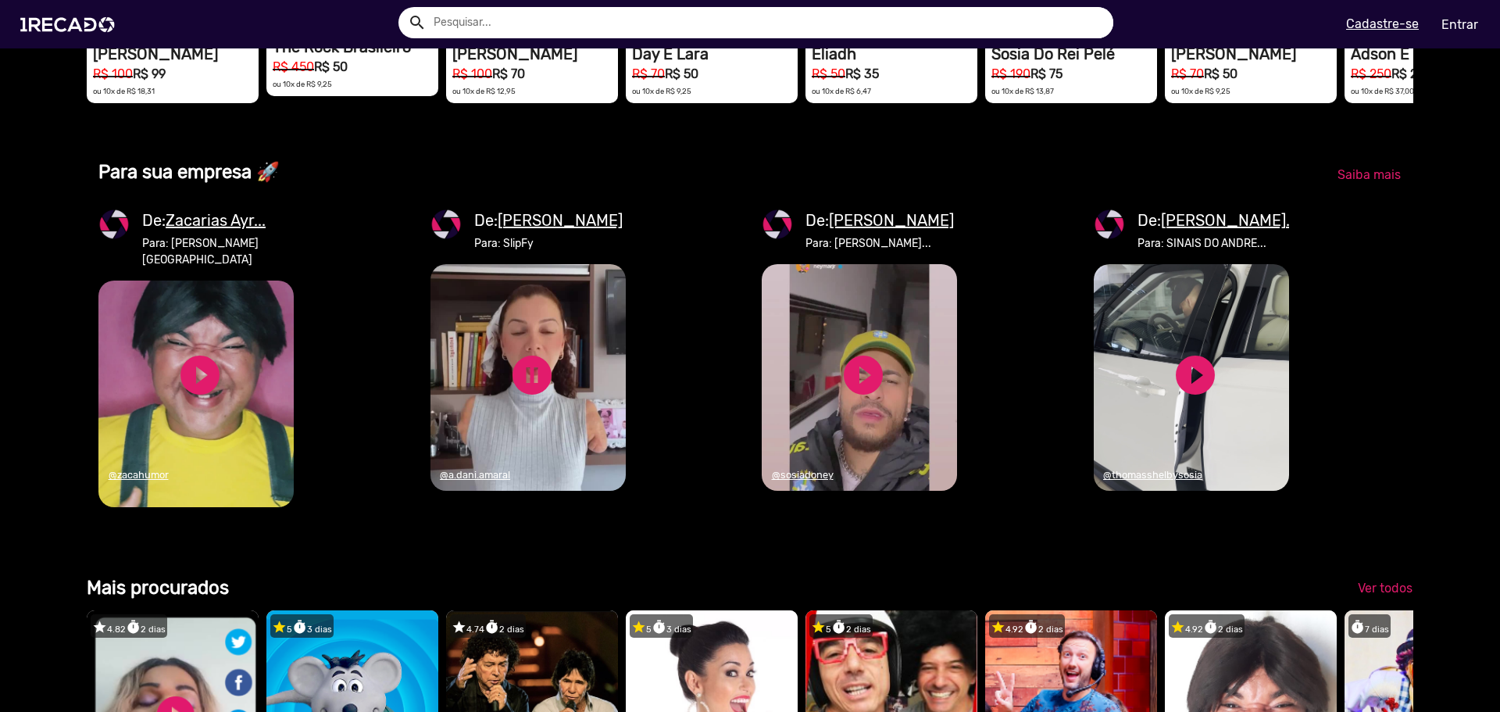
scroll to position [0, 2976]
click at [523, 398] on link "pause_circle" at bounding box center [532, 375] width 47 height 47
